Goal: Task Accomplishment & Management: Manage account settings

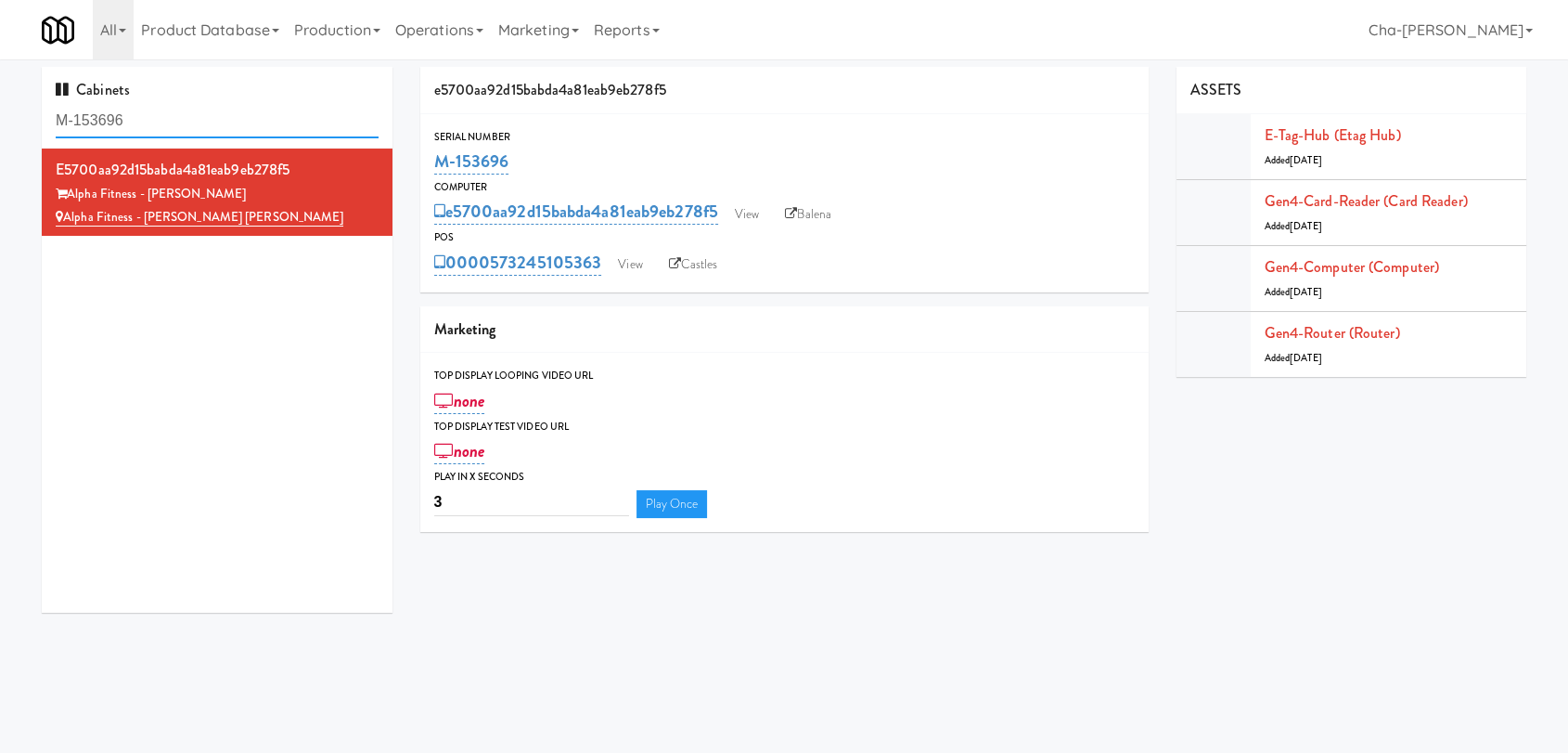
click at [230, 118] on input "M-153696" at bounding box center [217, 121] width 323 height 34
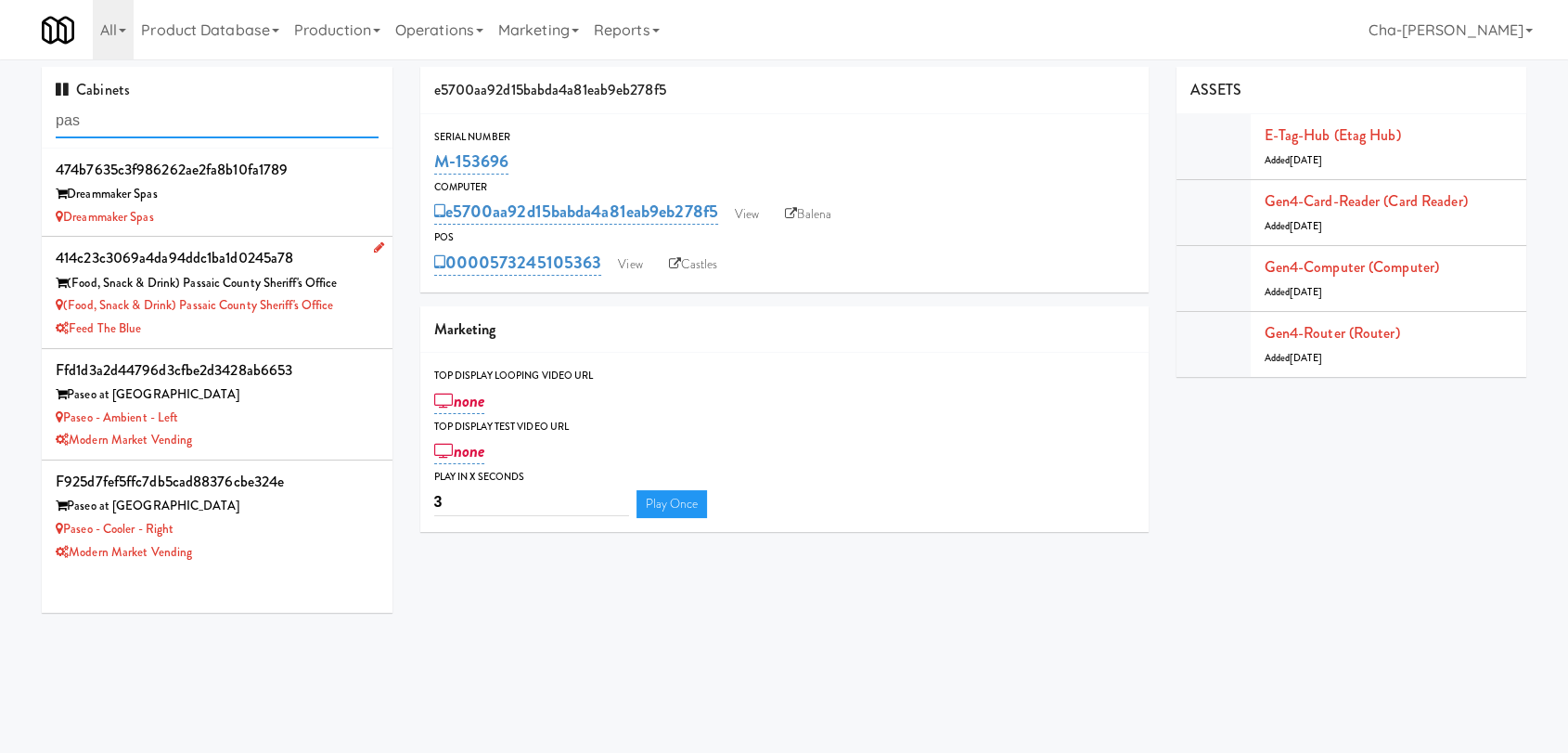
type input "pas"
click at [260, 279] on div "(Food, Snack & Drink) Passaic County Sheriff's Office" at bounding box center [217, 284] width 323 height 23
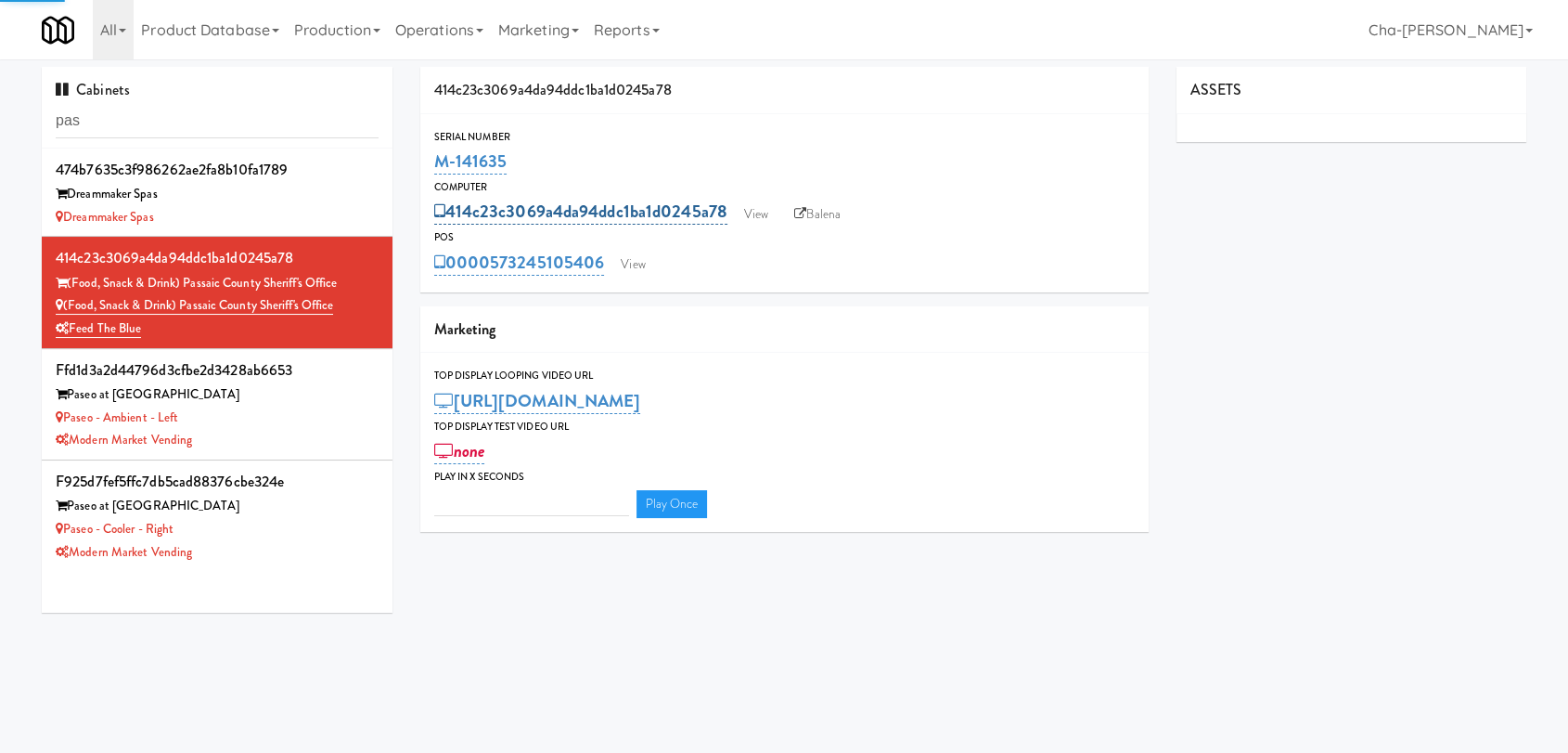
type input "3"
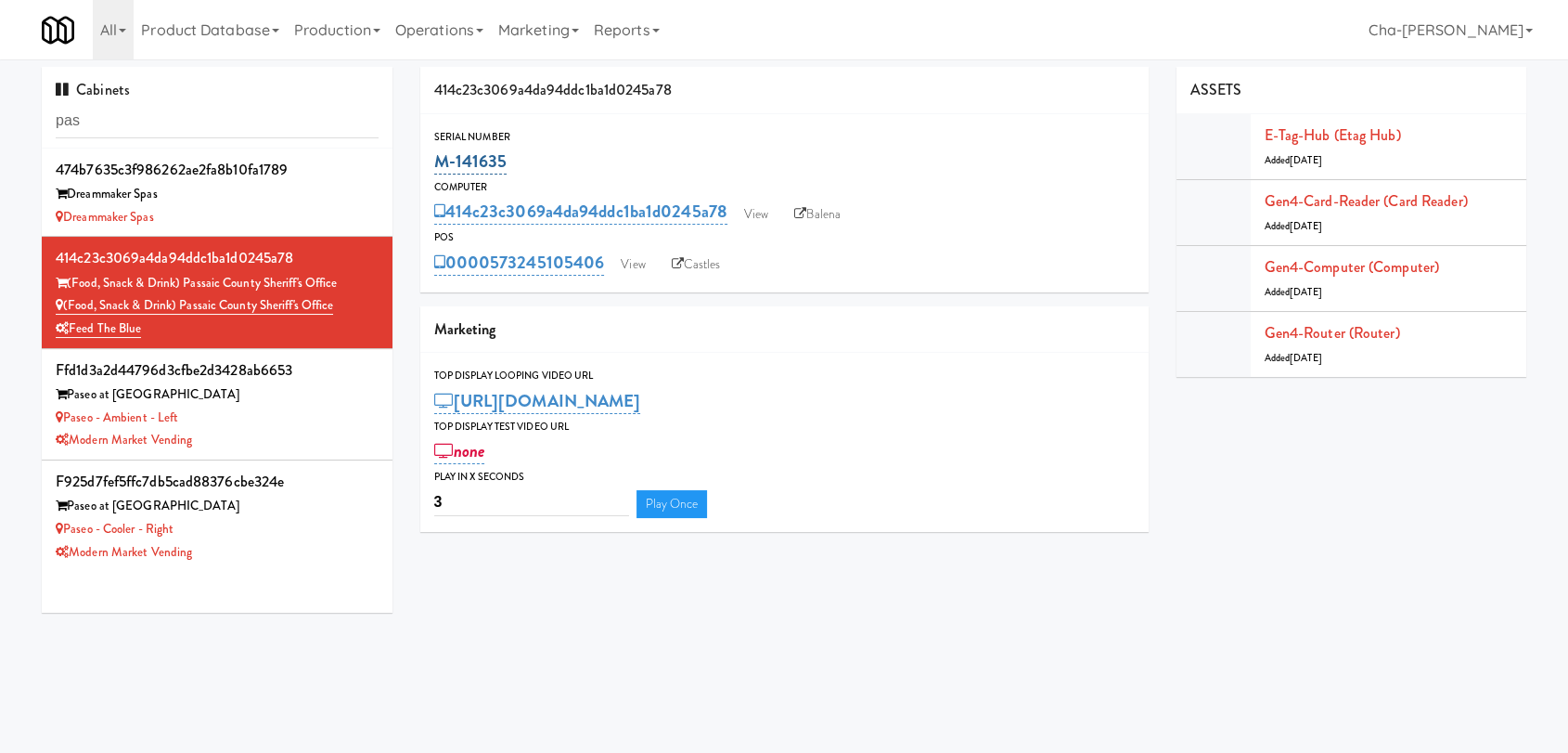
drag, startPoint x: 511, startPoint y: 166, endPoint x: 434, endPoint y: 167, distance: 77.0
click at [434, 167] on div "M-141635" at bounding box center [784, 161] width 700 height 31
copy link "M-141635"
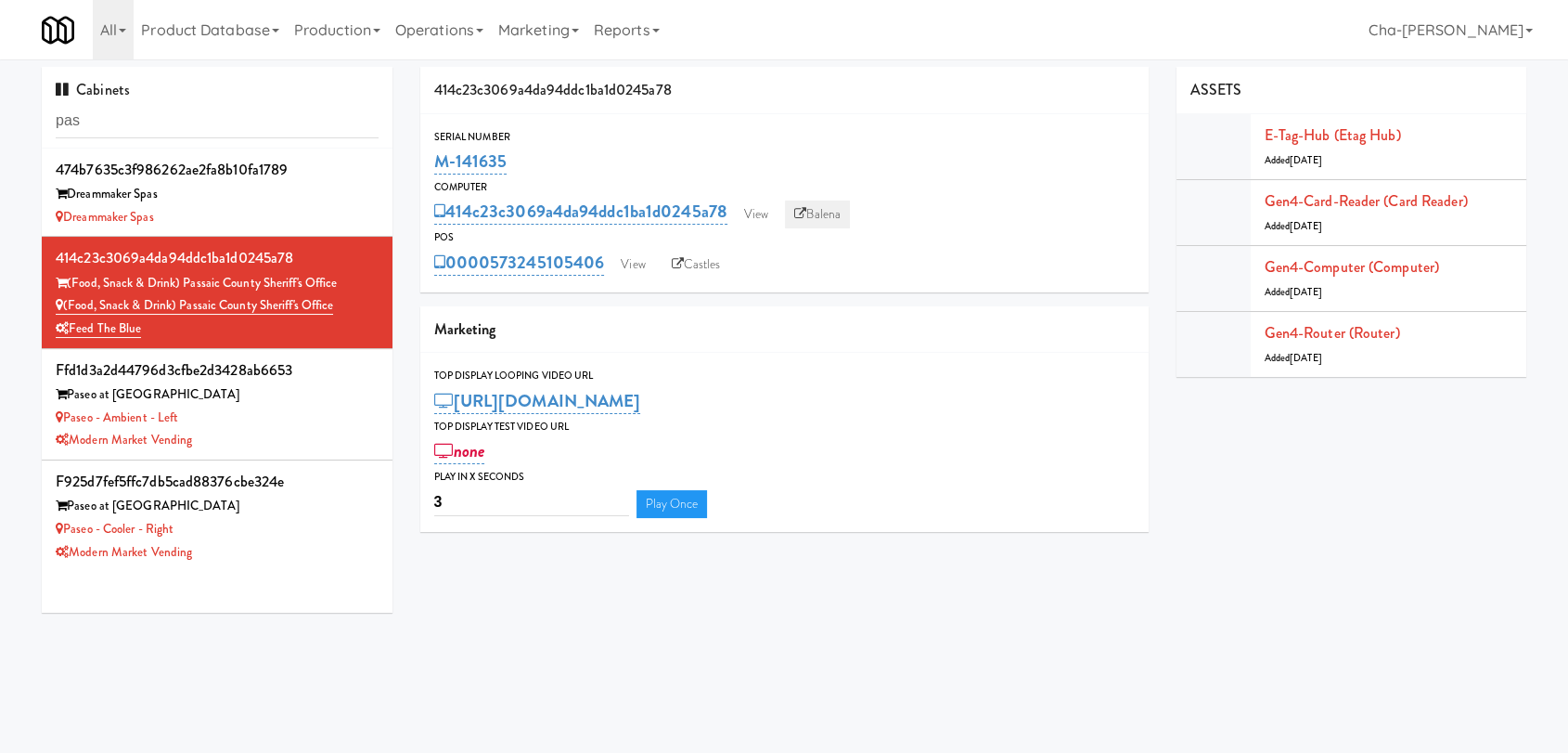
click at [821, 216] on link "Balena" at bounding box center [817, 214] width 65 height 28
click at [626, 264] on link "View" at bounding box center [633, 264] width 43 height 28
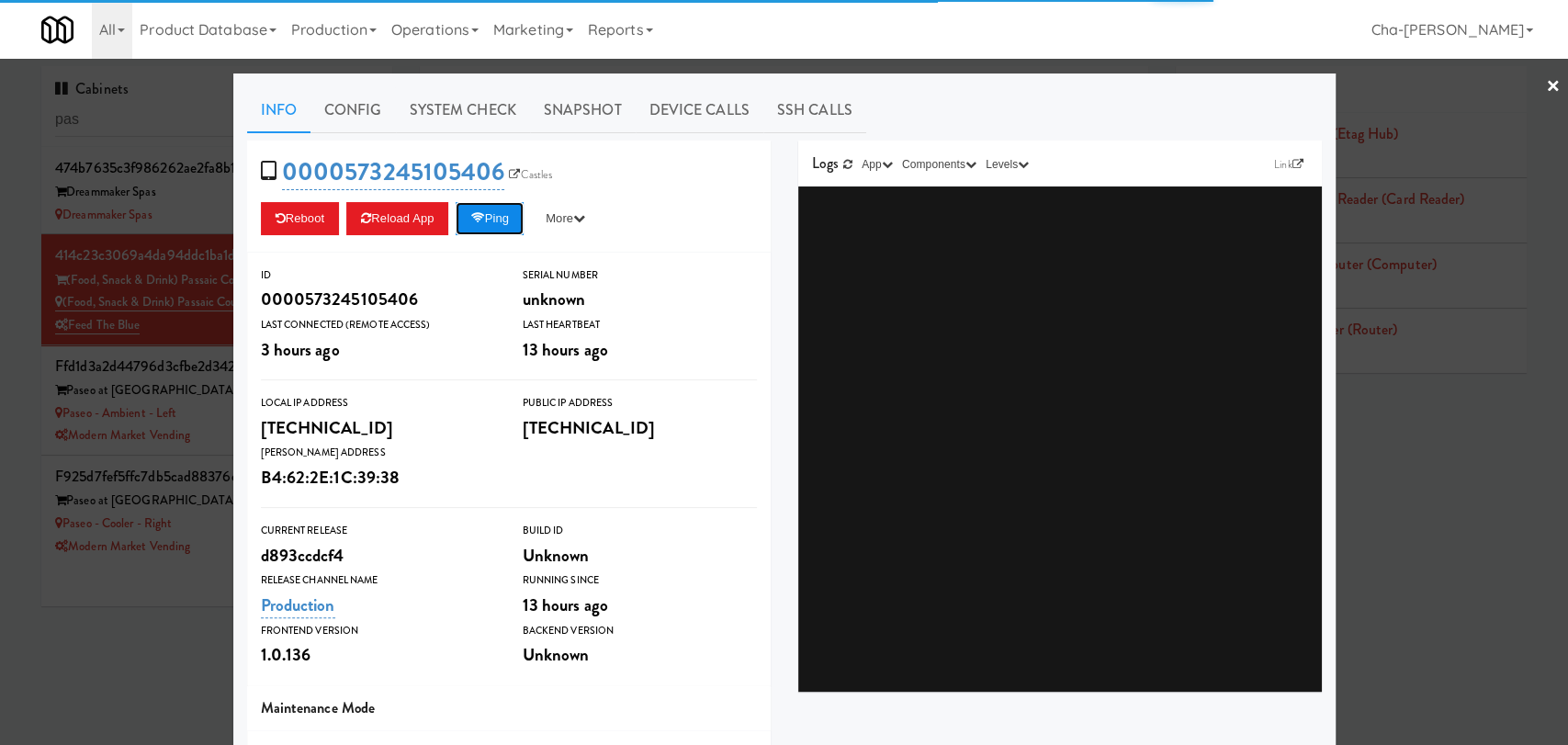
click at [470, 214] on icon at bounding box center [477, 218] width 14 height 12
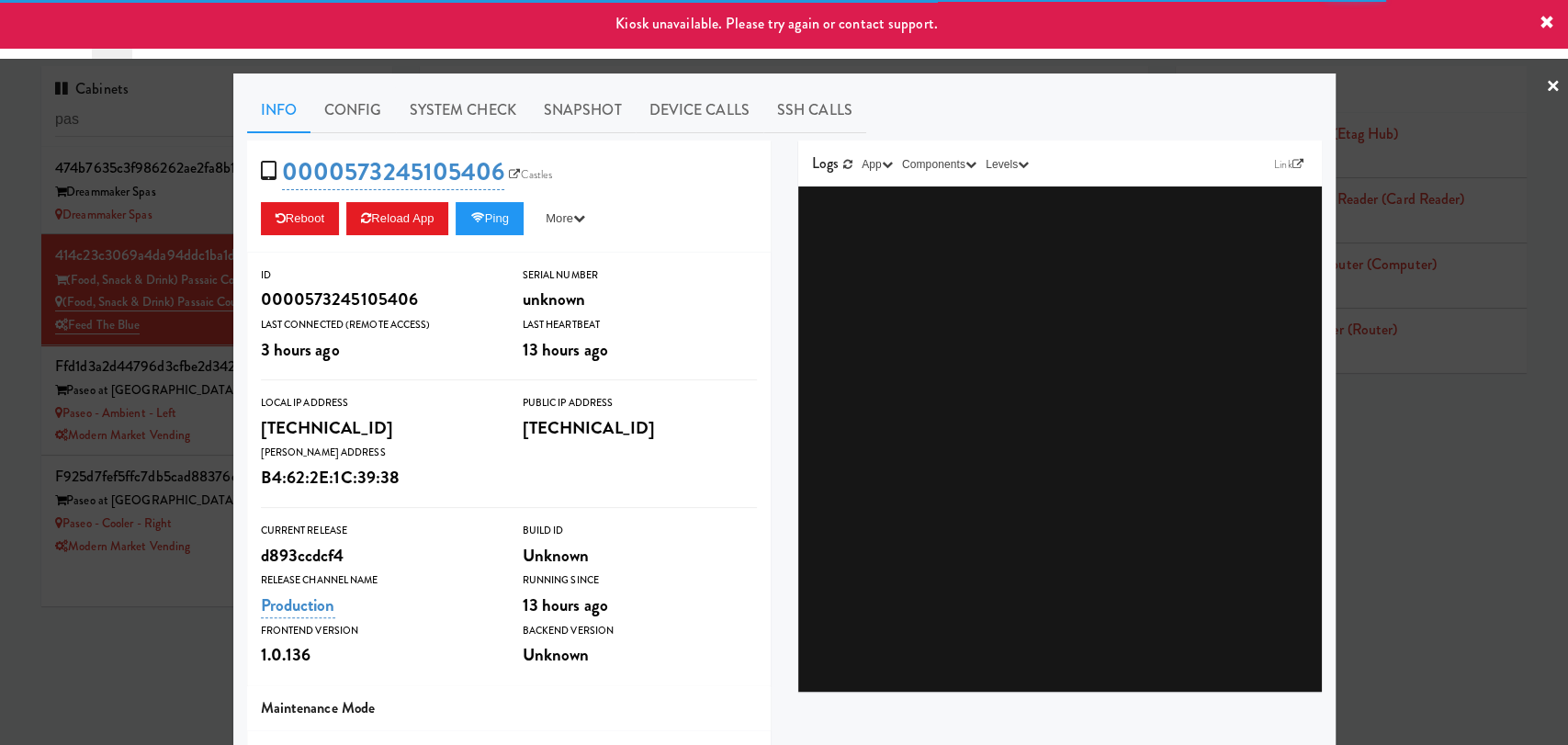
click at [1518, 574] on div at bounding box center [784, 372] width 1568 height 745
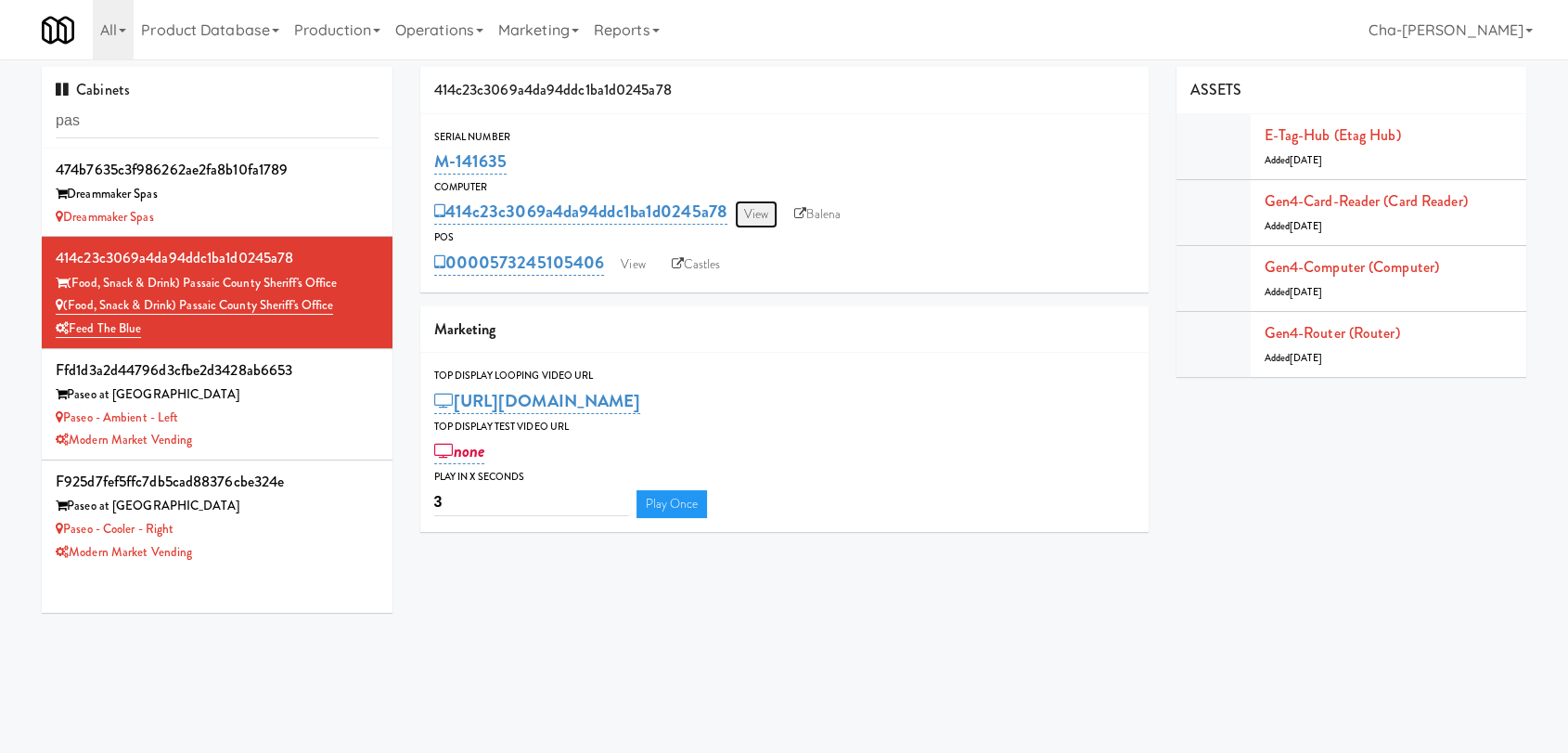
click at [755, 212] on link "View" at bounding box center [755, 214] width 43 height 28
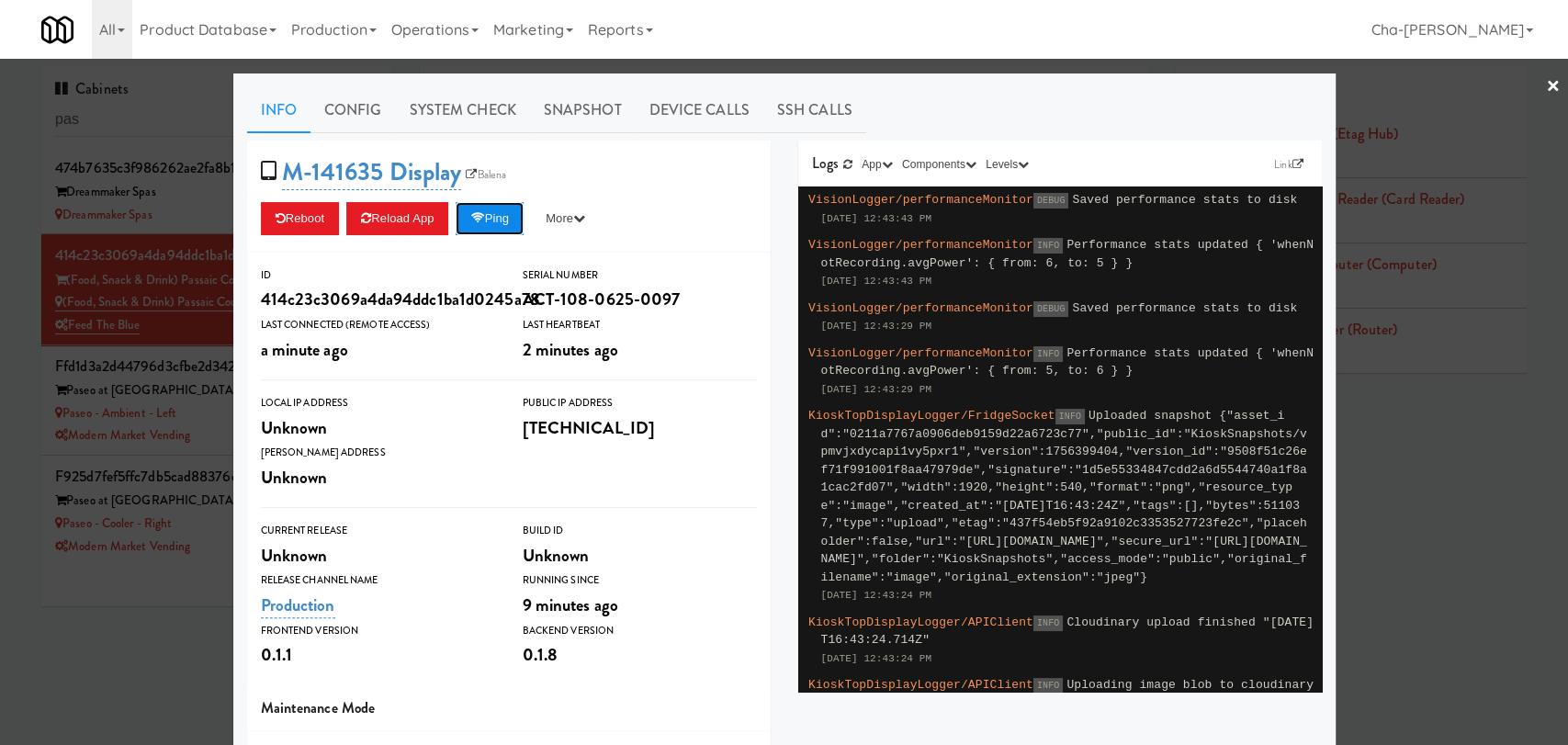
click at [491, 220] on button "Ping" at bounding box center [490, 219] width 68 height 33
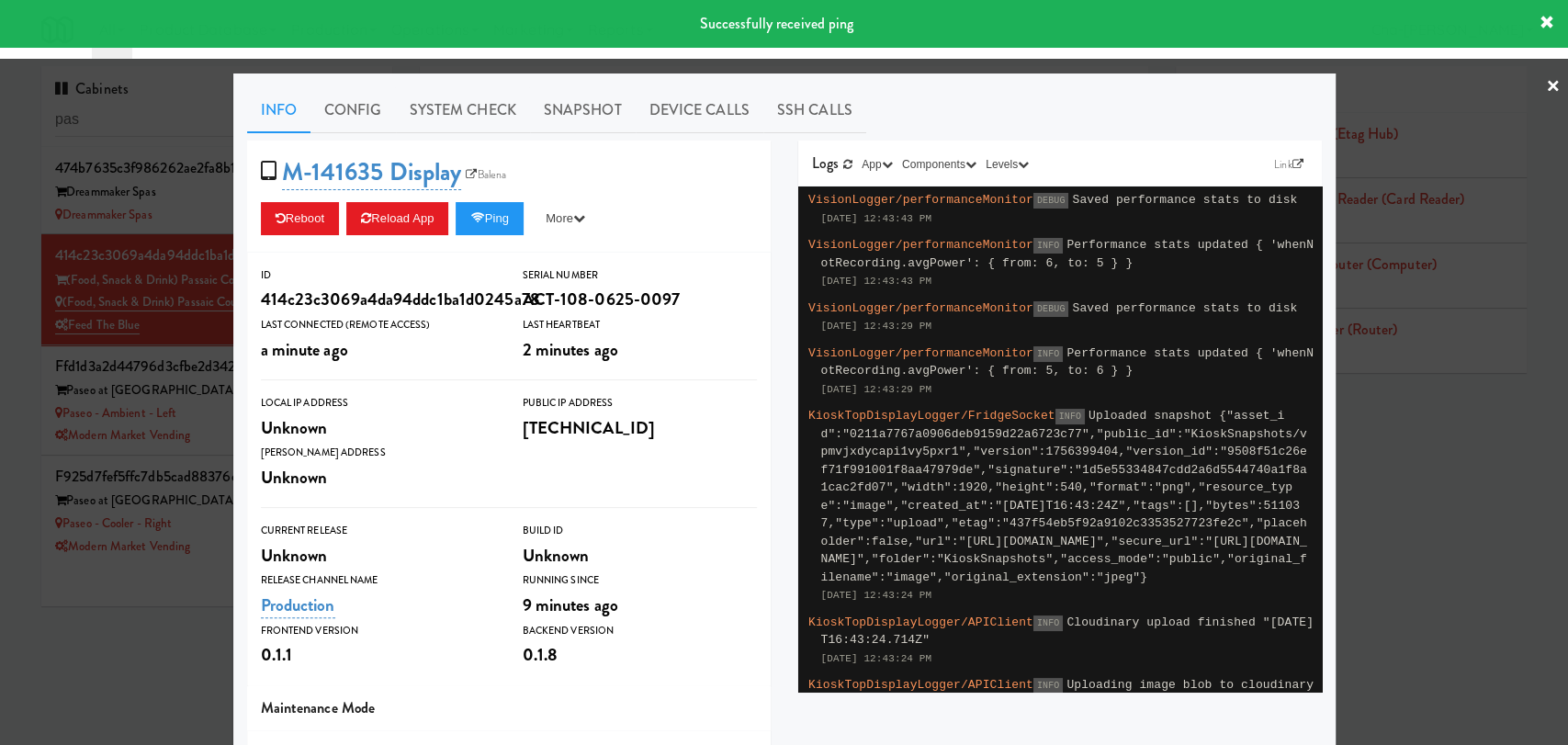
click at [144, 638] on div at bounding box center [784, 372] width 1568 height 745
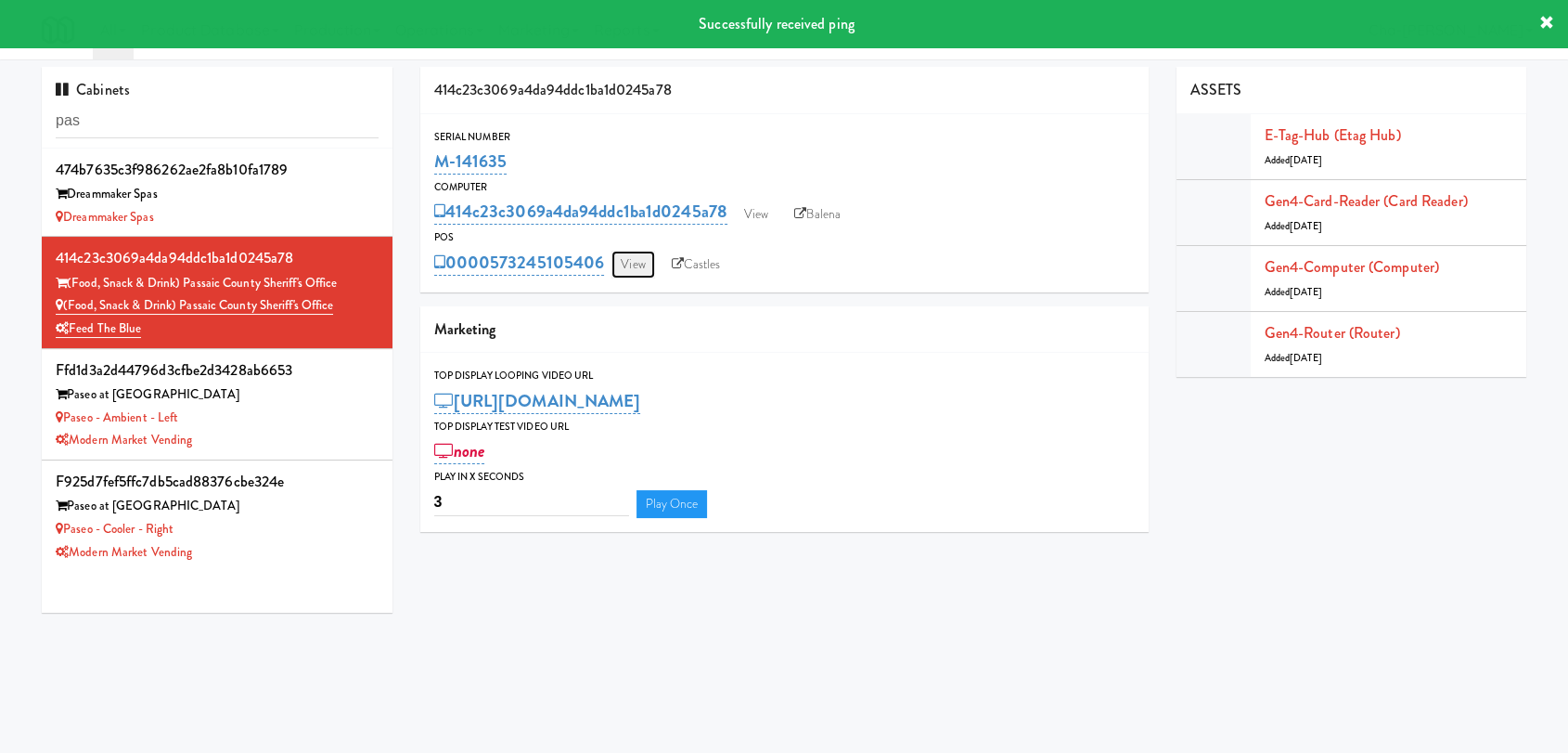
click at [653, 264] on link "View" at bounding box center [633, 264] width 43 height 28
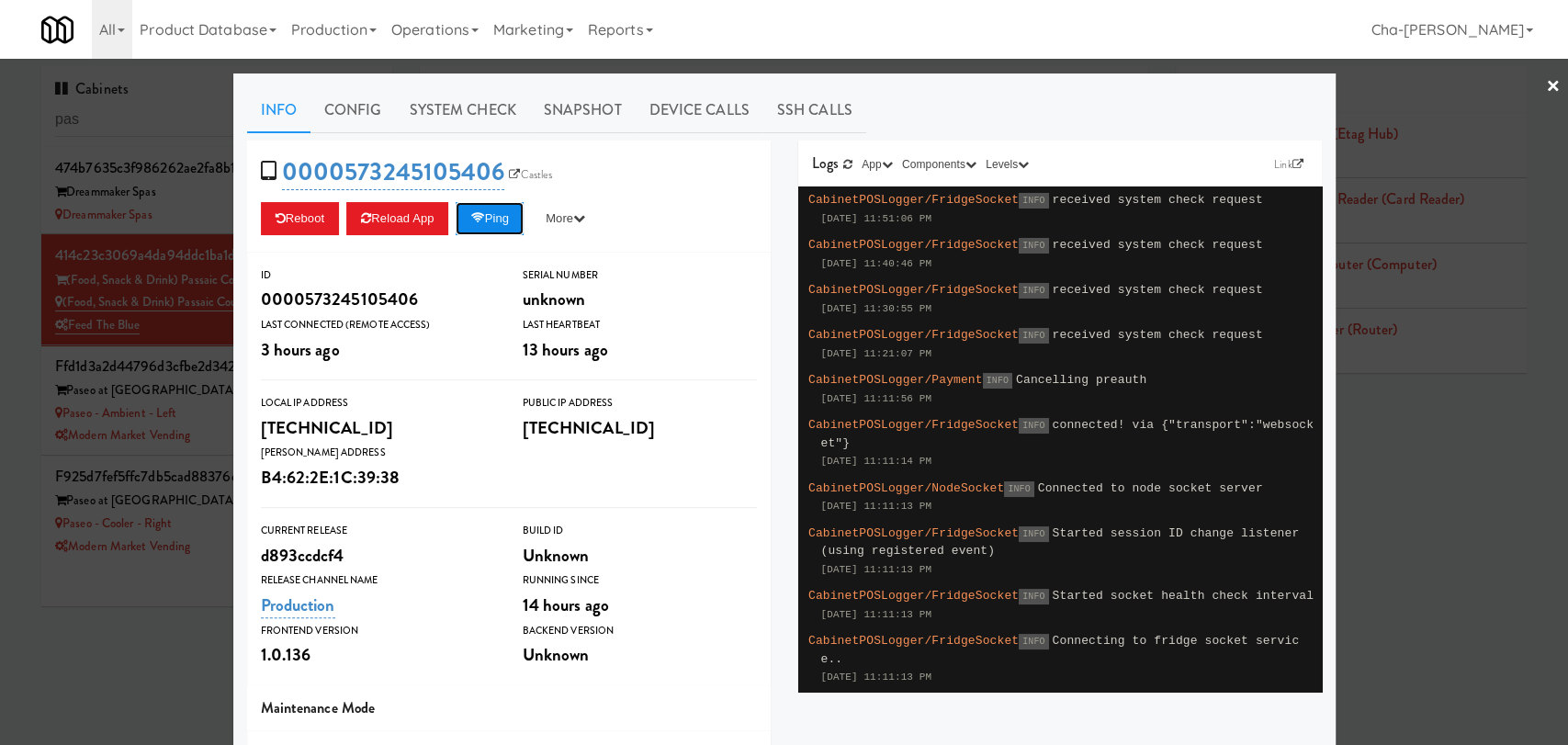
click at [500, 215] on button "Ping" at bounding box center [490, 219] width 68 height 33
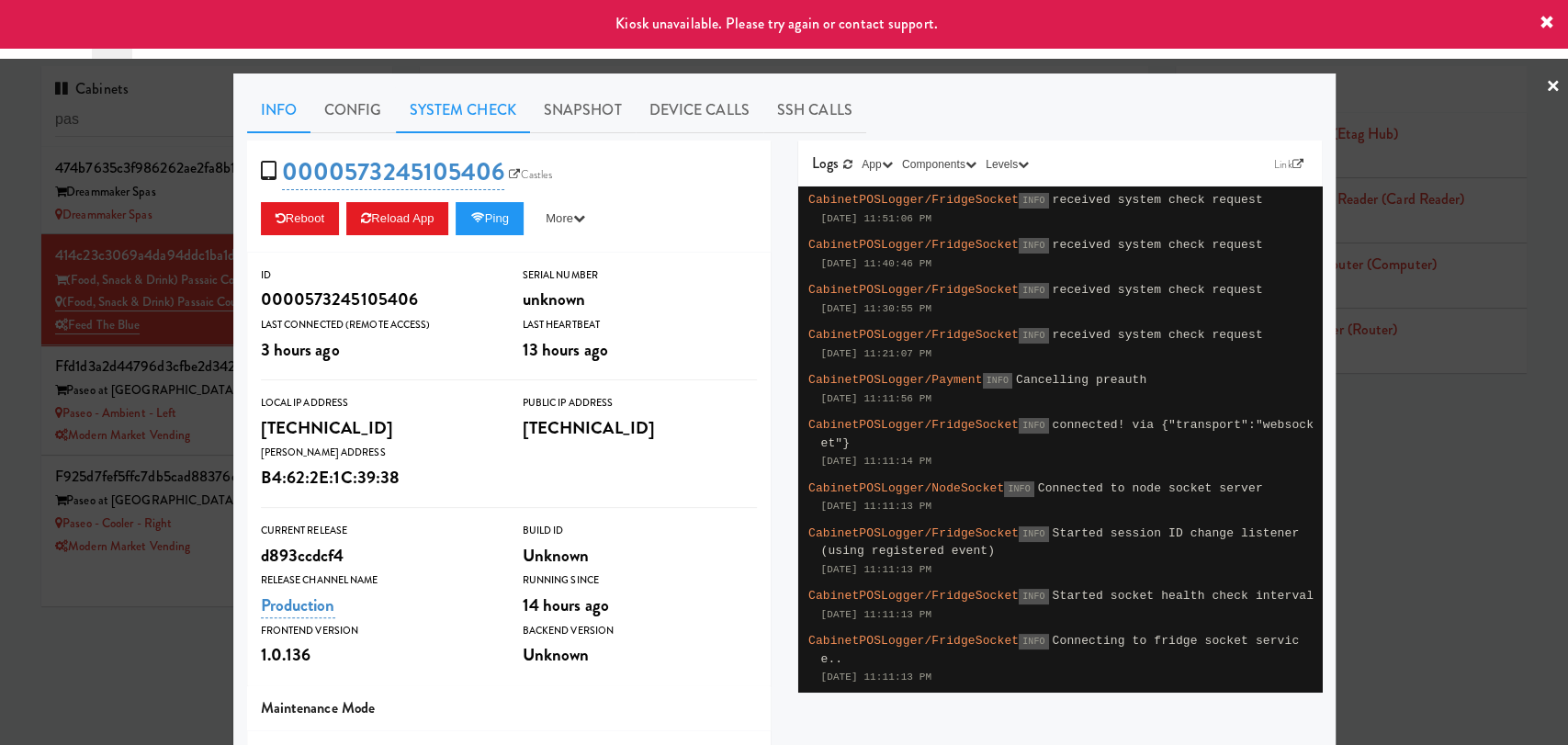
click at [435, 97] on link "System Check" at bounding box center [462, 110] width 134 height 46
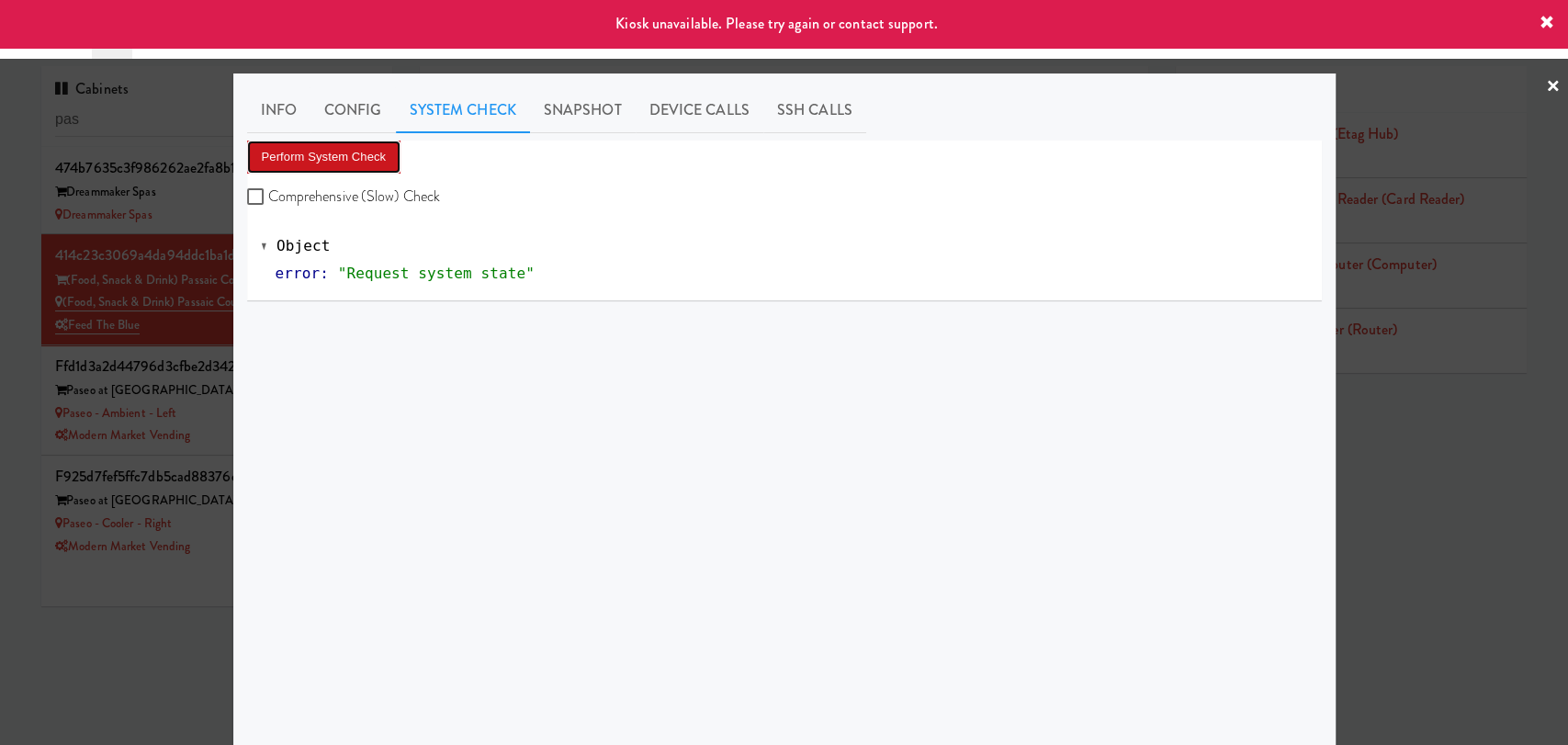
click at [336, 165] on button "Perform System Check" at bounding box center [324, 156] width 154 height 33
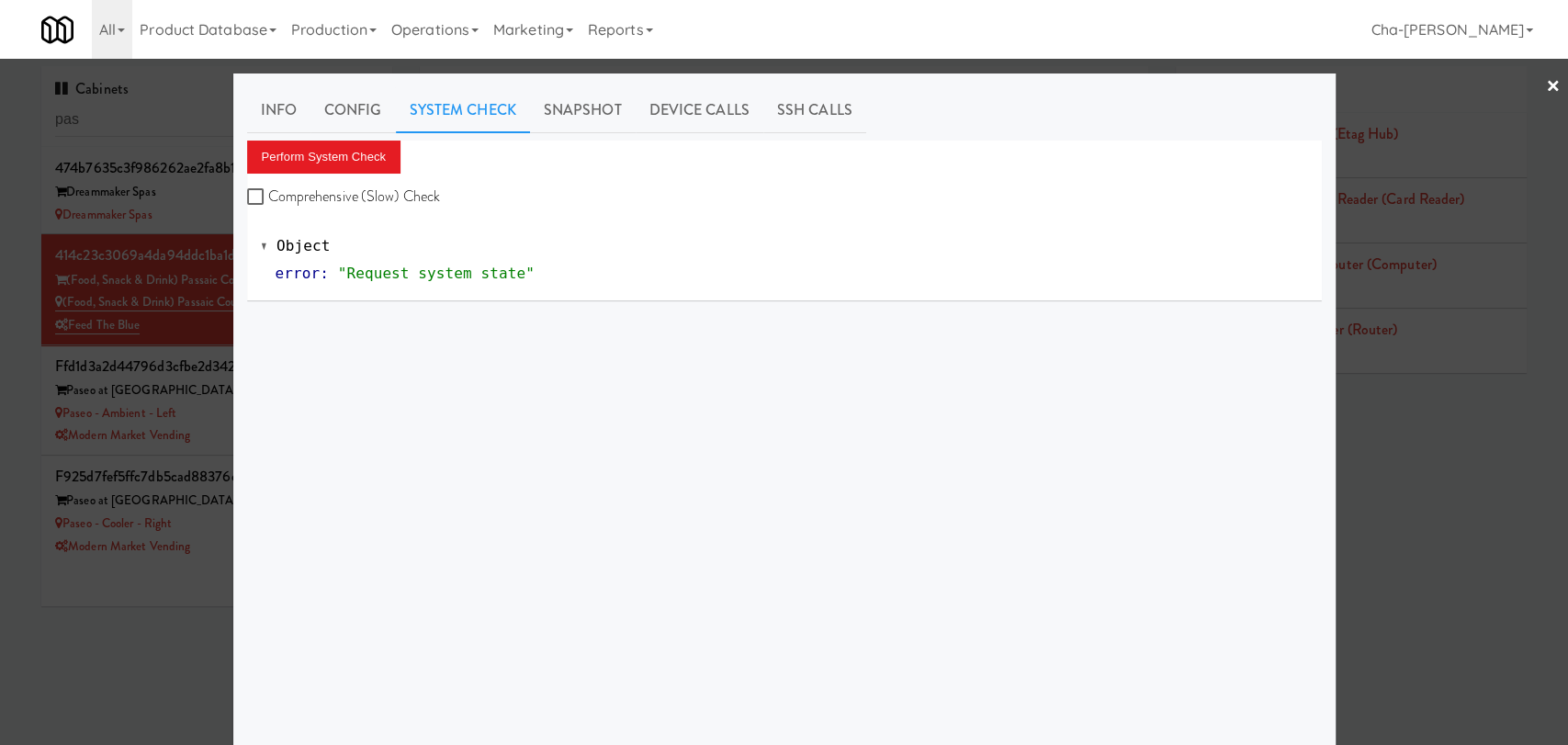
click at [1425, 643] on div at bounding box center [784, 372] width 1568 height 745
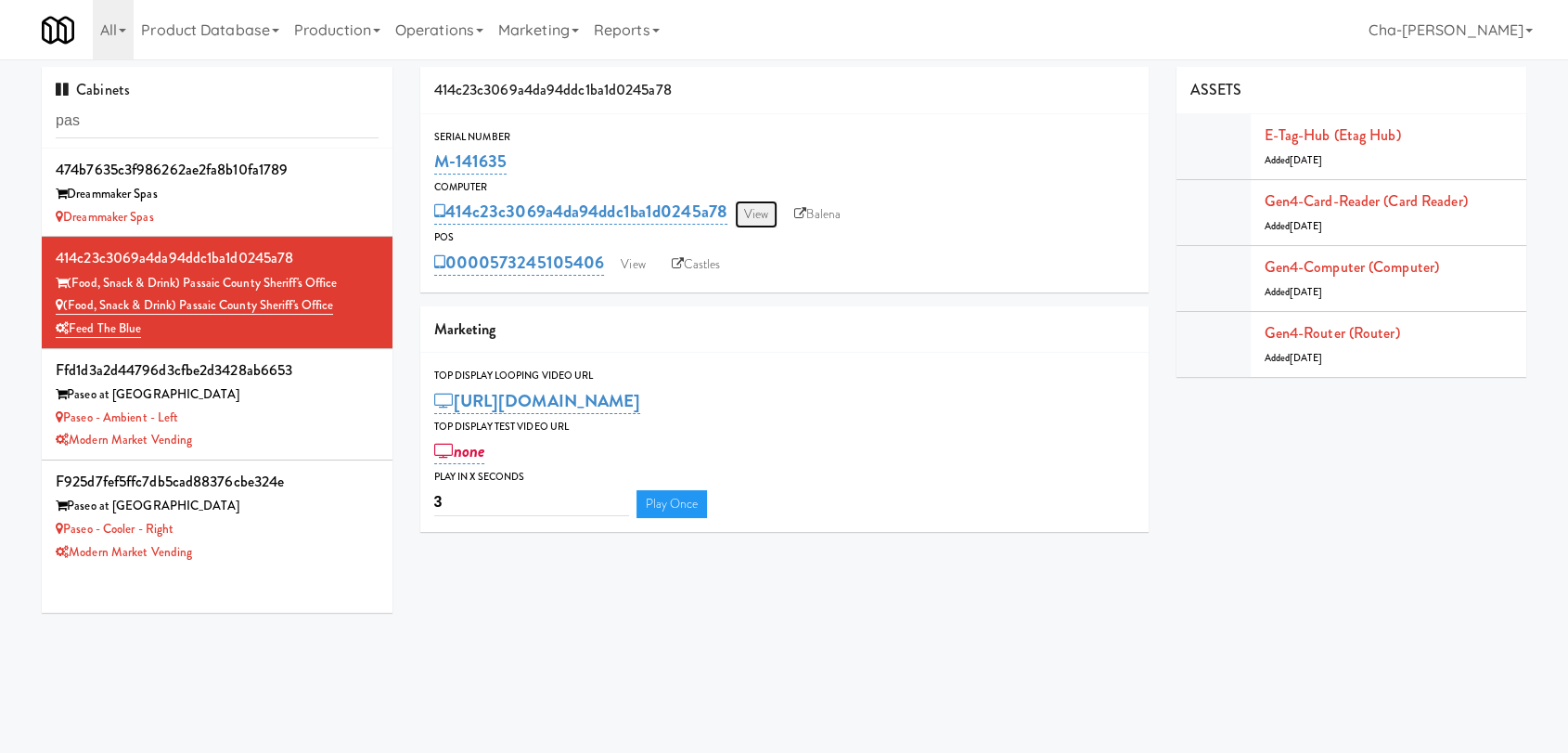
click at [770, 205] on link "View" at bounding box center [755, 214] width 43 height 28
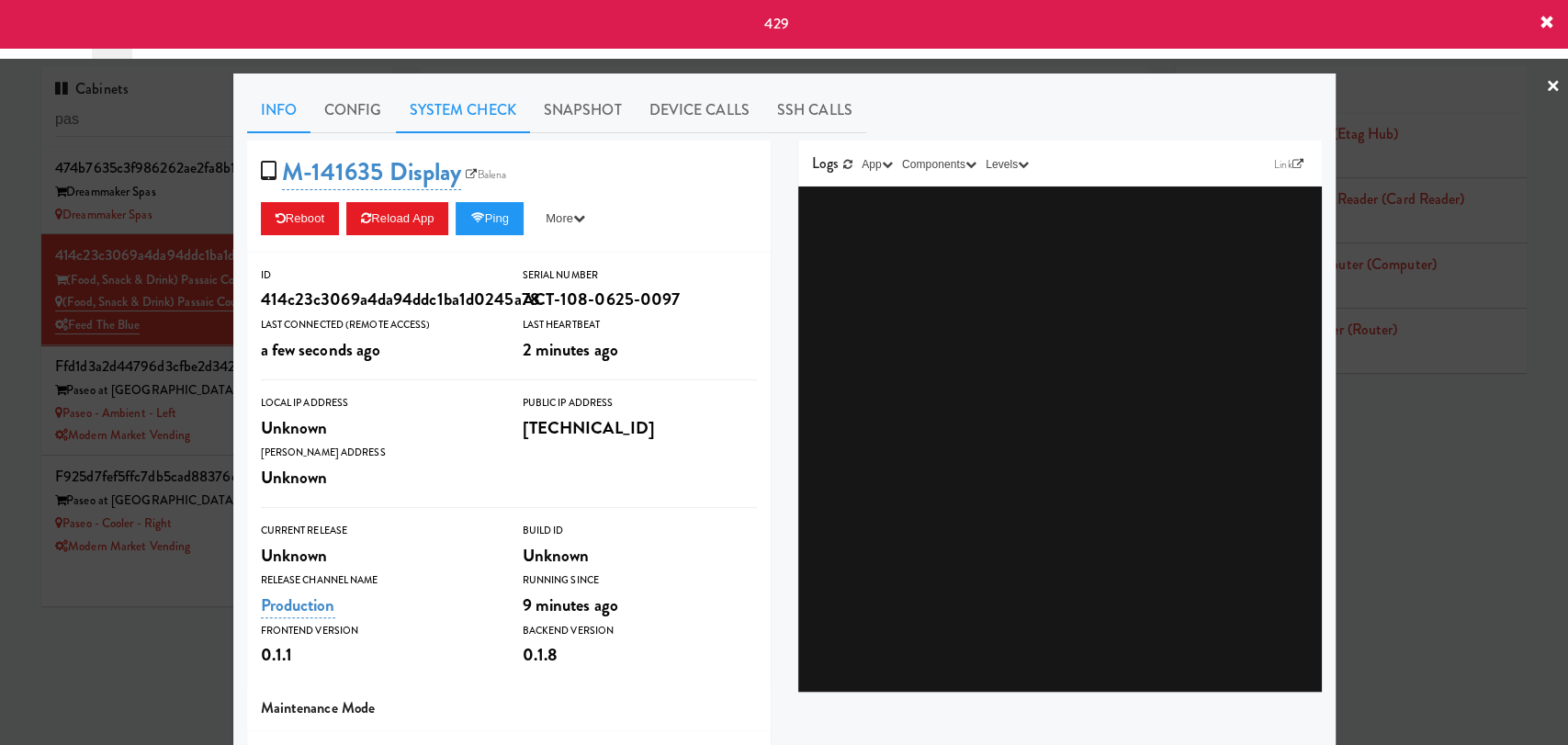
click at [478, 97] on link "System Check" at bounding box center [462, 110] width 134 height 46
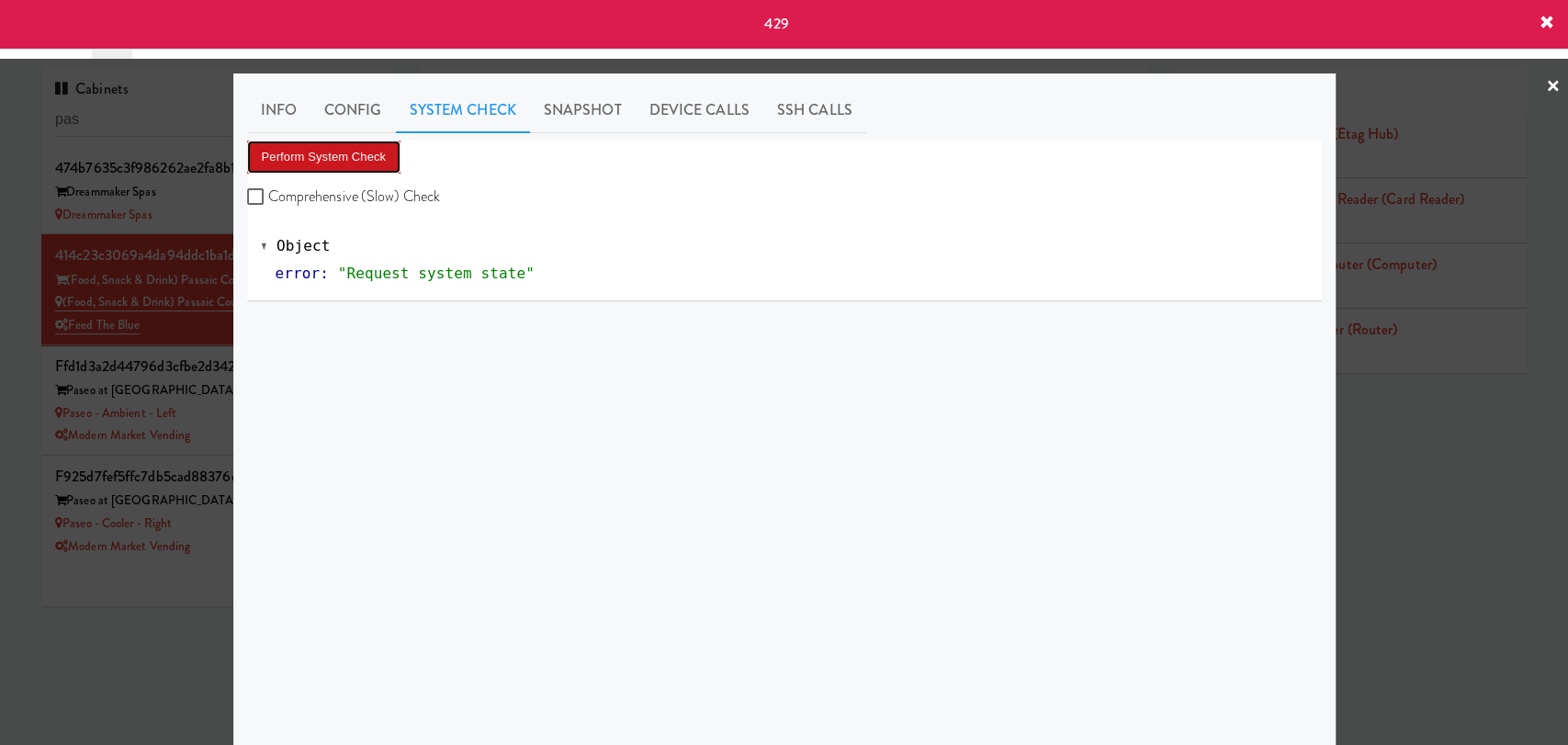
click at [353, 166] on button "Perform System Check" at bounding box center [324, 156] width 154 height 33
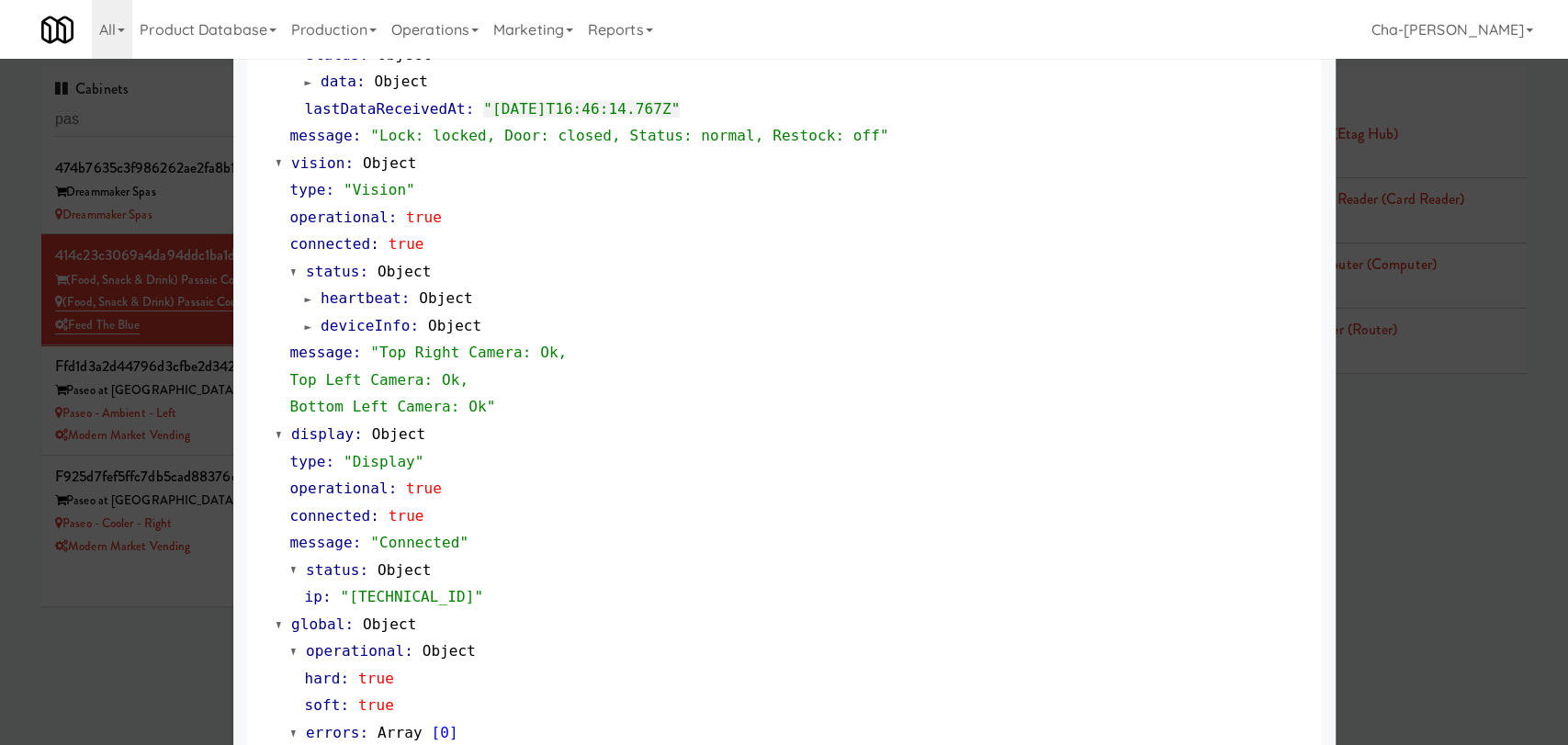
scroll to position [682, 0]
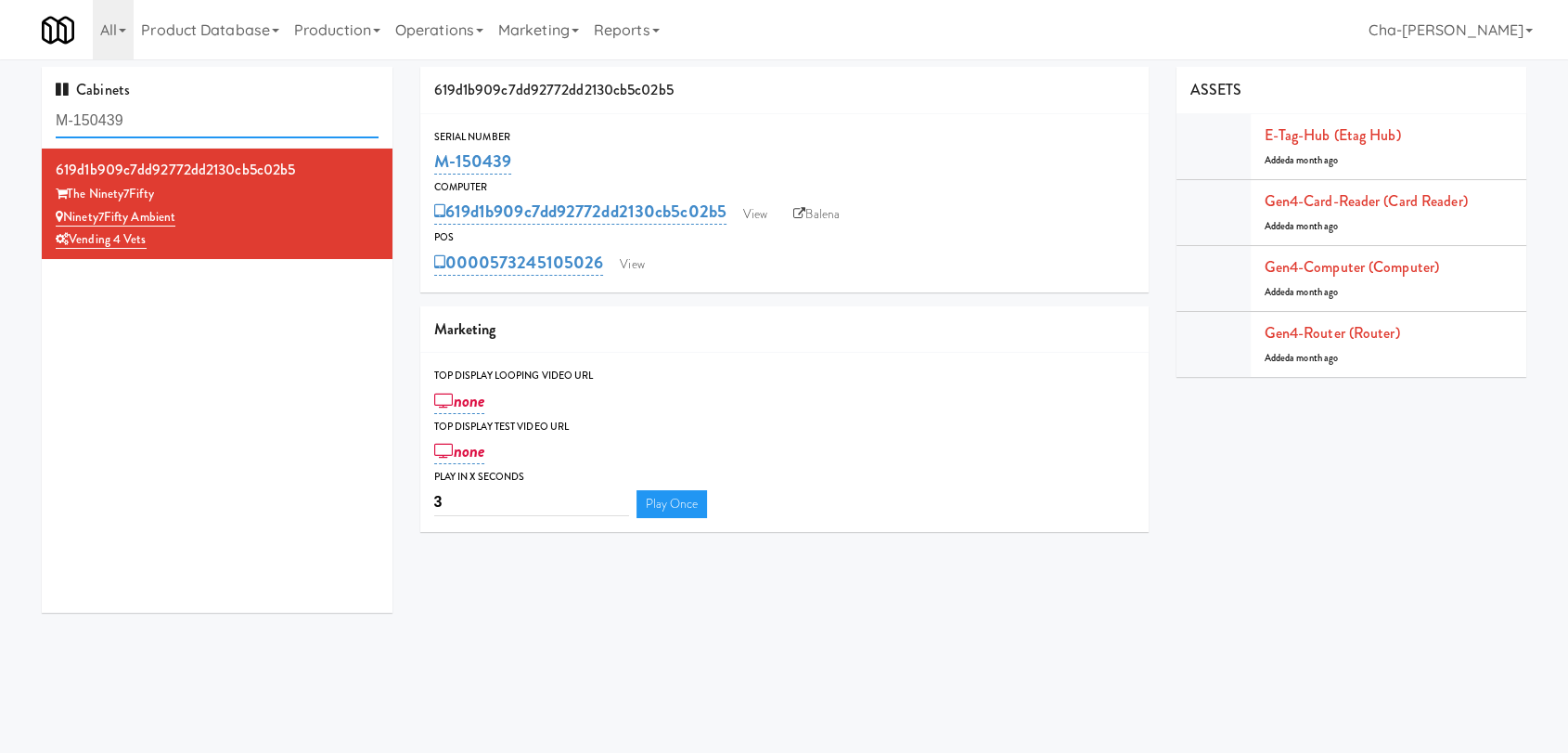
click at [167, 119] on input "M-150439" at bounding box center [217, 121] width 323 height 34
paste input "41644"
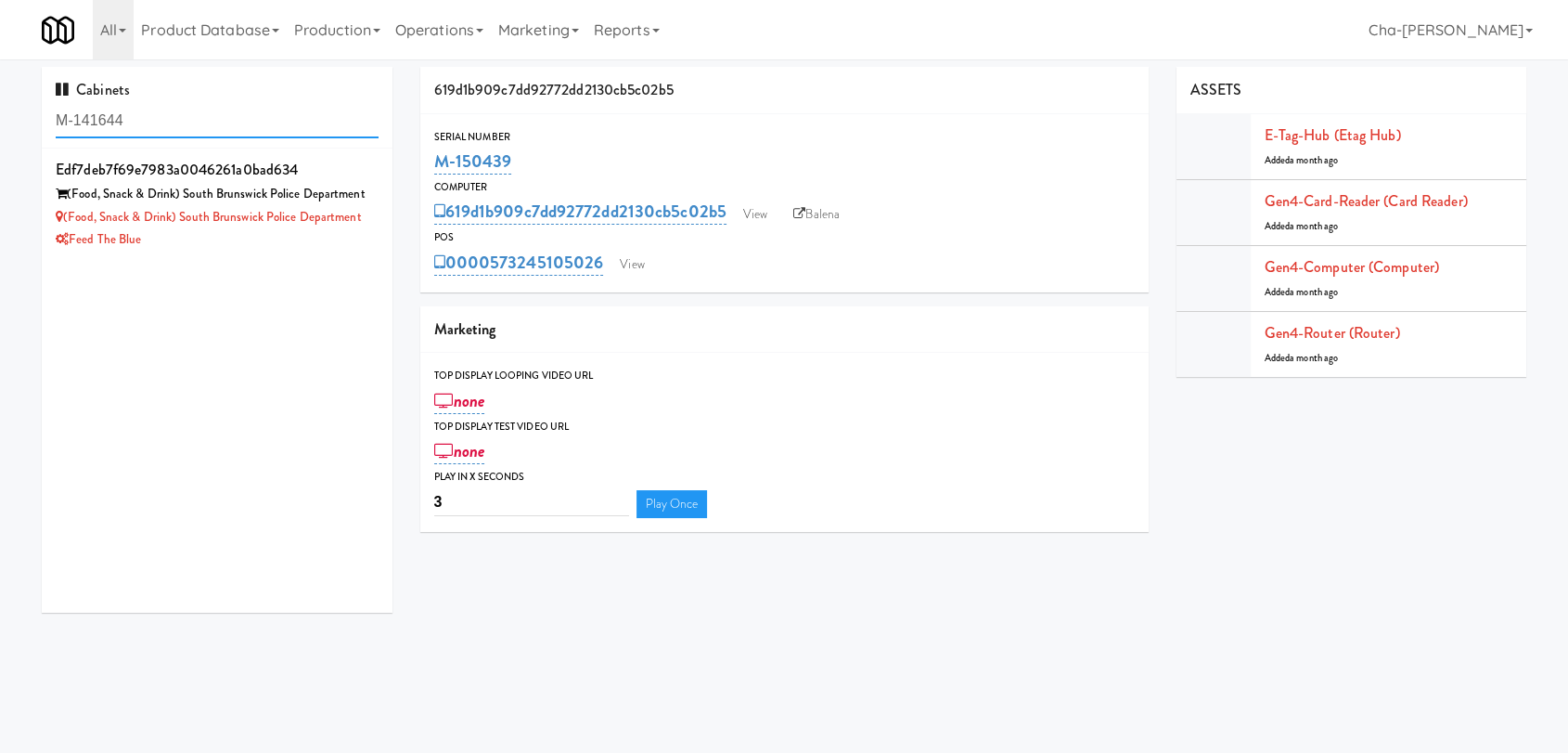
type input "M-141644"
click at [183, 121] on input "M-141644" at bounding box center [217, 121] width 323 height 34
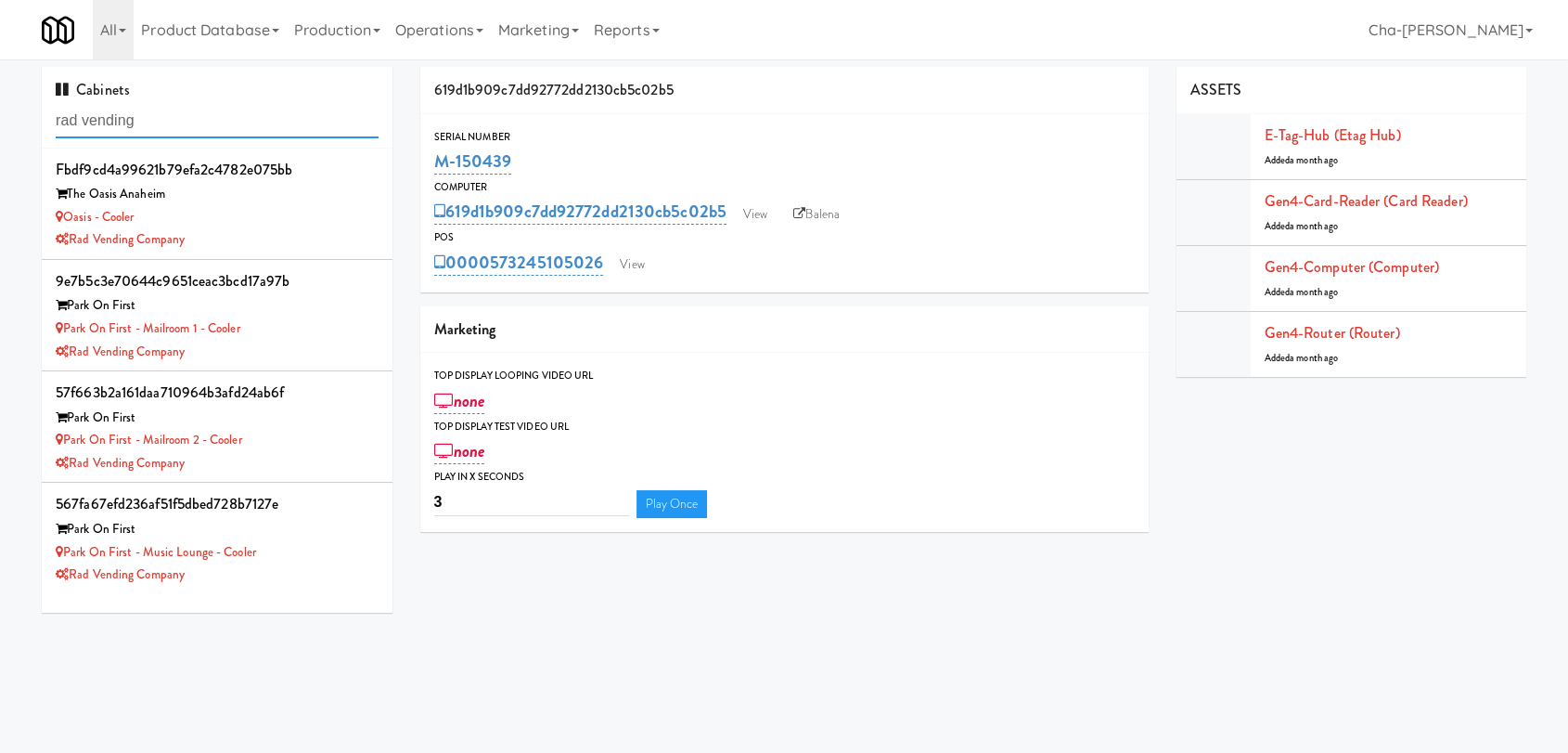
type input "rad vending"
click at [282, 445] on div "Park on First - Mailroom 2 - Cooler" at bounding box center [217, 441] width 323 height 23
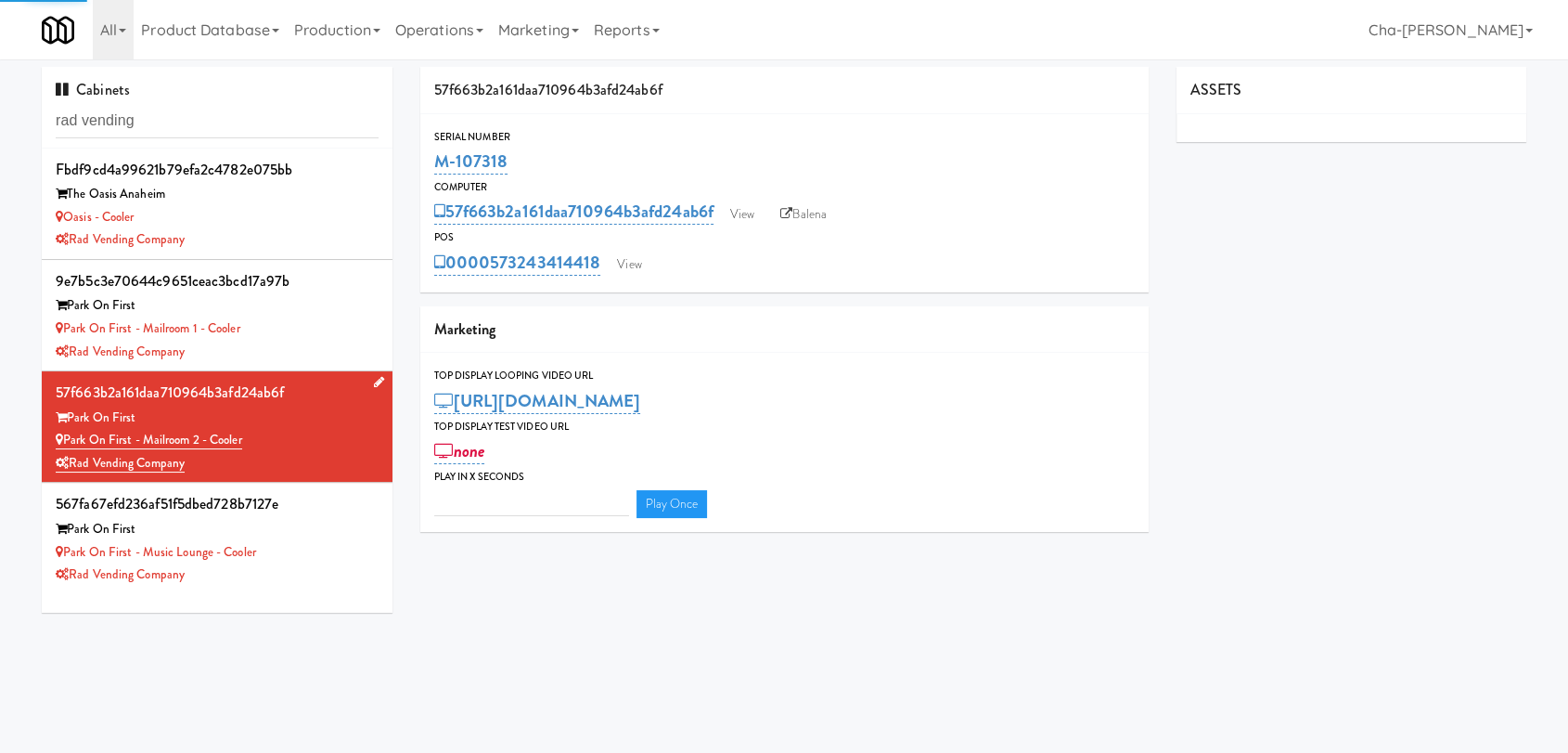
type input "3"
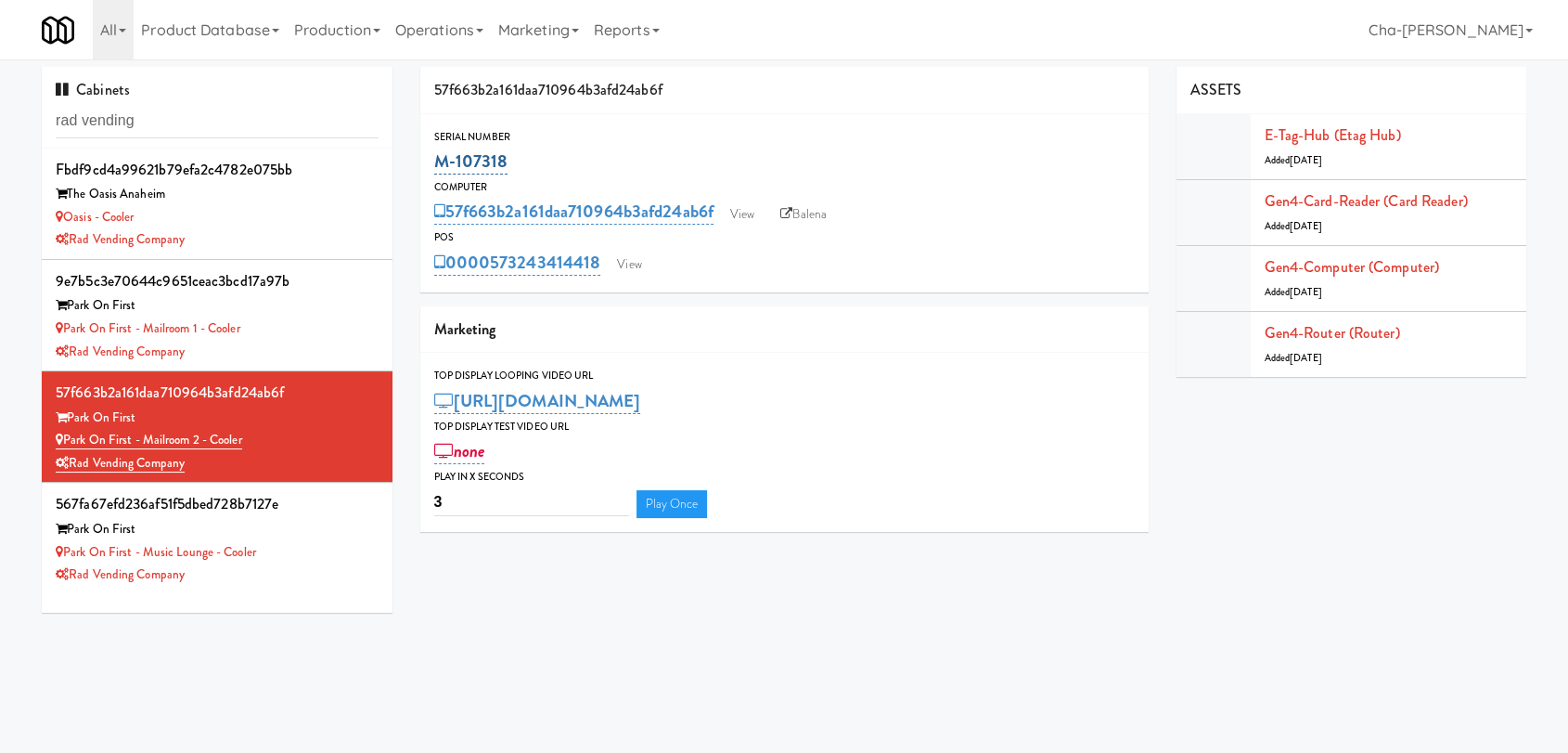
drag, startPoint x: 512, startPoint y: 164, endPoint x: 441, endPoint y: 163, distance: 71.0
click at [441, 163] on div "M-107318" at bounding box center [784, 161] width 700 height 31
copy link "M-107318"
click at [225, 124] on input "rad vending" at bounding box center [217, 121] width 323 height 34
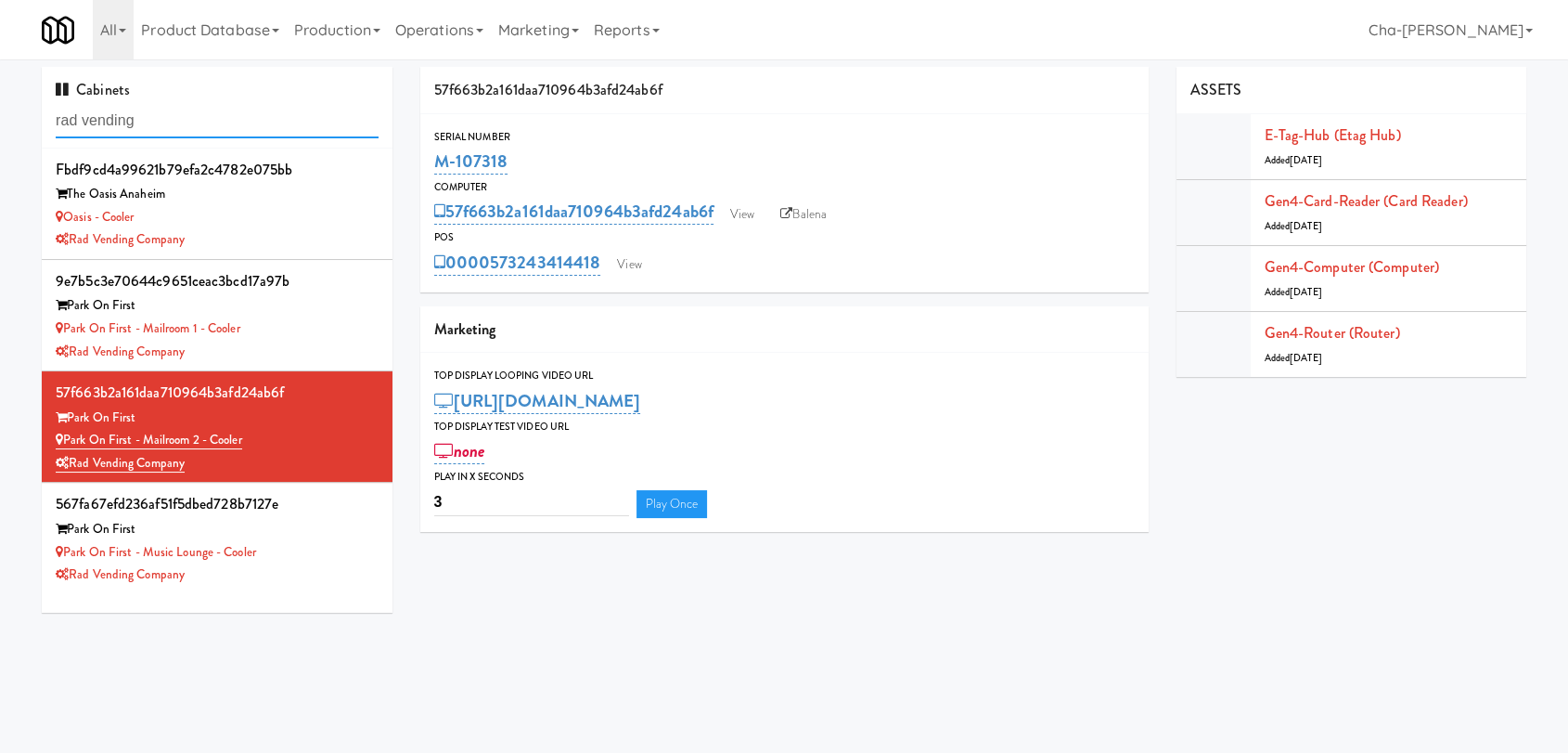
click at [225, 124] on input "rad vending" at bounding box center [217, 121] width 323 height 34
paste input "M-107318"
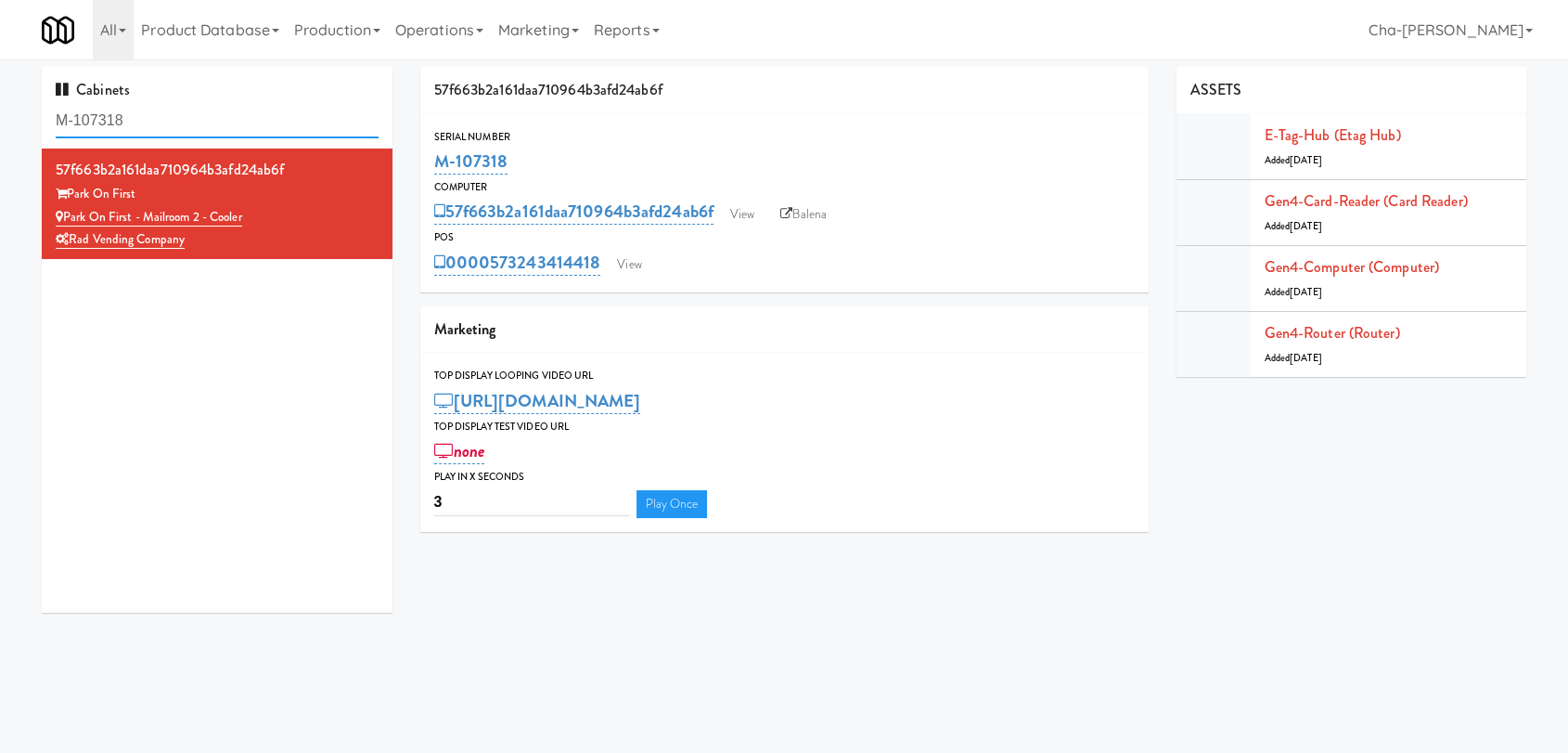
type input "M-107318"
drag, startPoint x: 165, startPoint y: 125, endPoint x: 47, endPoint y: 114, distance: 118.5
click at [47, 114] on div "Cabinets M-107318" at bounding box center [217, 108] width 351 height 82
click at [167, 130] on input "M-107318" at bounding box center [217, 121] width 323 height 34
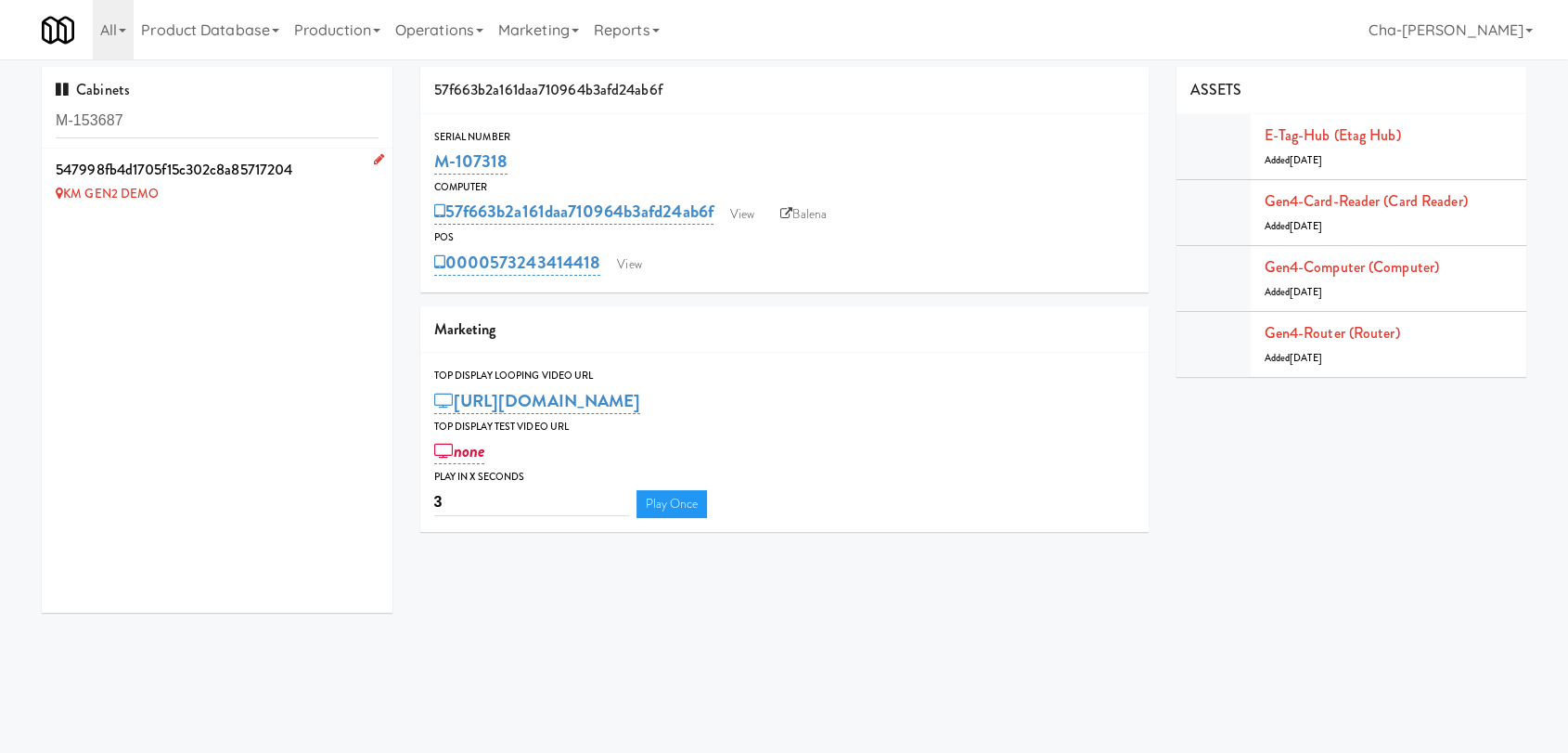
type input "M-153687"
click at [374, 159] on icon at bounding box center [379, 159] width 10 height 12
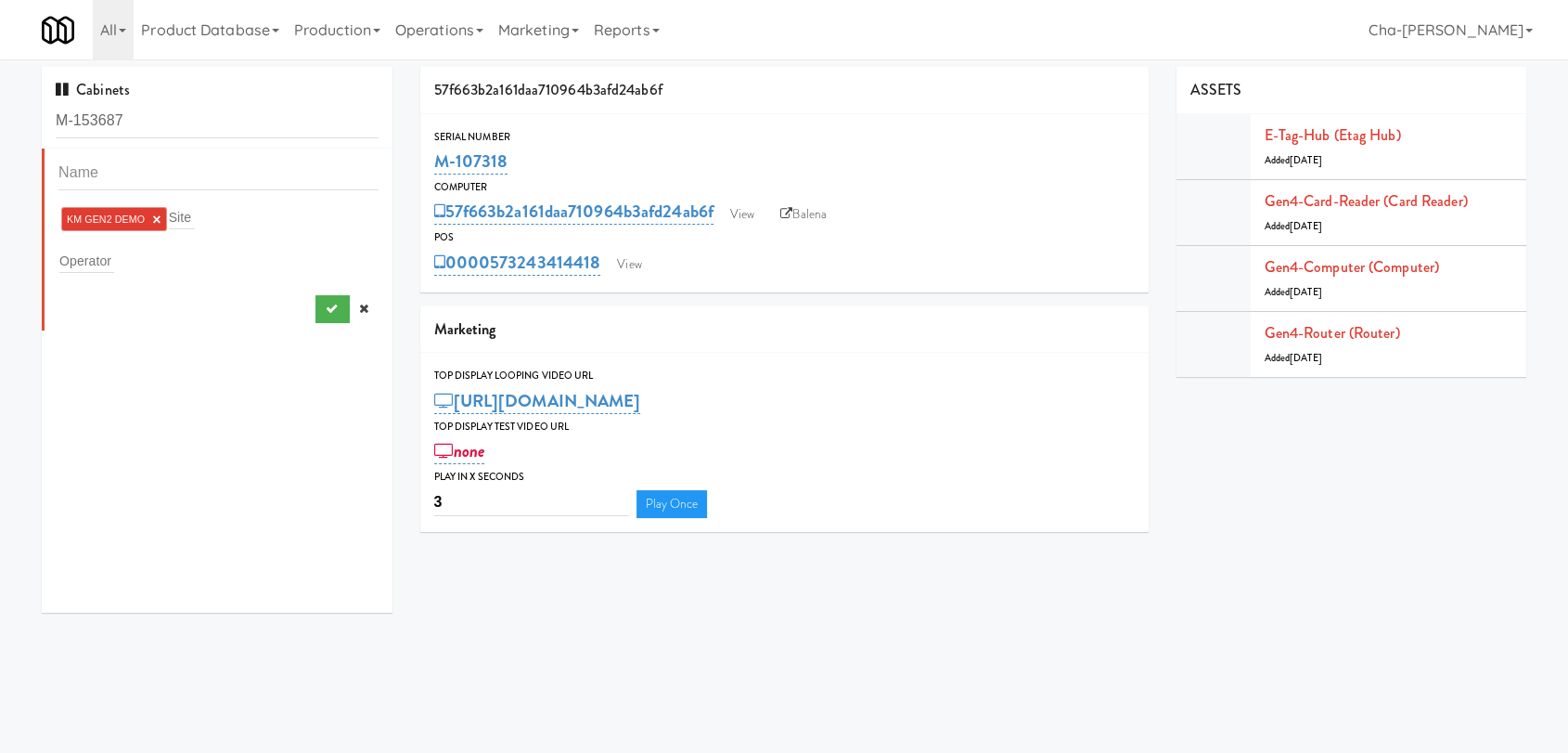
click at [156, 218] on link "×" at bounding box center [156, 219] width 9 height 16
click at [105, 249] on input "text" at bounding box center [87, 256] width 55 height 24
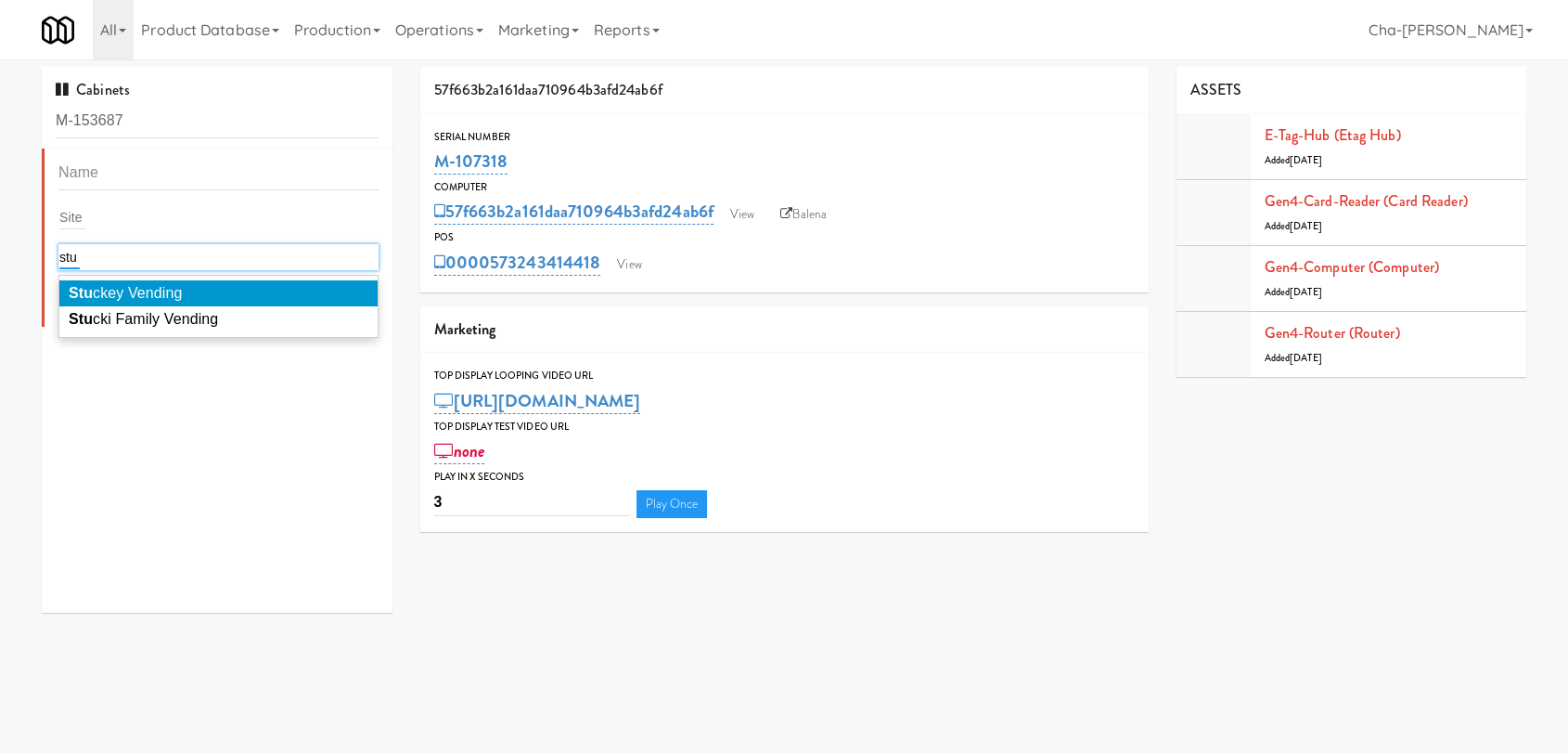
type input "stu"
click at [152, 295] on span "Stu ckey Vending" at bounding box center [125, 292] width 113 height 16
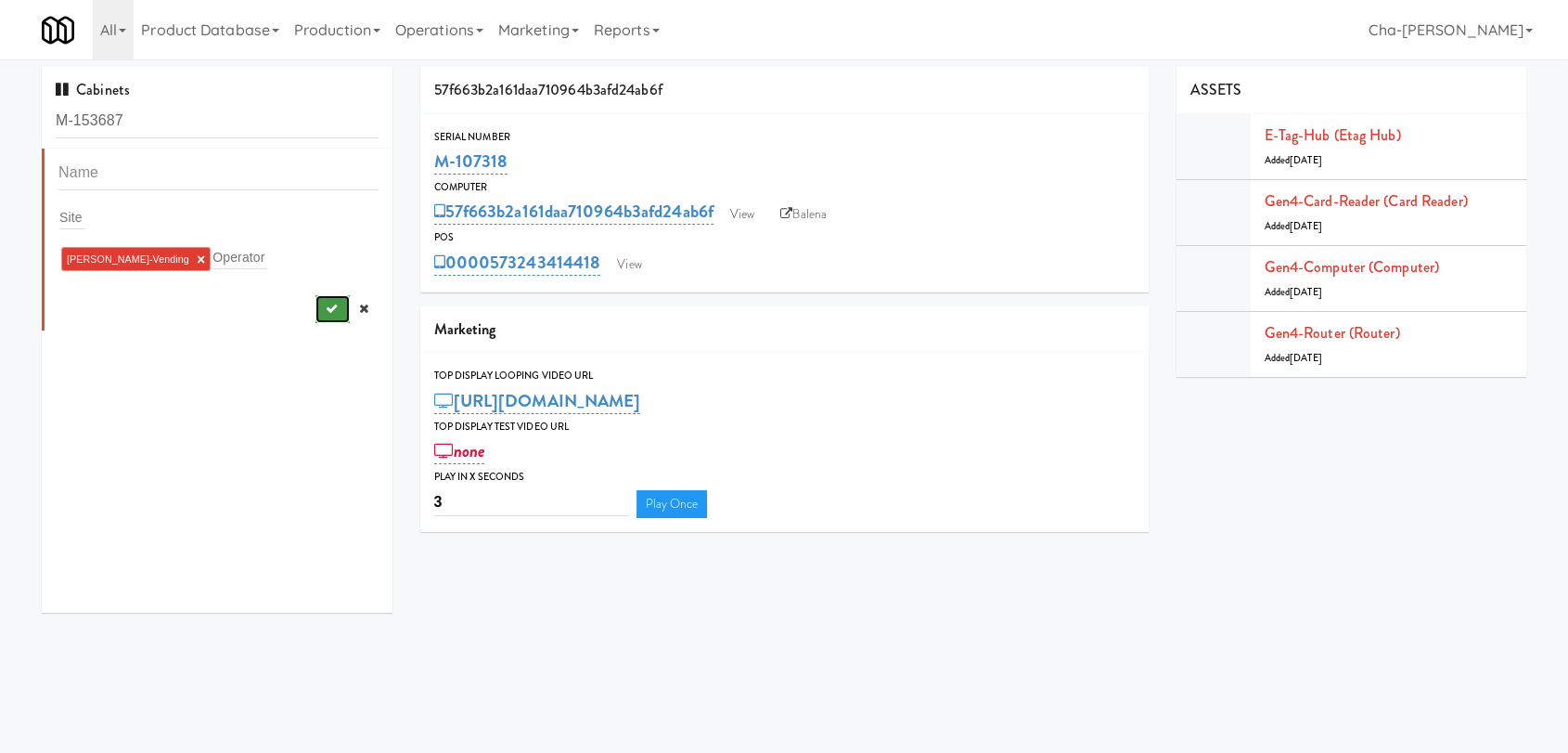
click at [322, 317] on button "submit" at bounding box center [333, 308] width 34 height 28
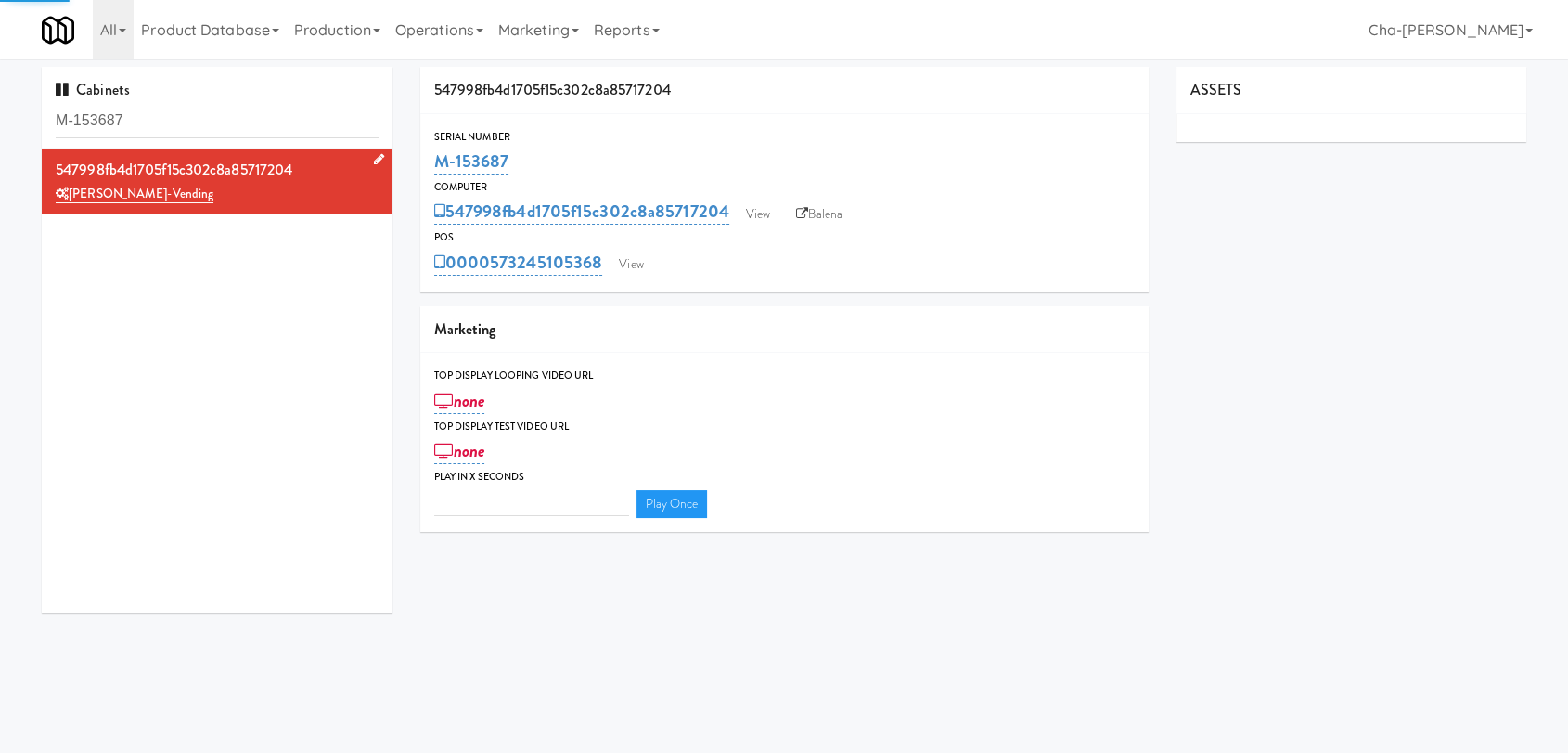
type input "3"
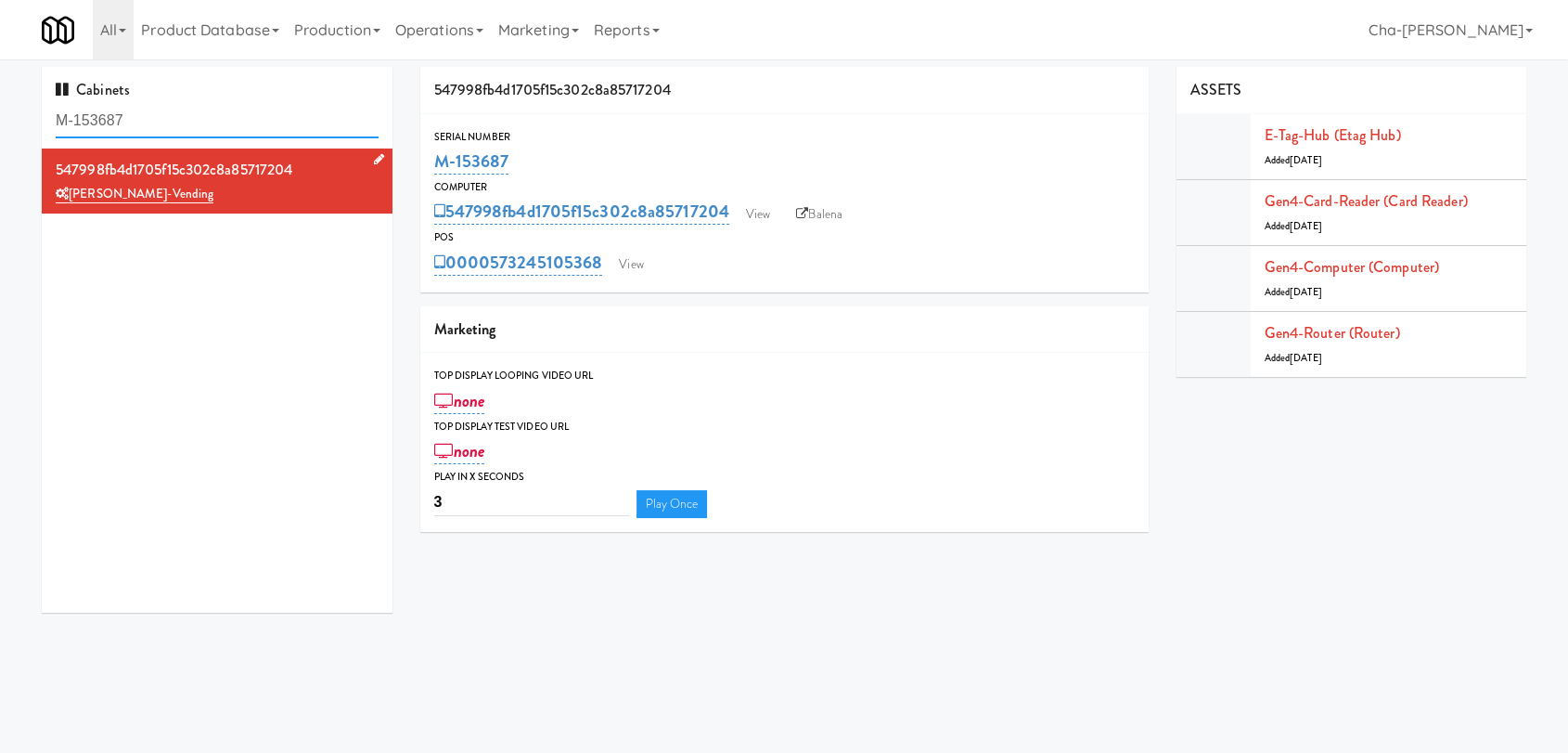
click at [163, 132] on input "M-153687" at bounding box center [217, 121] width 323 height 34
paste input "0408"
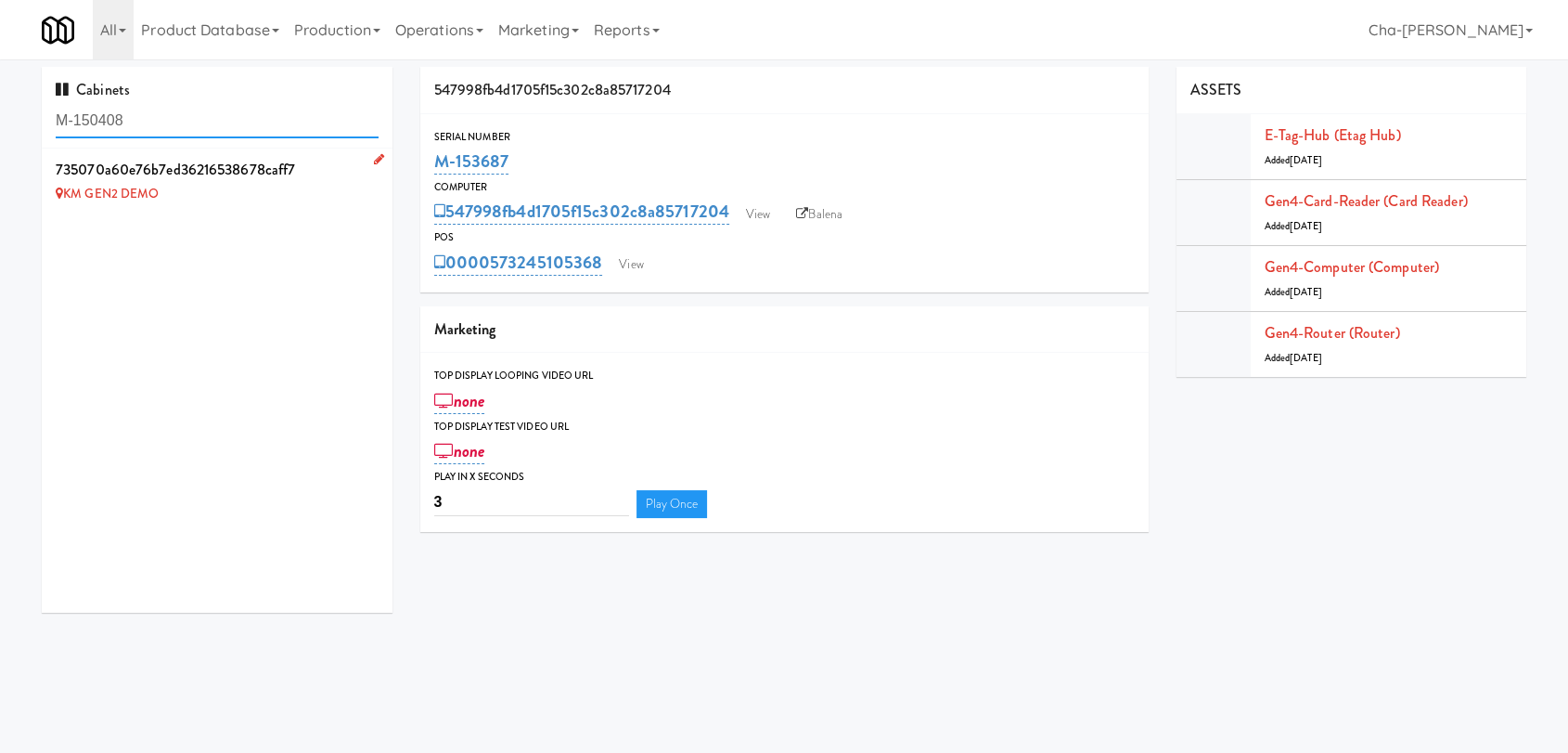
type input "M-150408"
click at [374, 157] on icon at bounding box center [379, 159] width 10 height 12
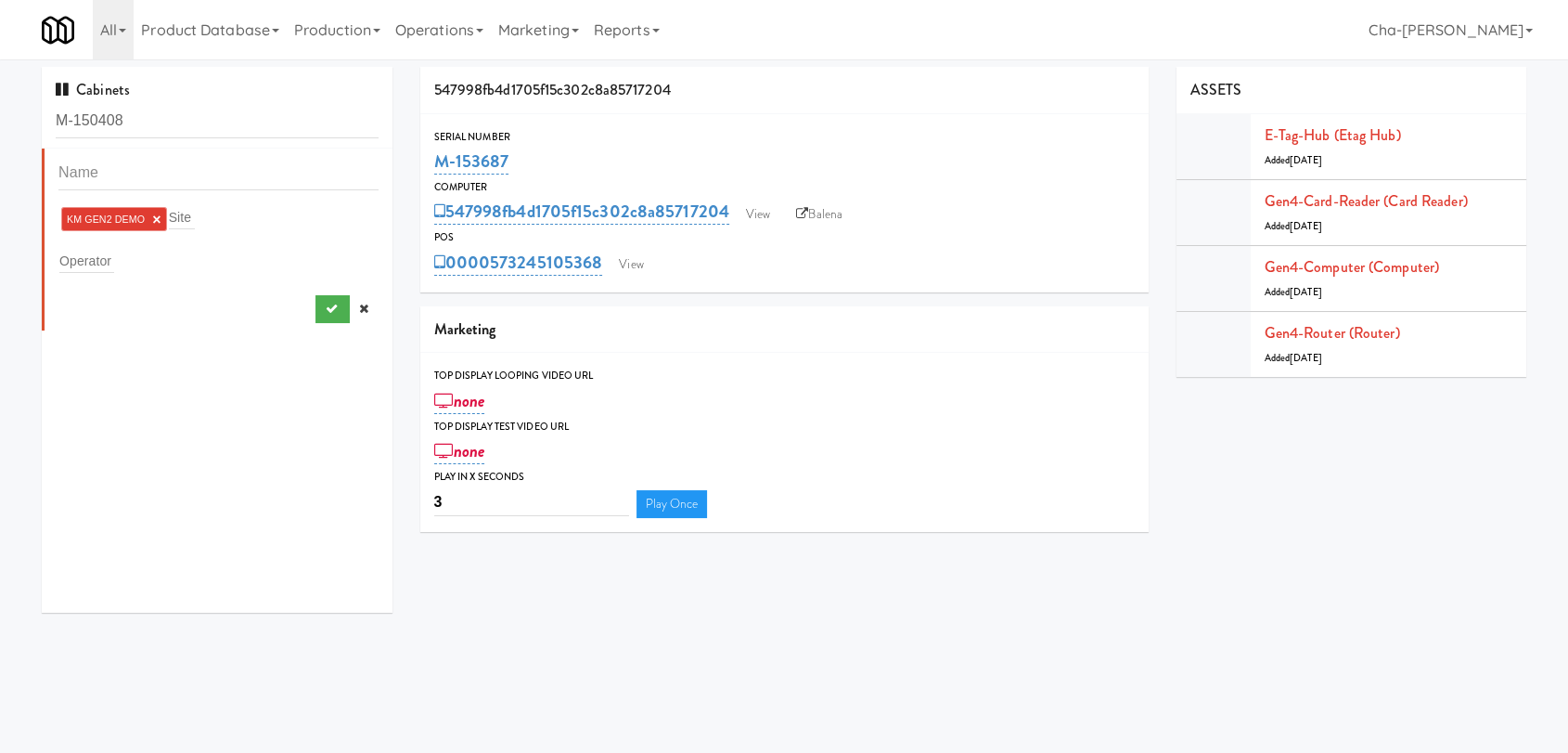
click at [155, 213] on link "×" at bounding box center [156, 219] width 9 height 16
click at [106, 254] on input "text" at bounding box center [87, 256] width 55 height 24
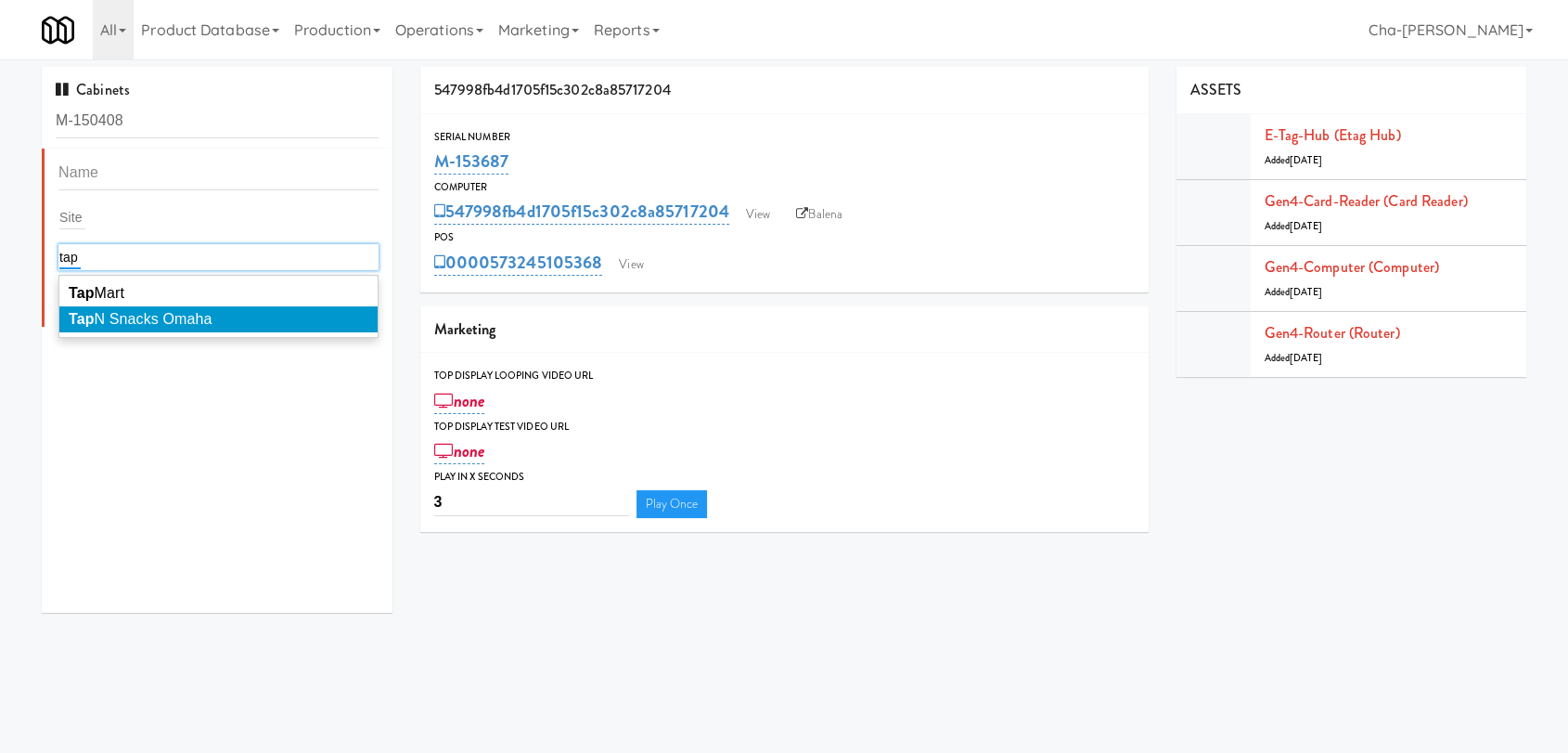
type input "tap"
click at [141, 316] on span "Tap N Snacks Omaha" at bounding box center [140, 319] width 143 height 16
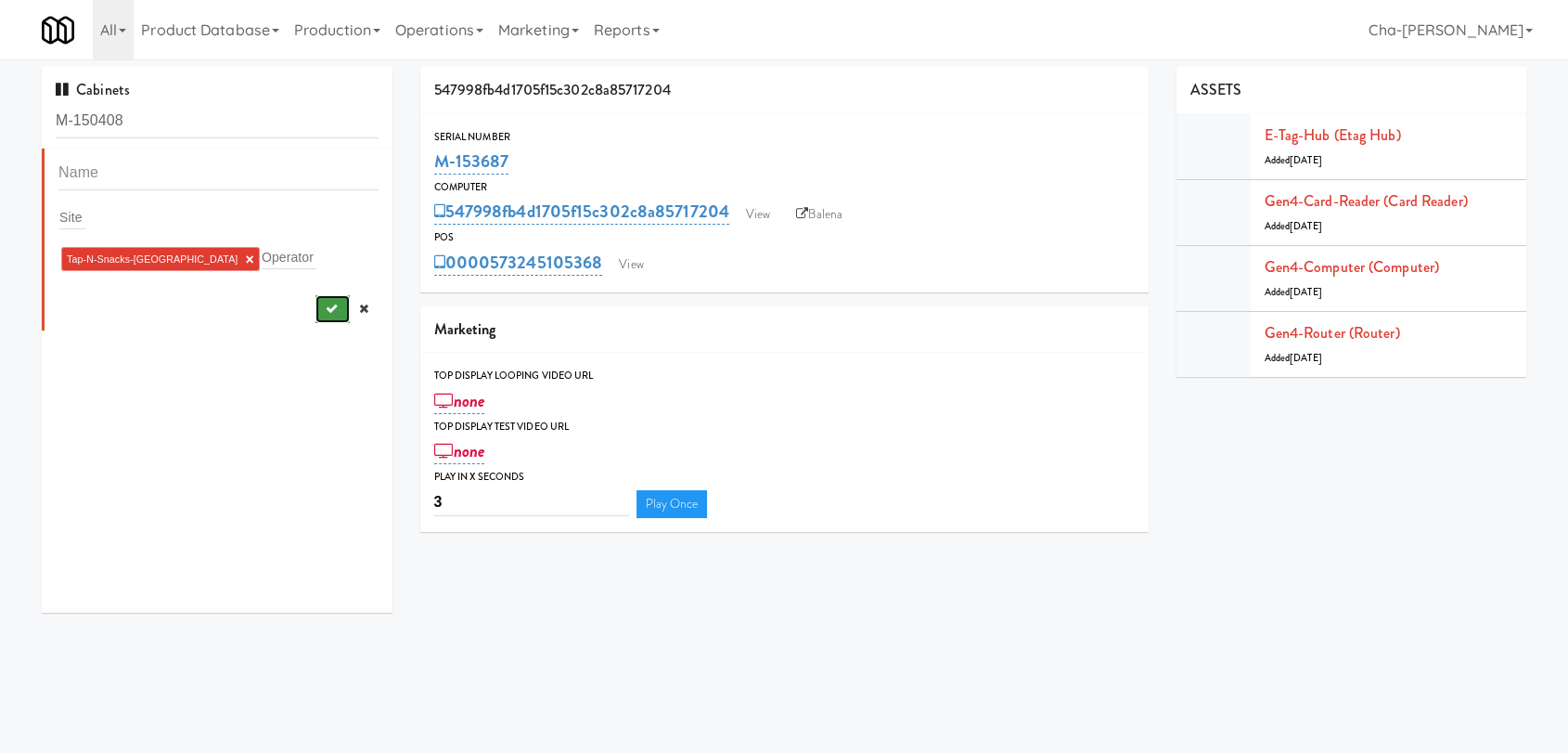
click at [316, 317] on button "submit" at bounding box center [333, 308] width 34 height 28
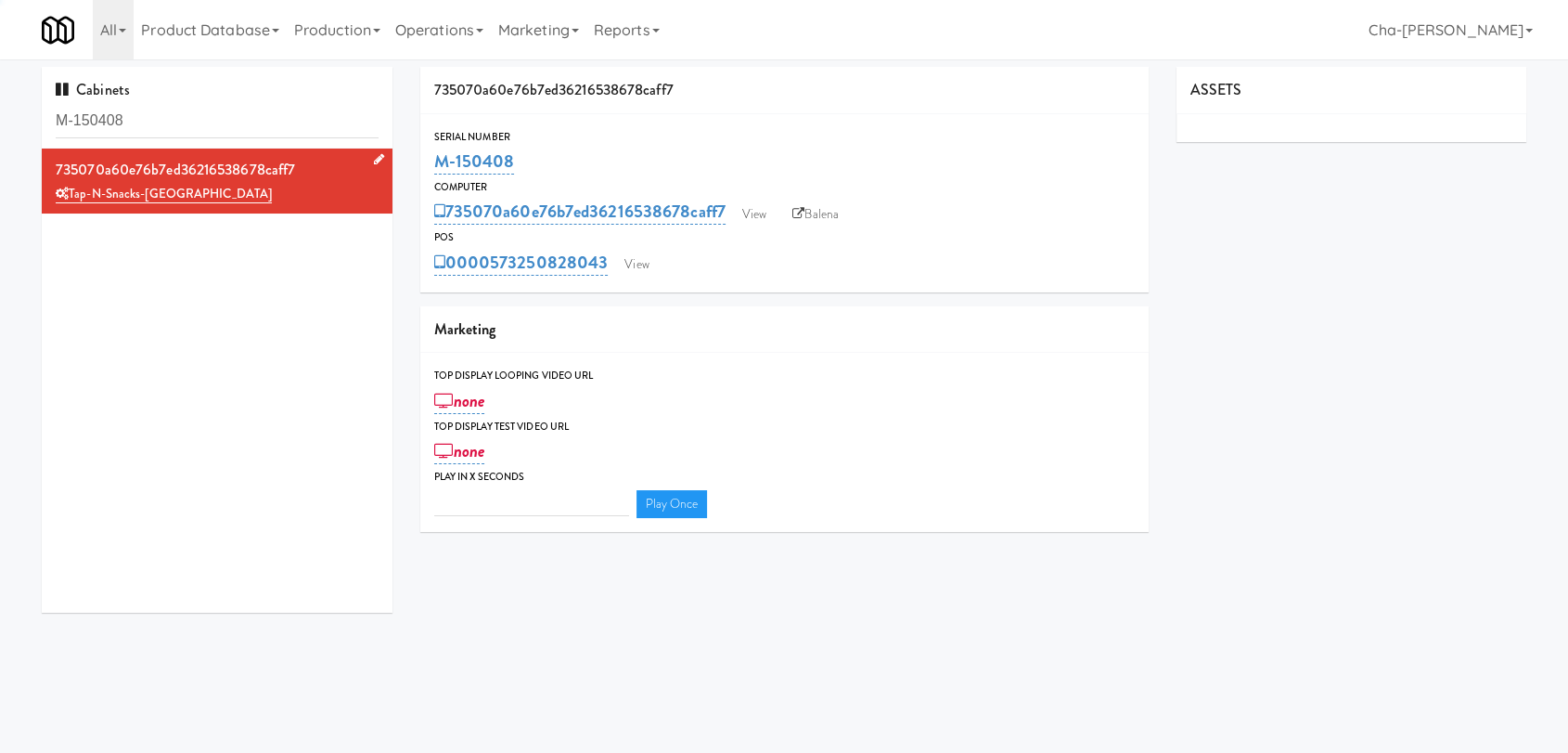
type input "3"
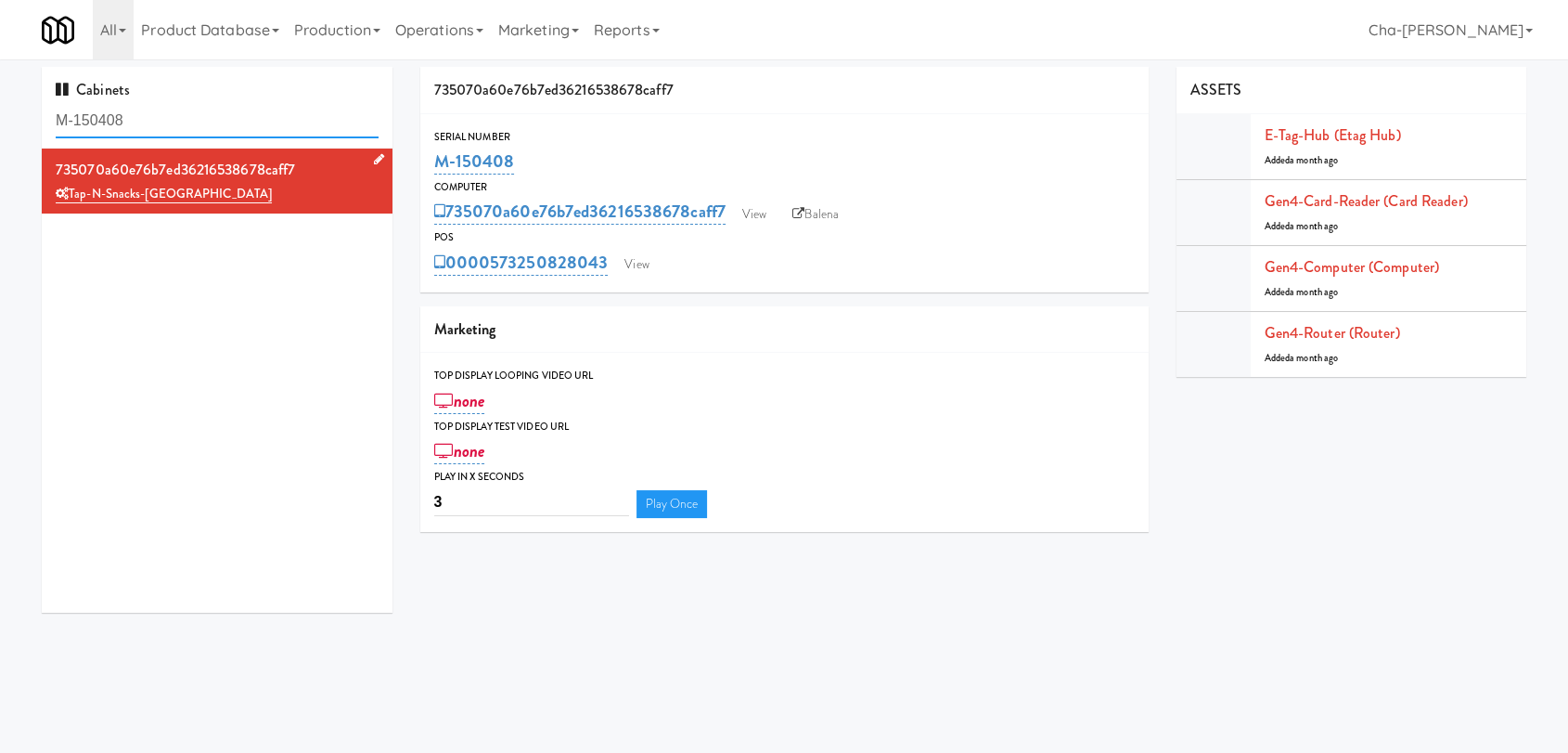
click at [164, 126] on input "M-150408" at bounding box center [217, 121] width 323 height 34
paste input "2467"
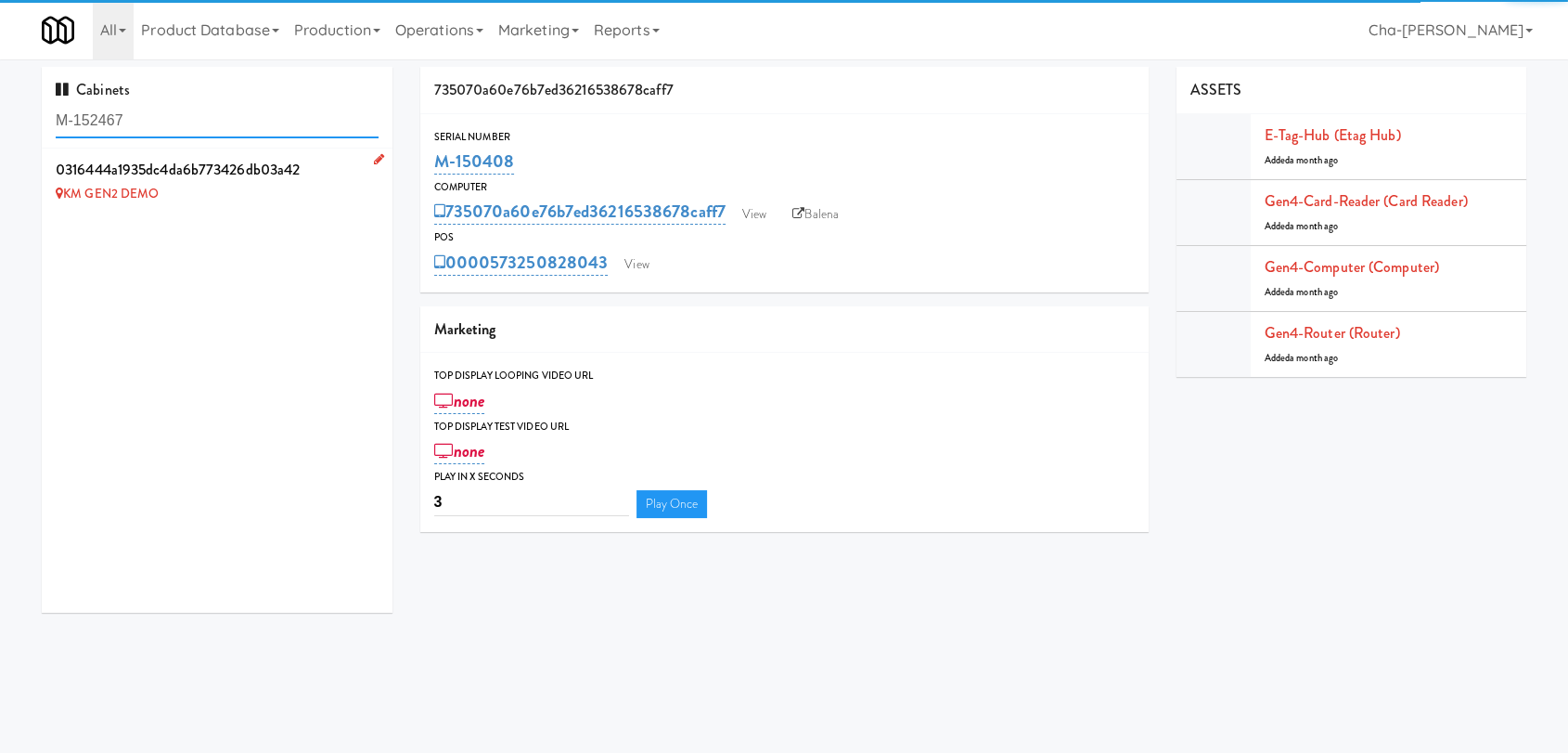
type input "M-152467"
click at [374, 159] on icon at bounding box center [379, 159] width 10 height 12
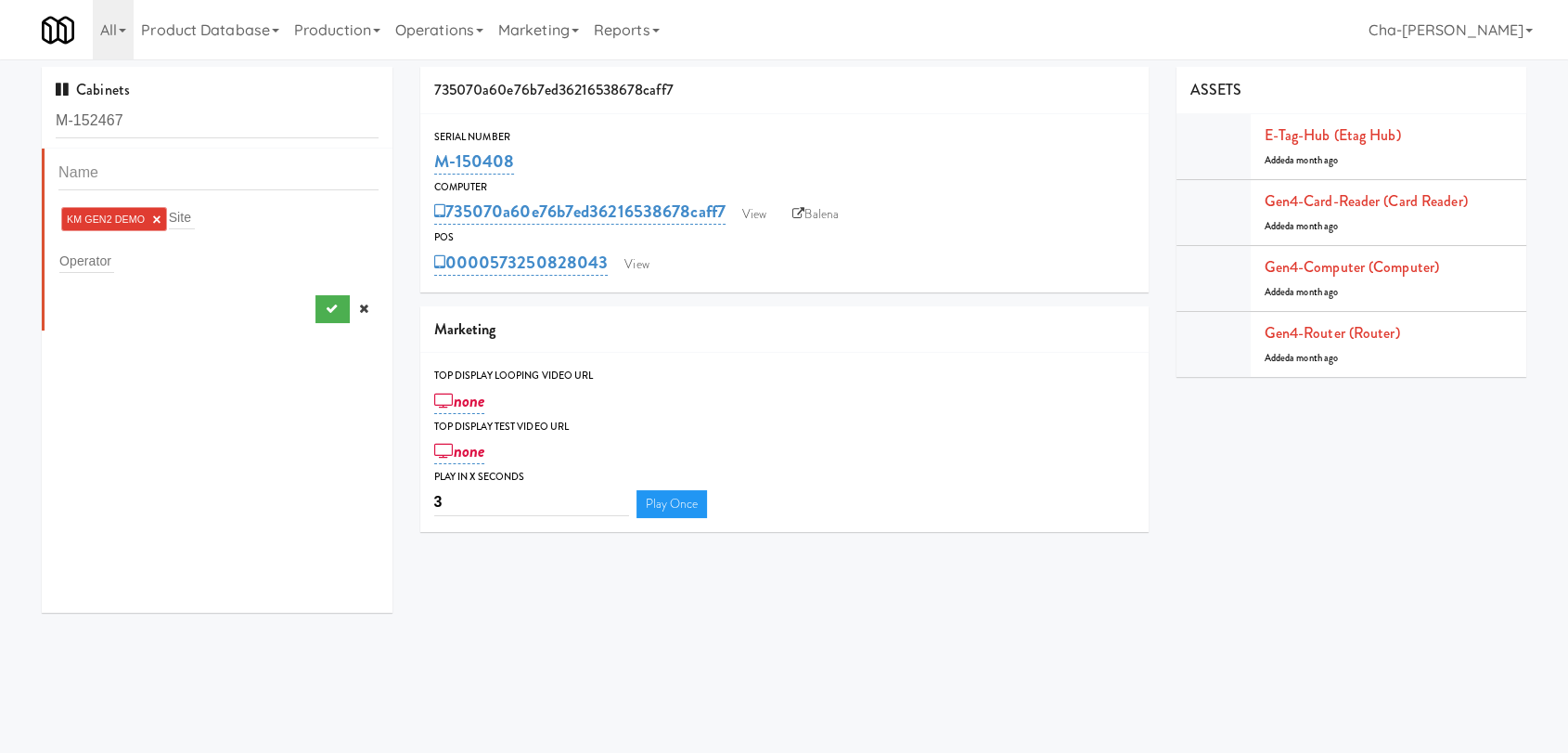
click at [154, 214] on link "×" at bounding box center [156, 219] width 9 height 16
click at [95, 254] on input "text" at bounding box center [87, 256] width 55 height 24
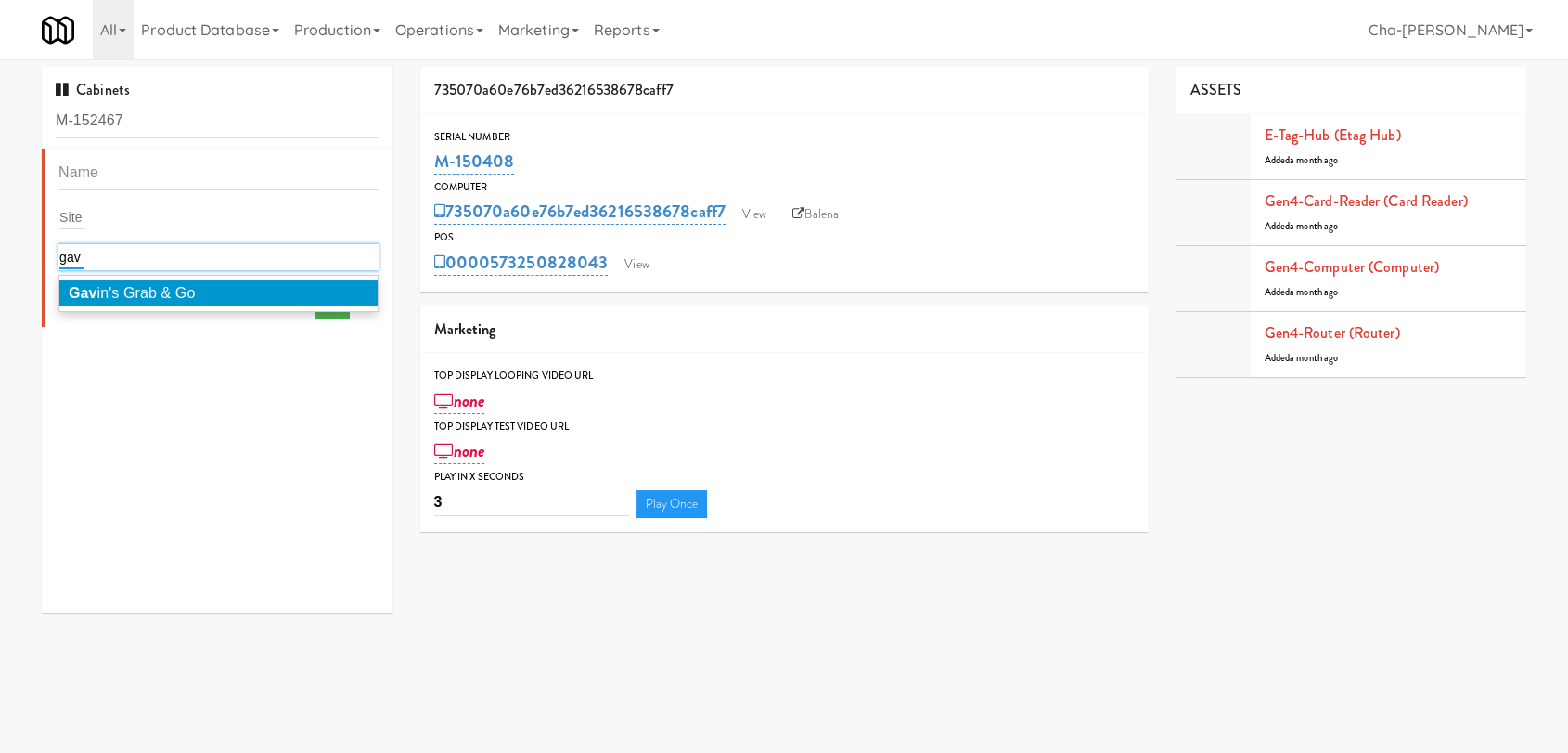
type input "gav"
click at [145, 289] on span "Gav in's Grab & Go" at bounding box center [131, 292] width 127 height 16
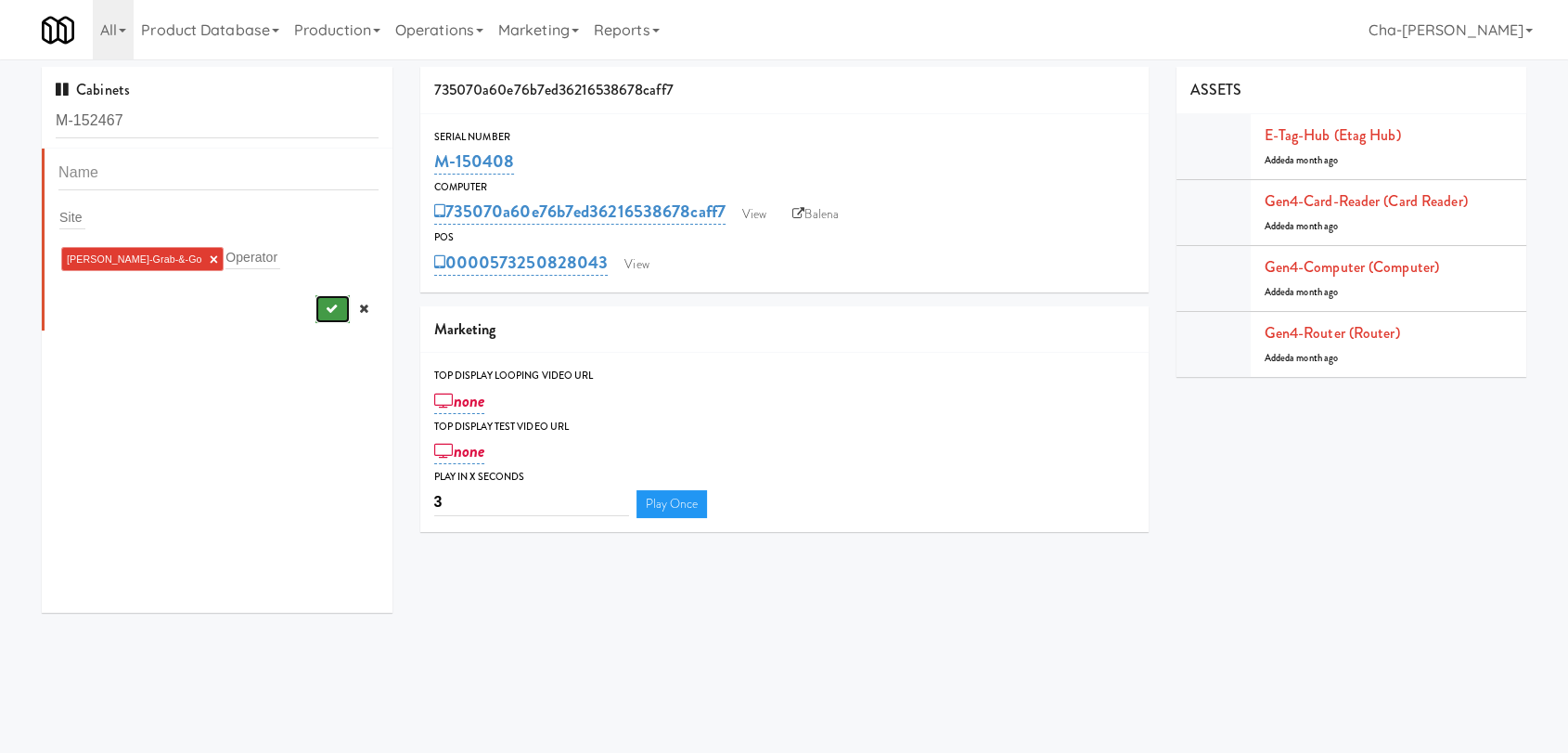
click at [324, 307] on icon "submit" at bounding box center [330, 308] width 12 height 12
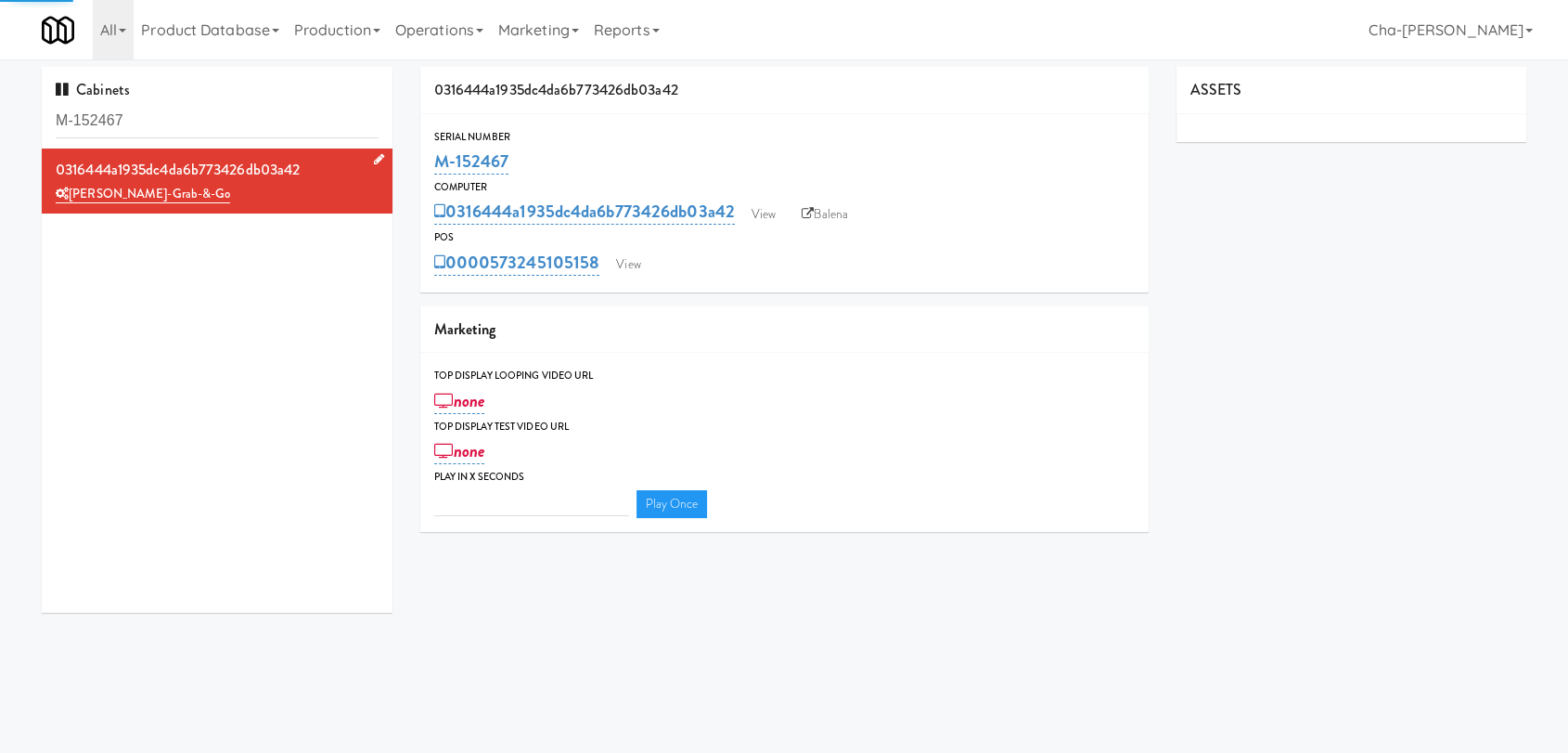
type input "3"
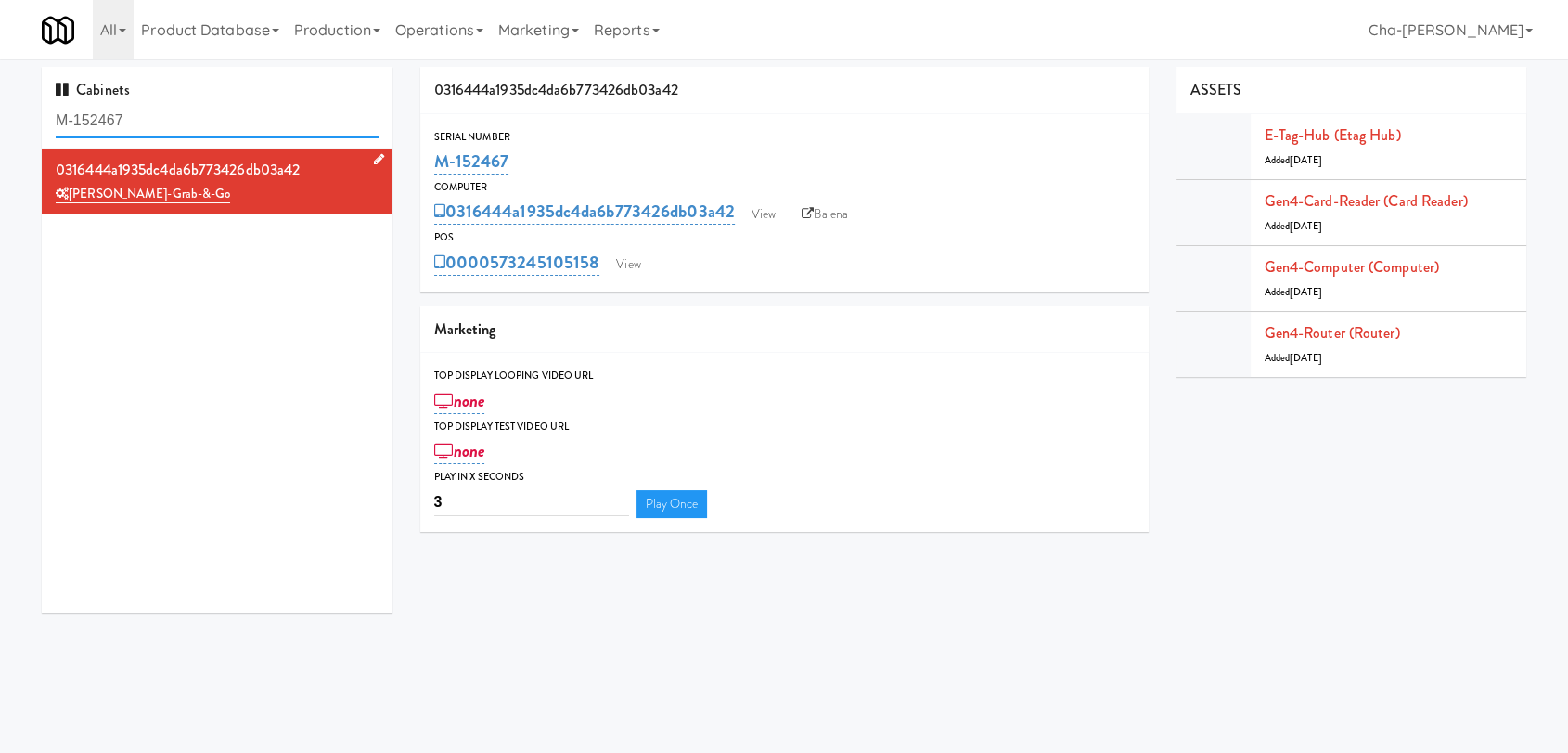
click at [185, 123] on input "M-152467" at bounding box center [217, 121] width 323 height 34
paste input "1"
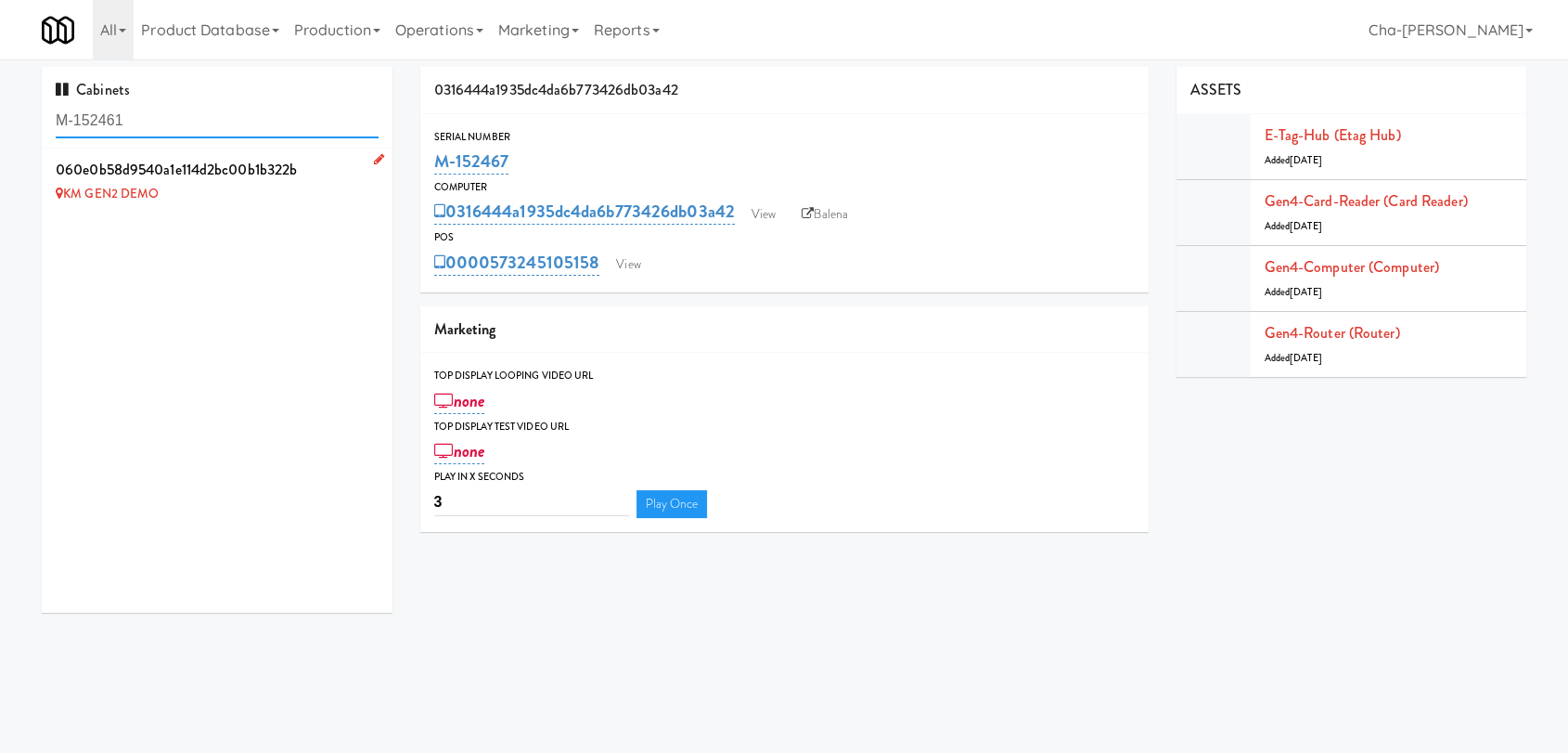
type input "M-152461"
click at [374, 157] on icon at bounding box center [379, 159] width 10 height 12
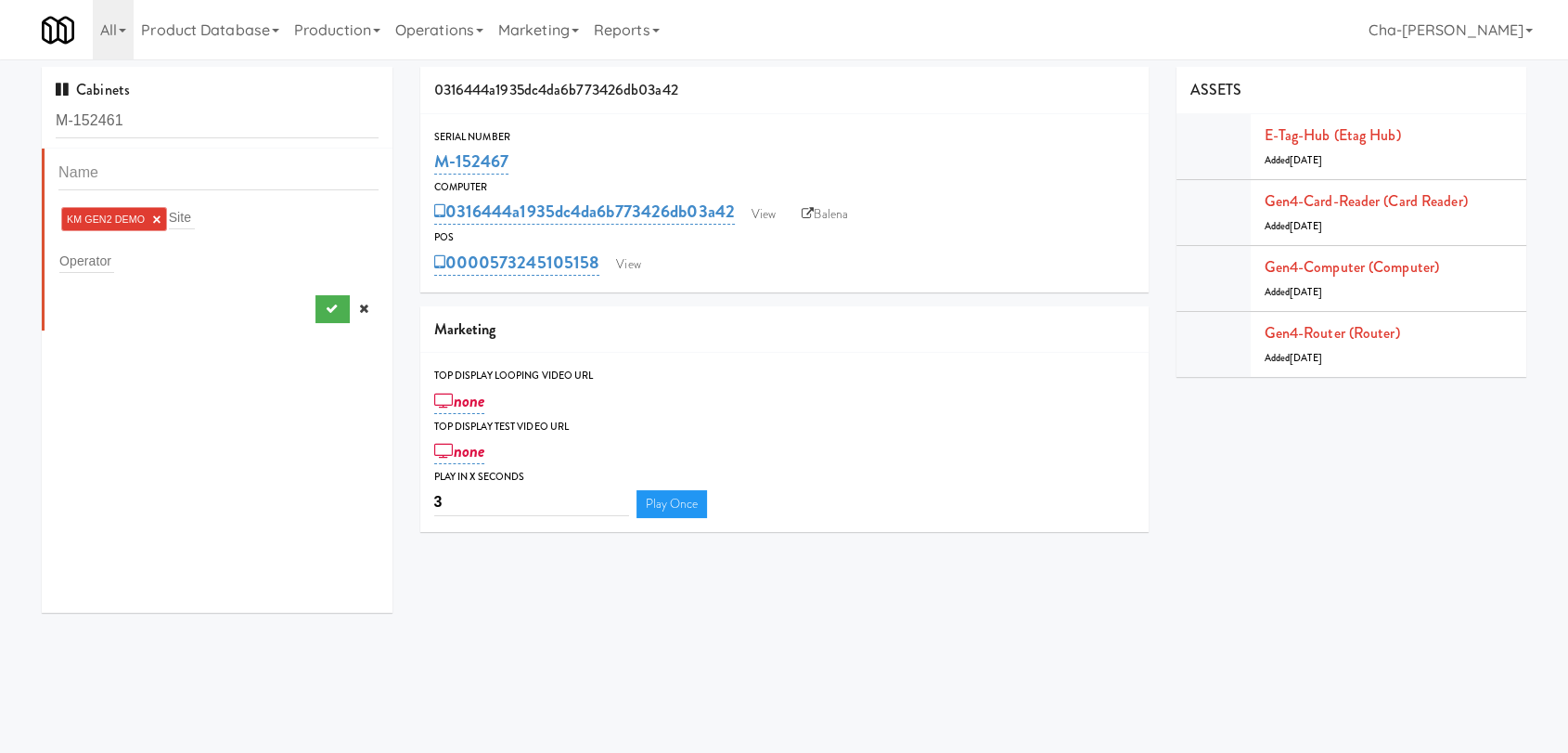
click at [154, 215] on link "×" at bounding box center [156, 219] width 9 height 16
click at [110, 259] on input "text" at bounding box center [87, 256] width 55 height 24
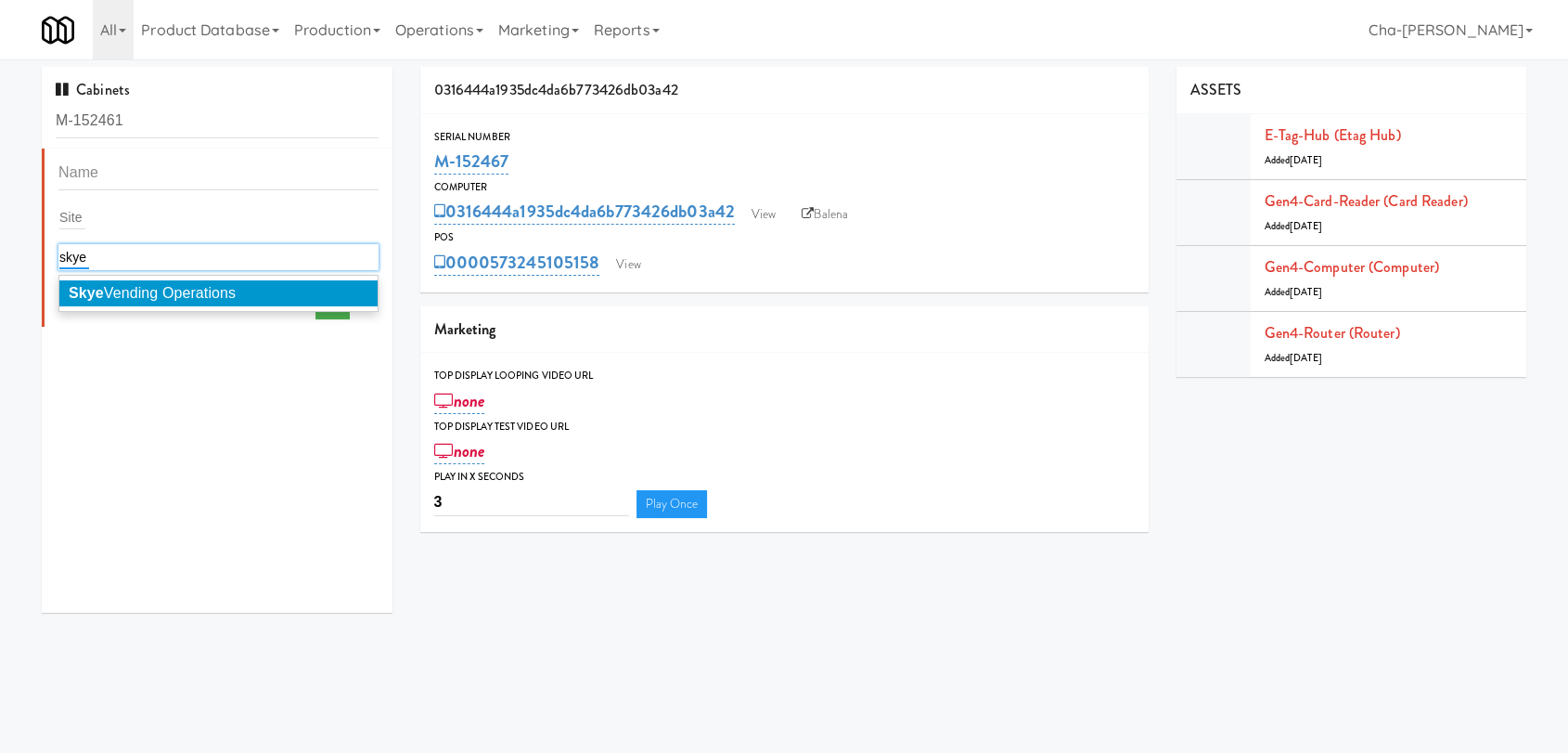
type input "skye"
click at [193, 288] on span "Skye Vending Operations" at bounding box center [152, 292] width 167 height 16
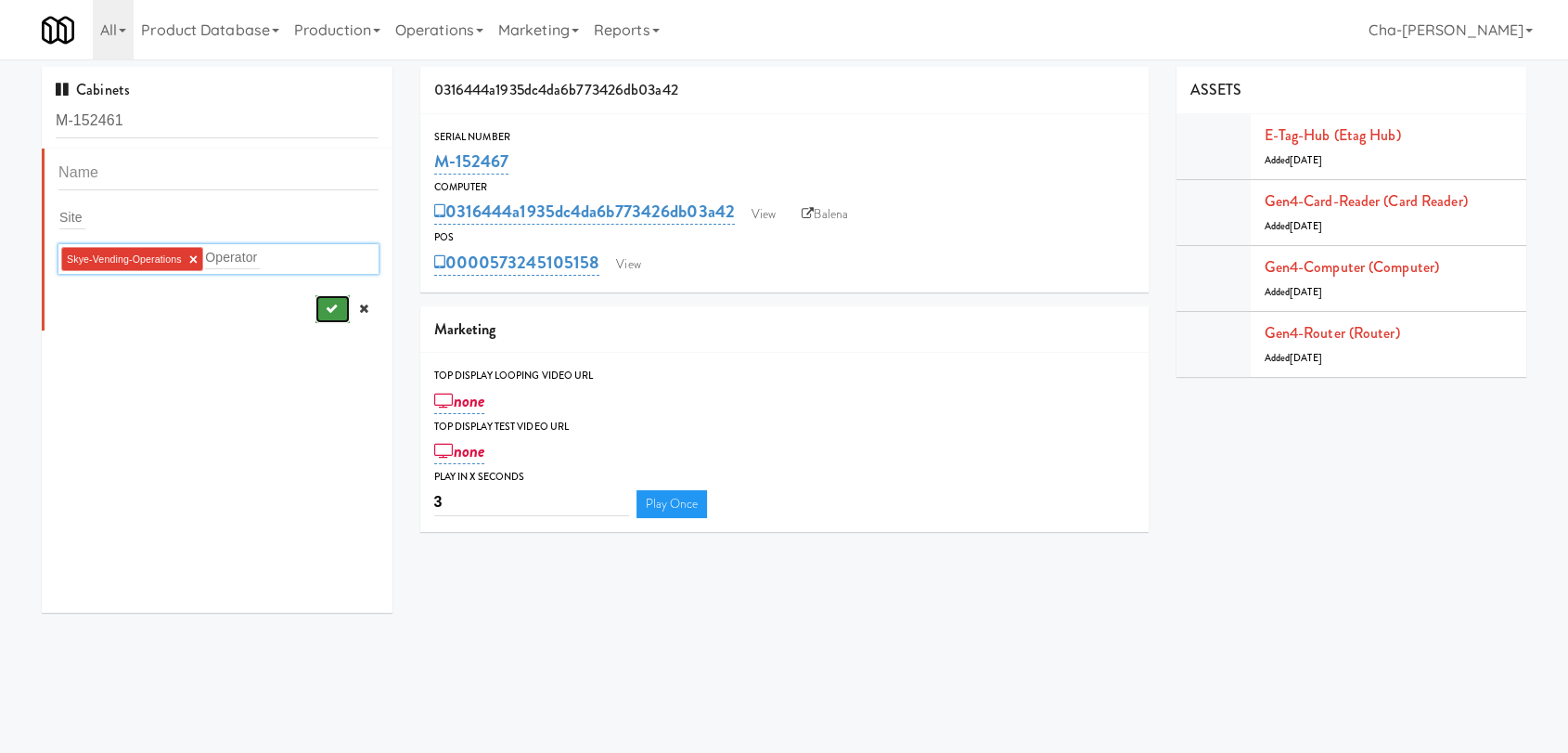
click at [320, 307] on button "submit" at bounding box center [333, 308] width 34 height 28
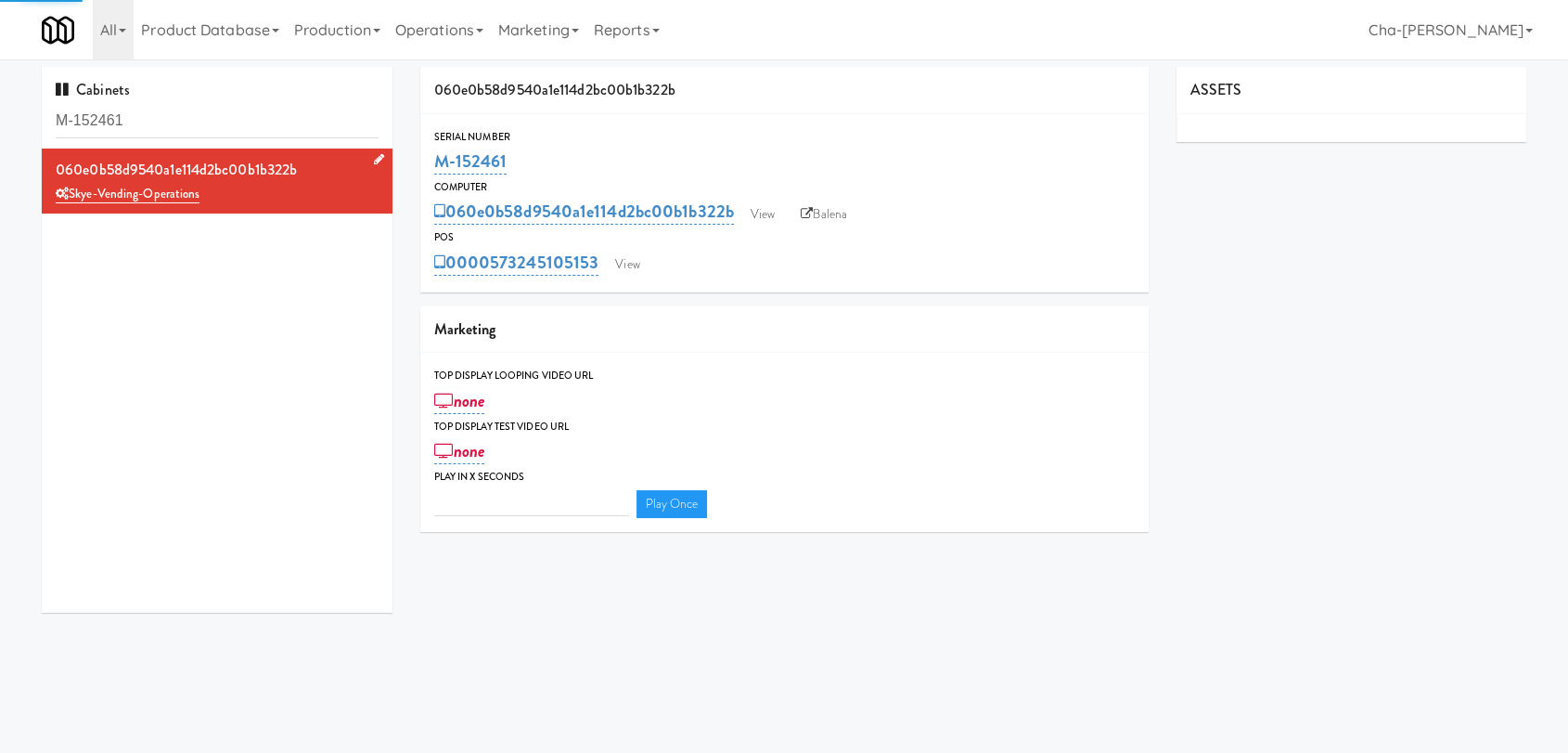
type input "3"
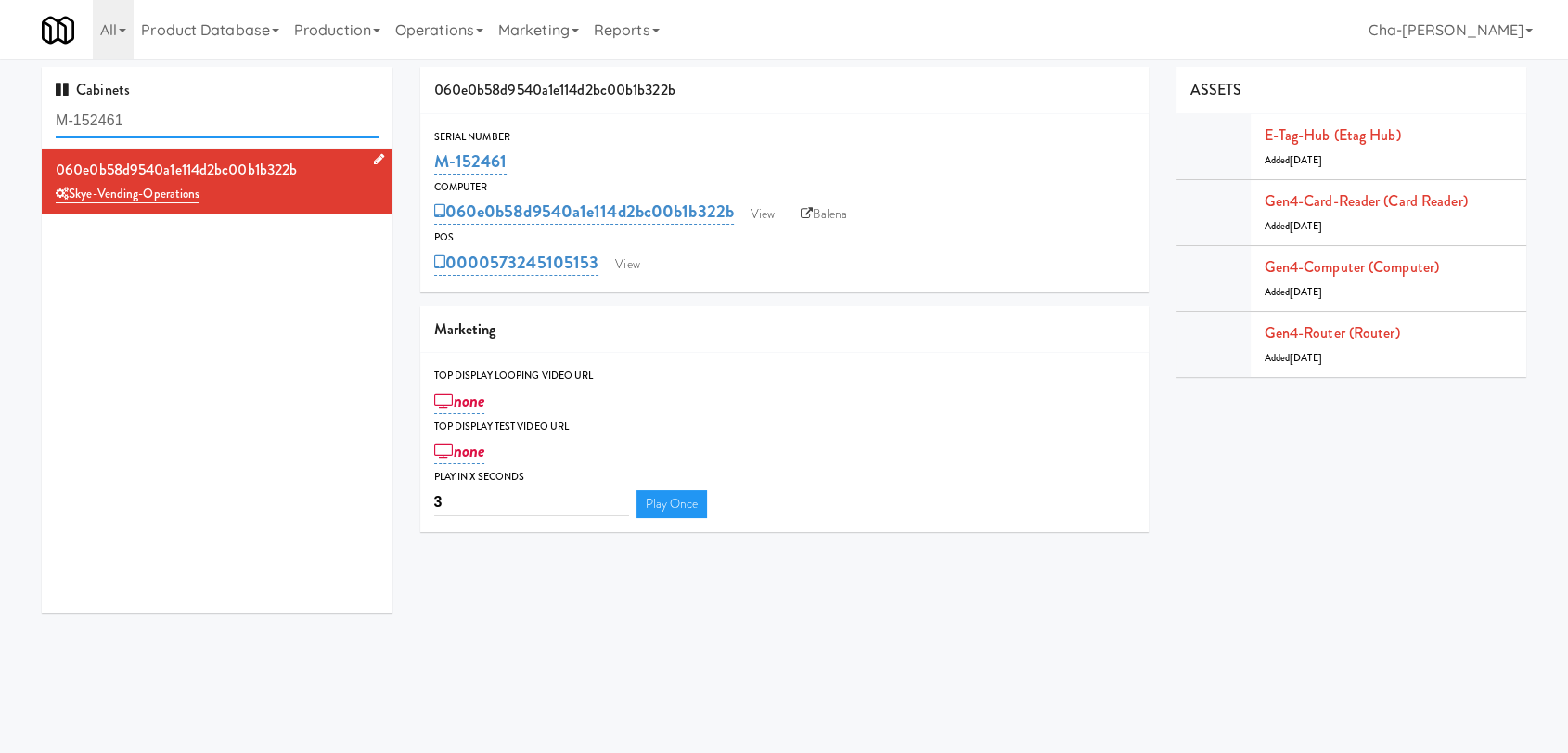
click at [192, 129] on input "M-152461" at bounding box center [217, 121] width 323 height 34
paste input "79"
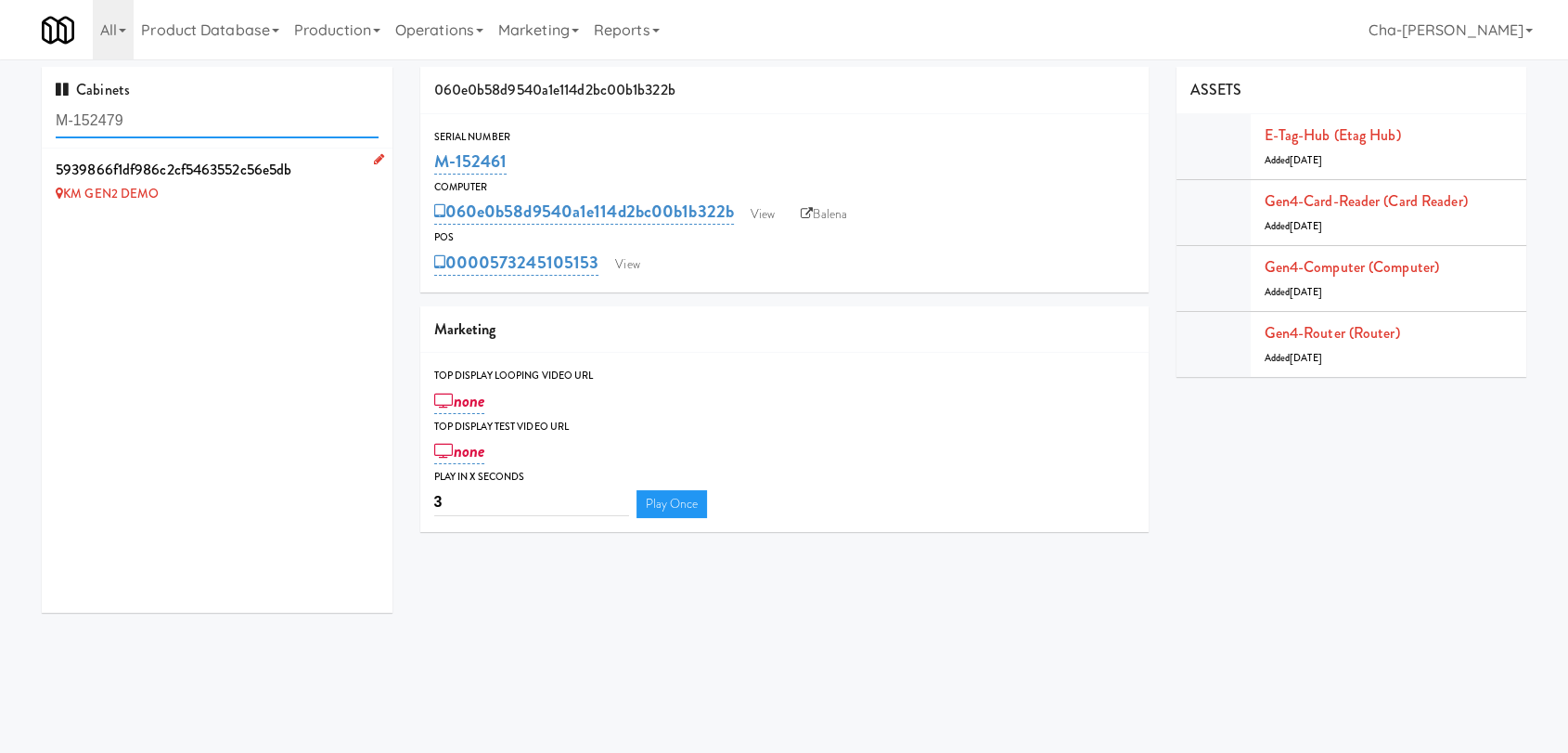
type input "M-152479"
click at [374, 156] on icon at bounding box center [379, 159] width 10 height 12
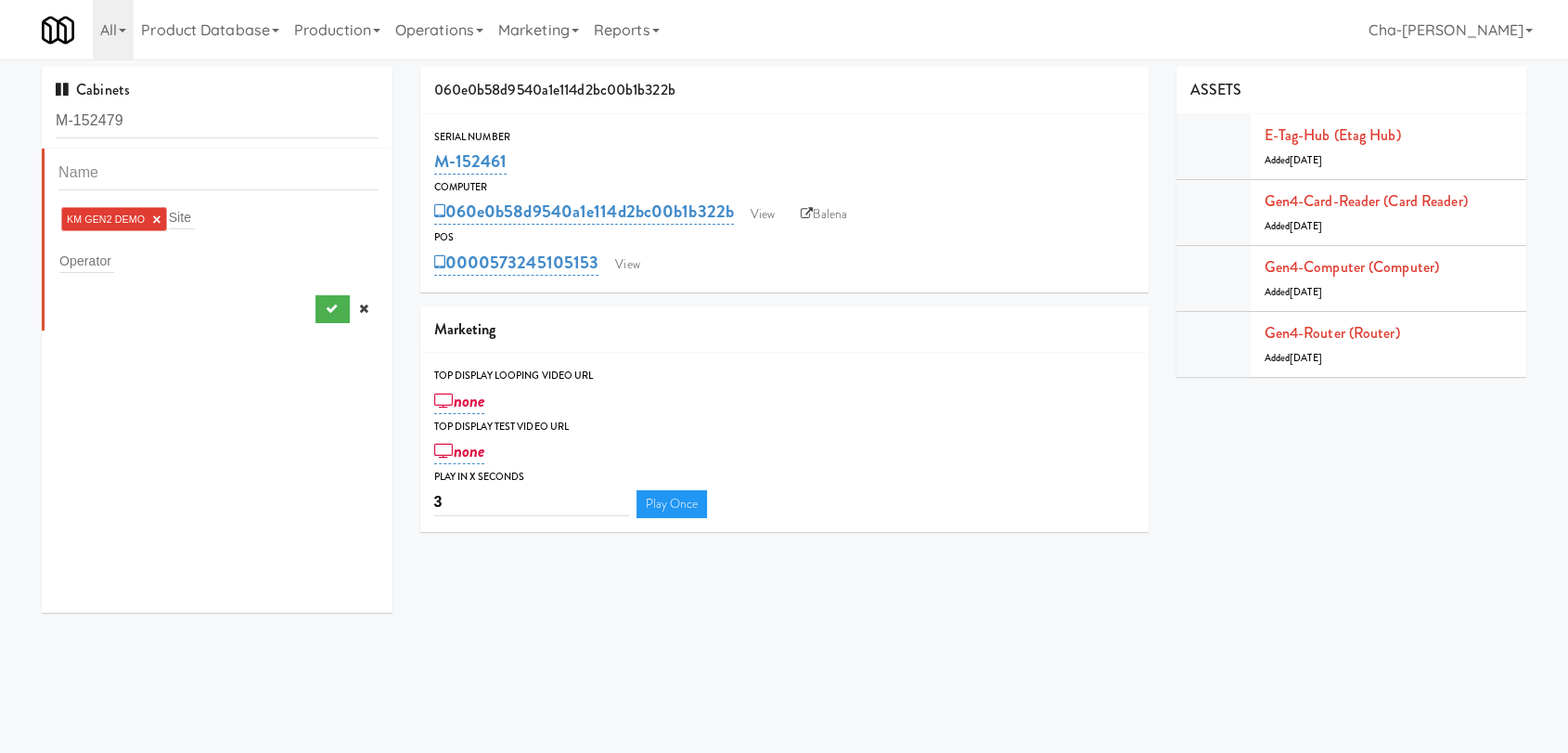
click at [158, 213] on link "×" at bounding box center [156, 219] width 9 height 16
click at [108, 248] on input "text" at bounding box center [87, 256] width 55 height 24
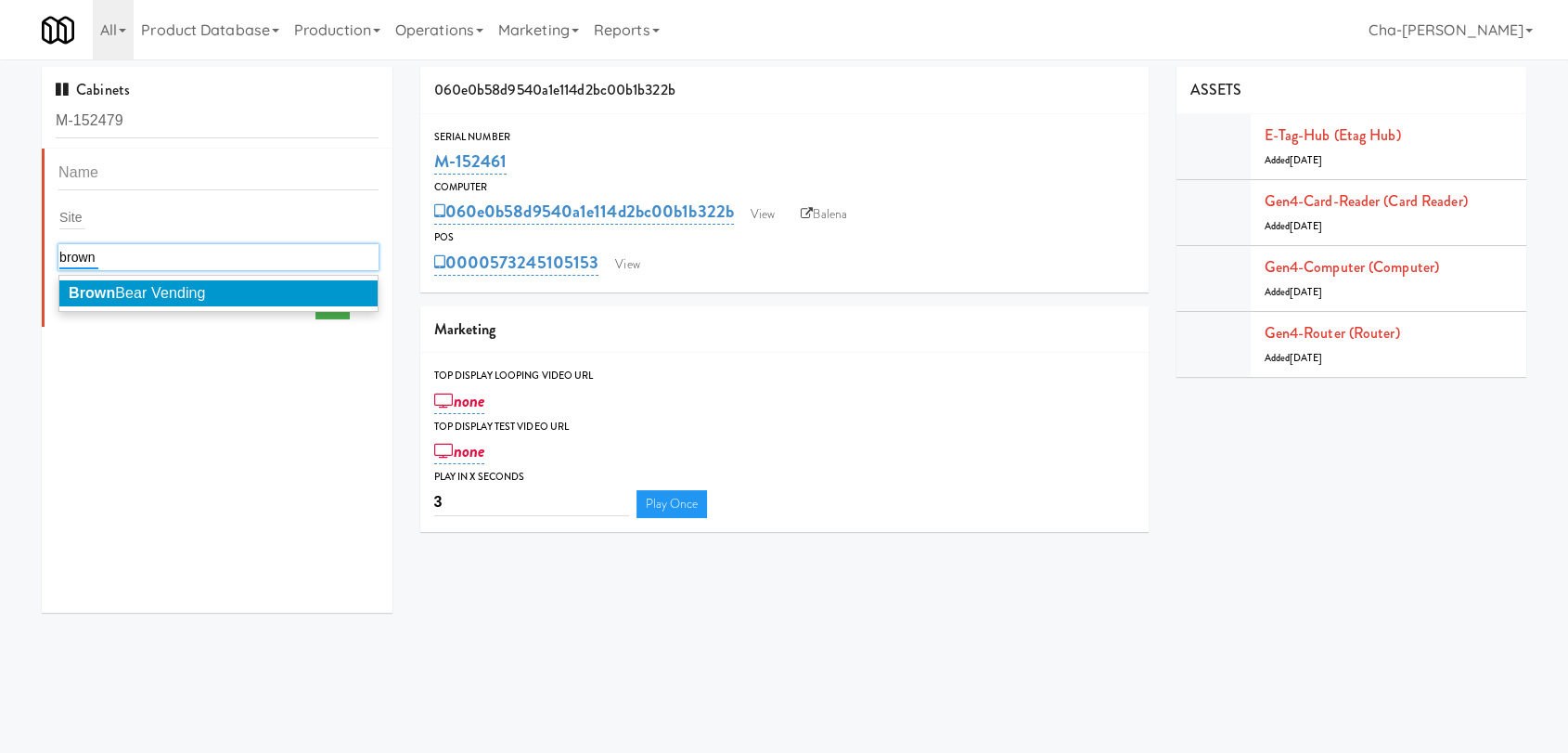
type input "brown"
click at [154, 297] on span "Brown Bear Vending" at bounding box center [137, 292] width 137 height 16
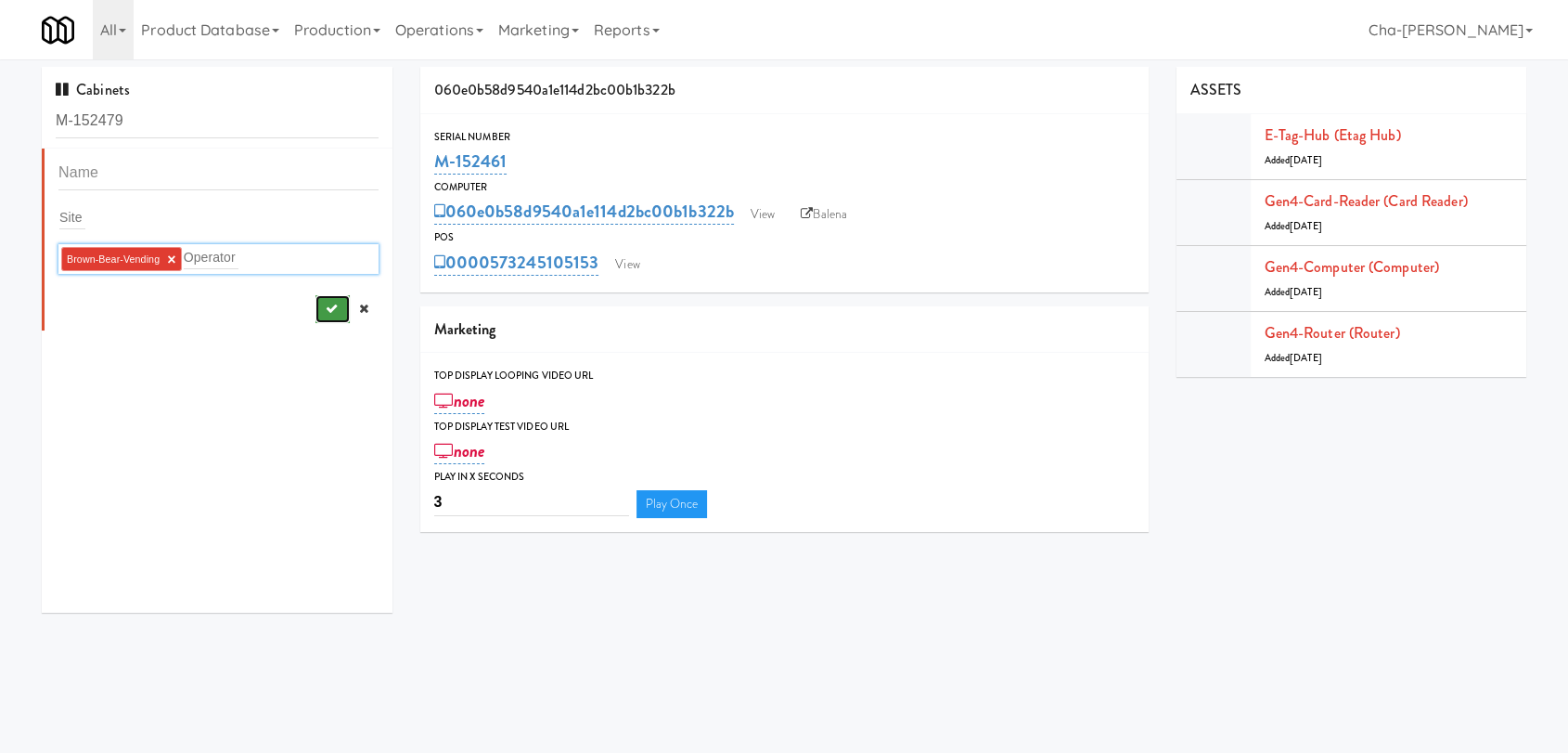
click at [316, 316] on button "submit" at bounding box center [333, 308] width 34 height 28
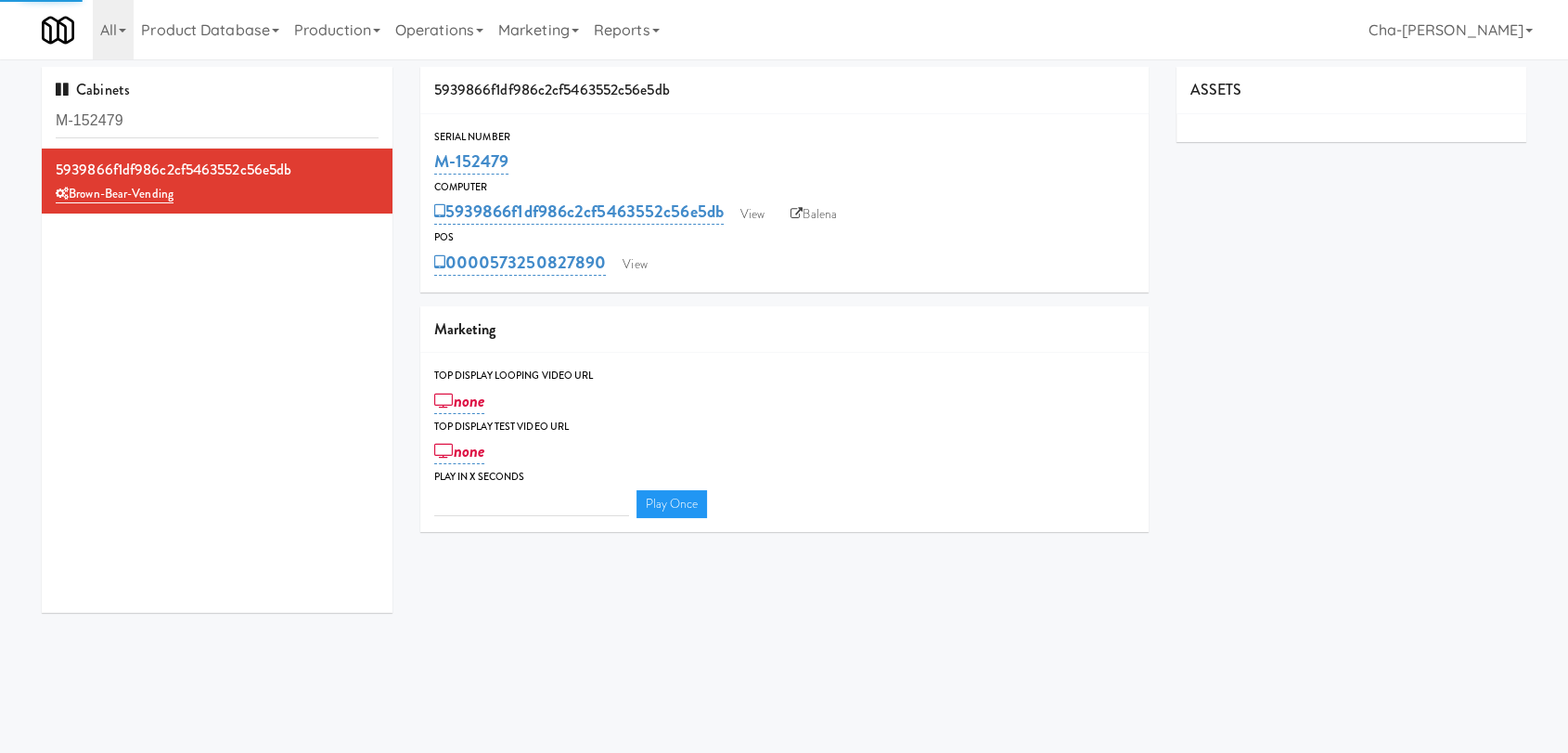
type input "3"
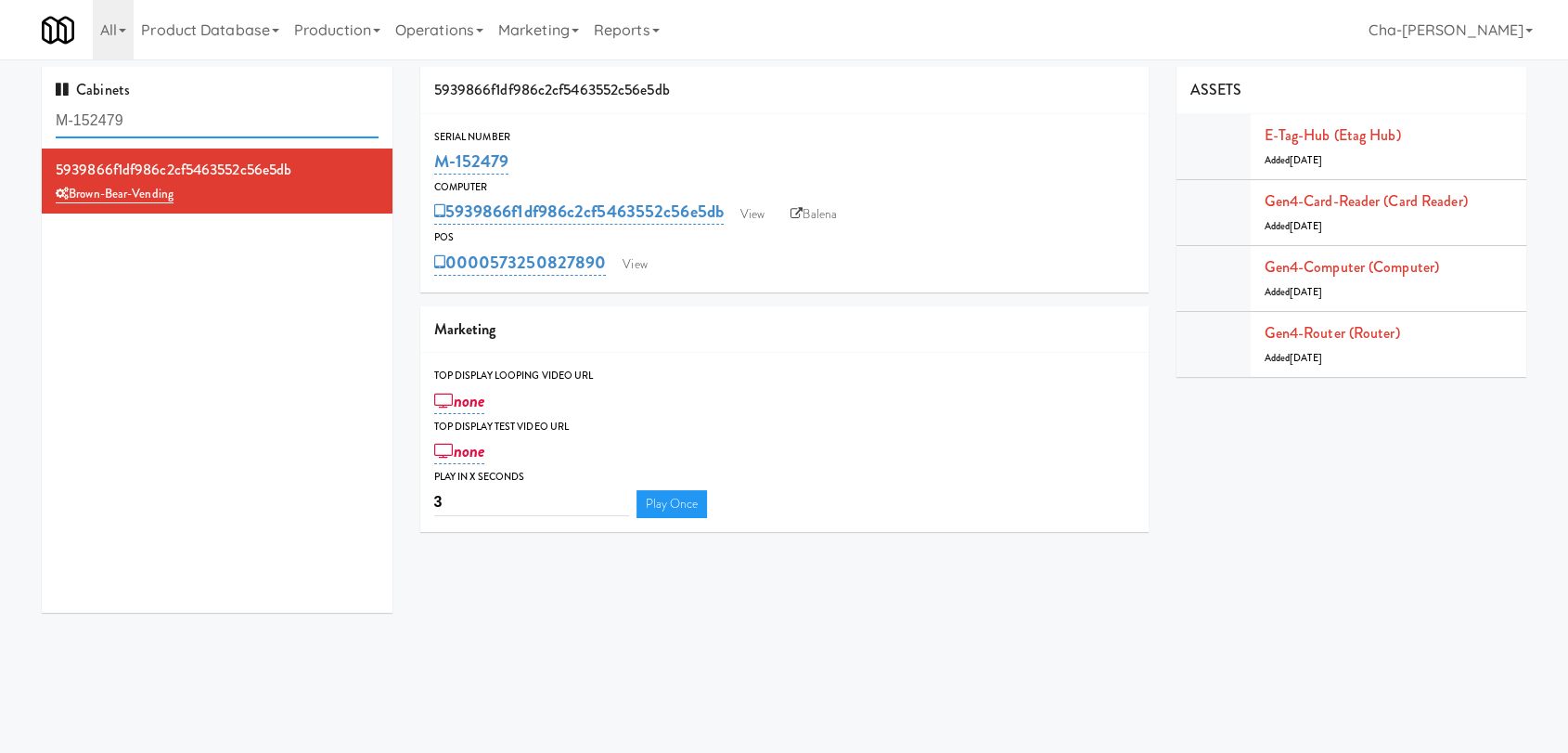
click at [133, 125] on input "M-152479" at bounding box center [217, 121] width 323 height 34
click at [133, 124] on input "M-152479" at bounding box center [217, 121] width 323 height 34
paste input "0417"
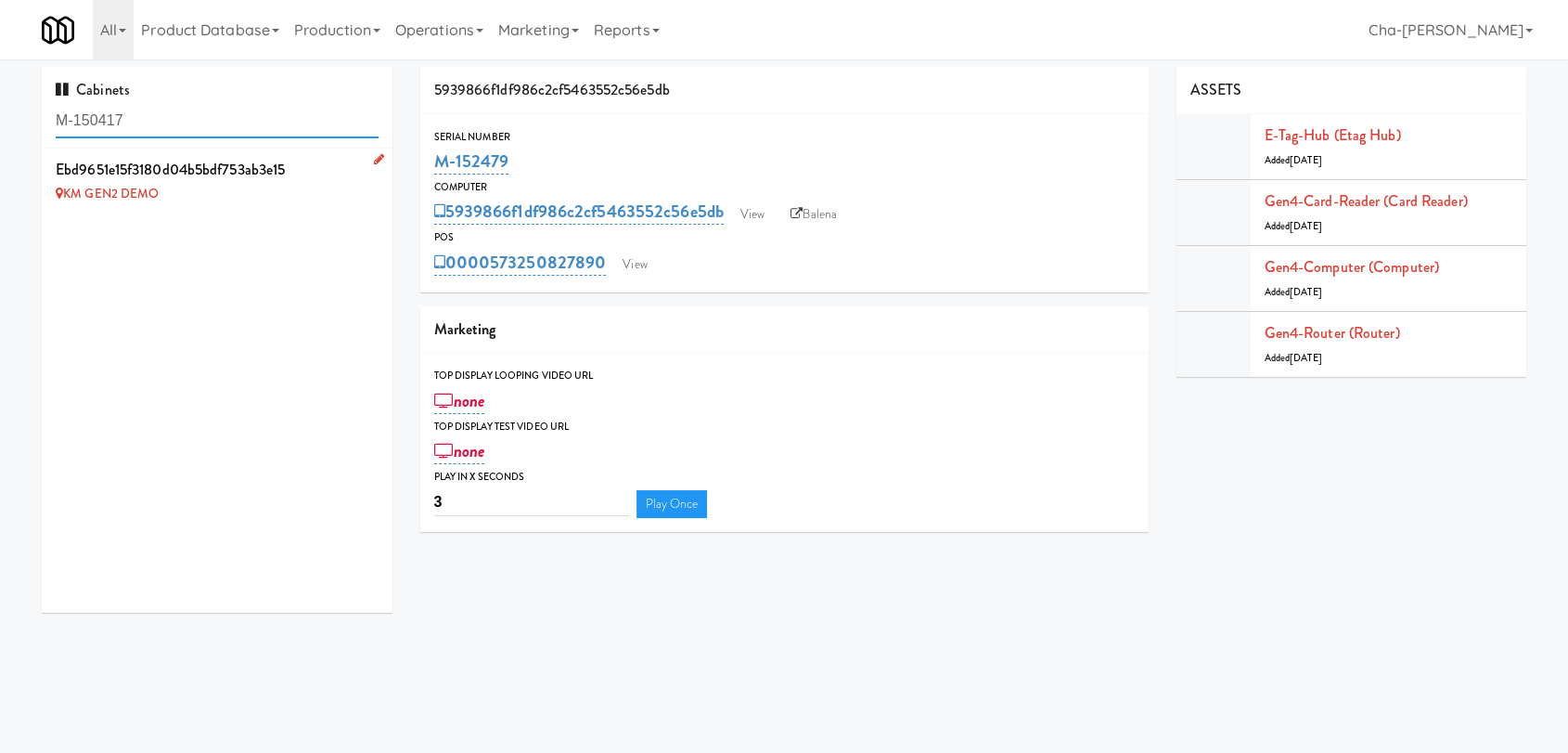
type input "M-150417"
click at [366, 156] on link at bounding box center [375, 160] width 18 height 23
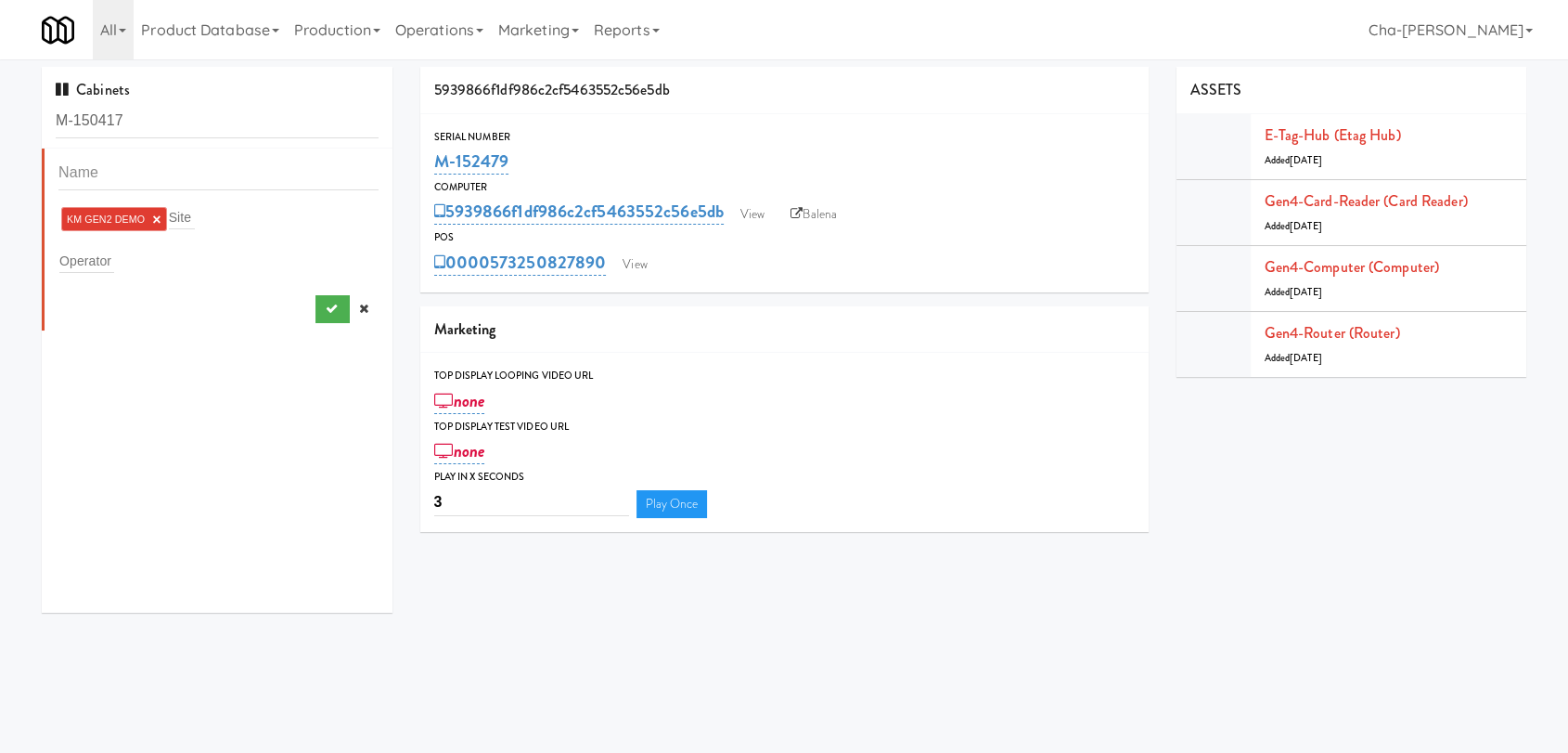
click at [156, 216] on link "×" at bounding box center [156, 219] width 9 height 16
click at [121, 256] on div "Operator" at bounding box center [218, 256] width 320 height 26
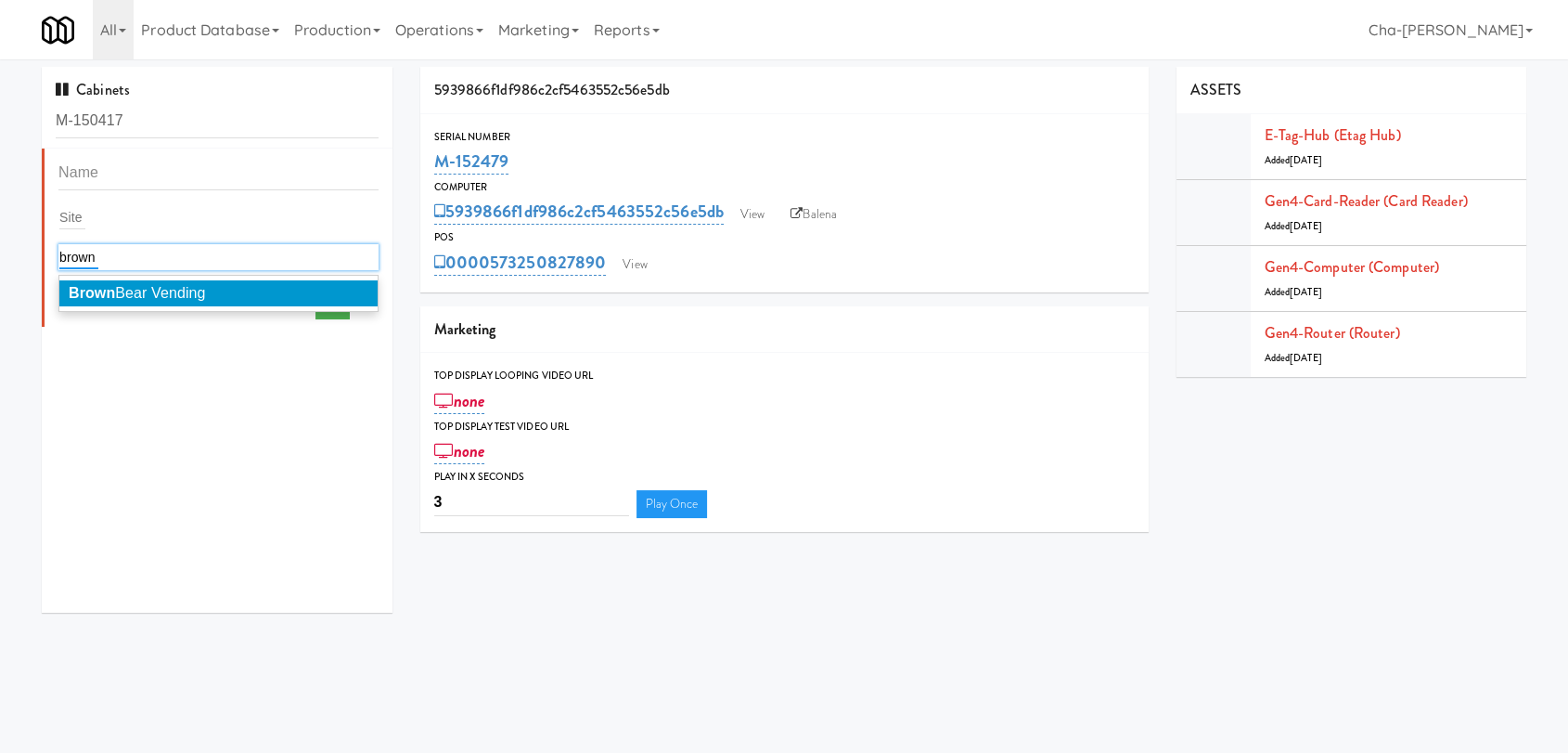
type input "brown"
click at [140, 286] on span "Brown Bear Vending" at bounding box center [137, 292] width 137 height 16
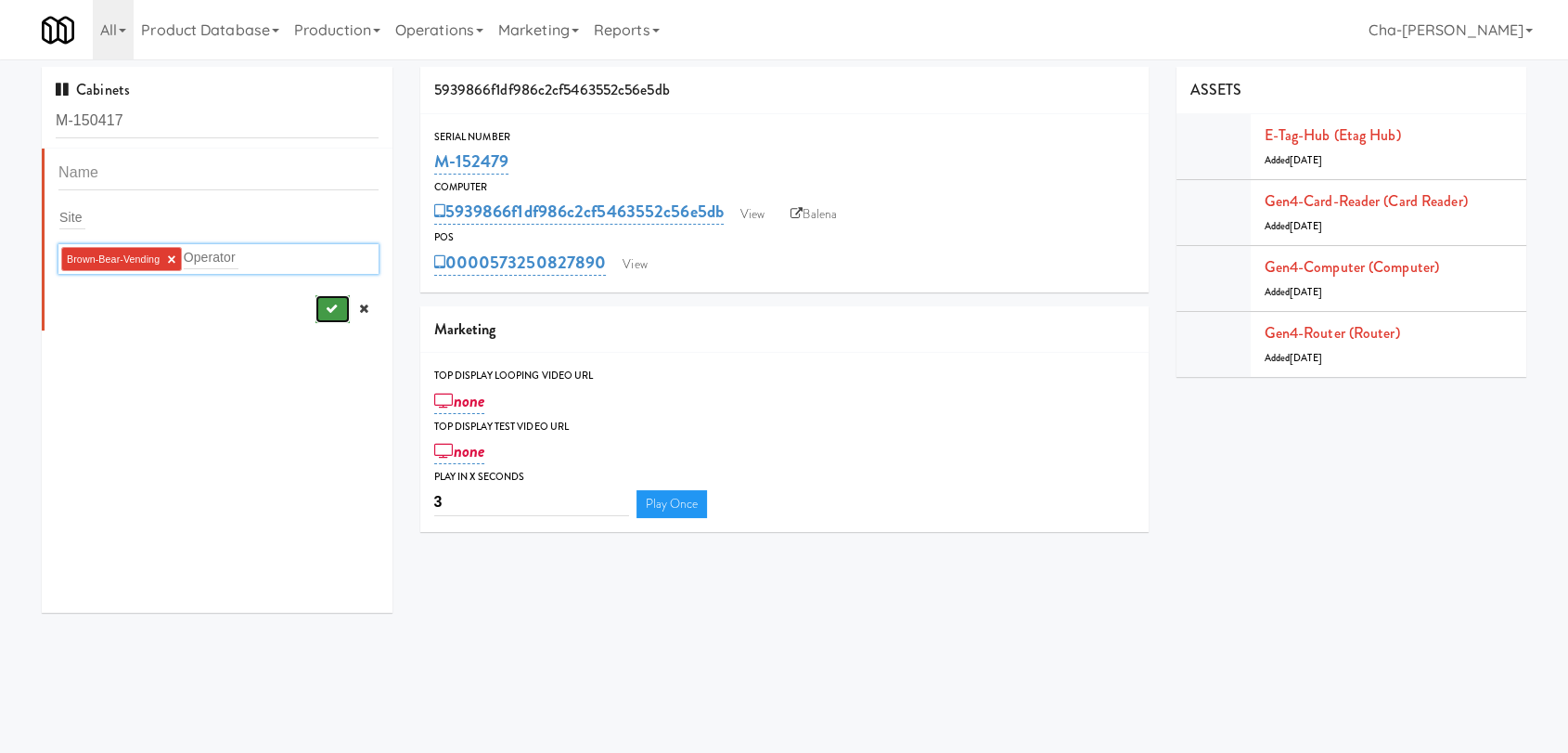
click at [324, 308] on icon "submit" at bounding box center [330, 308] width 12 height 12
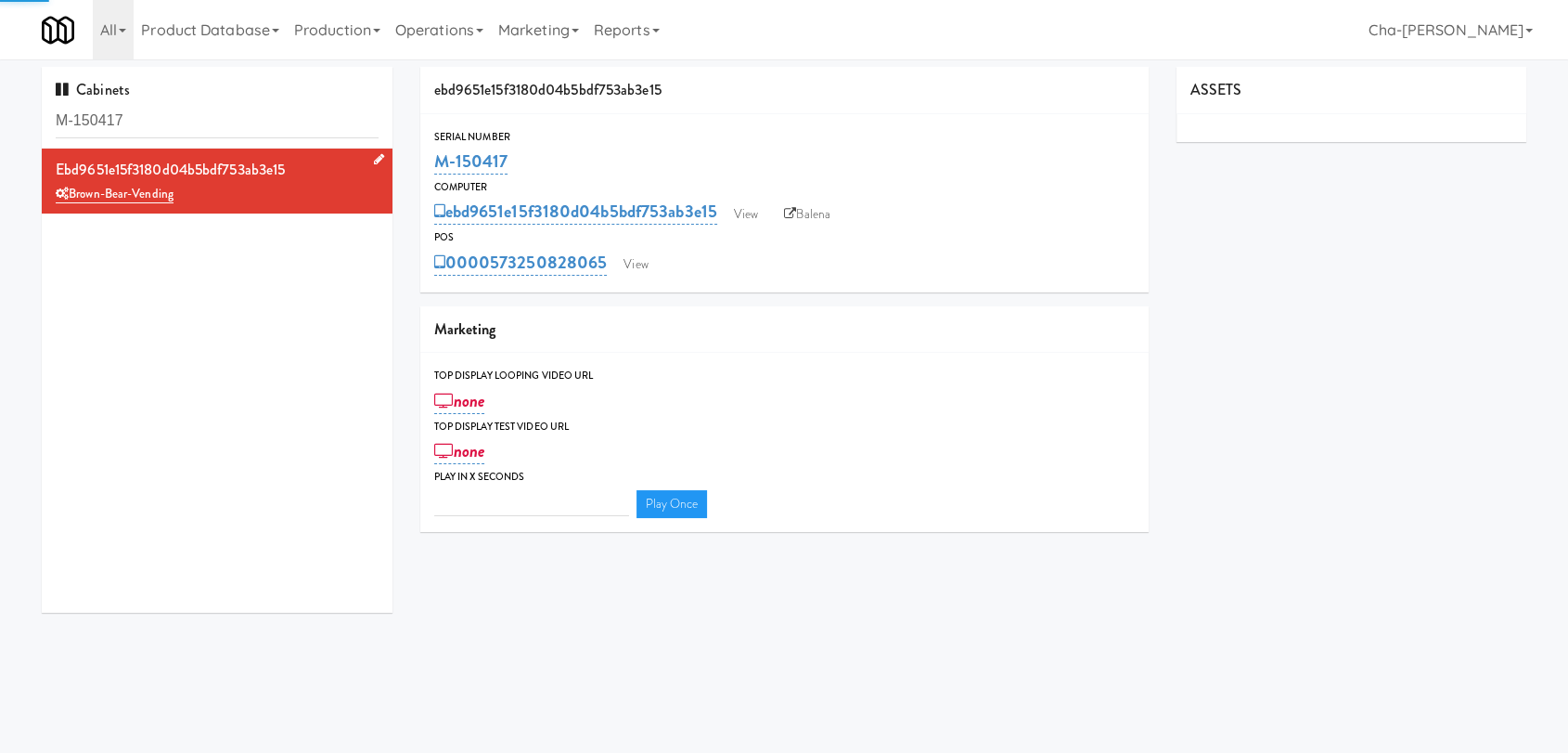
type input "3"
